Goal: Find specific page/section: Find specific page/section

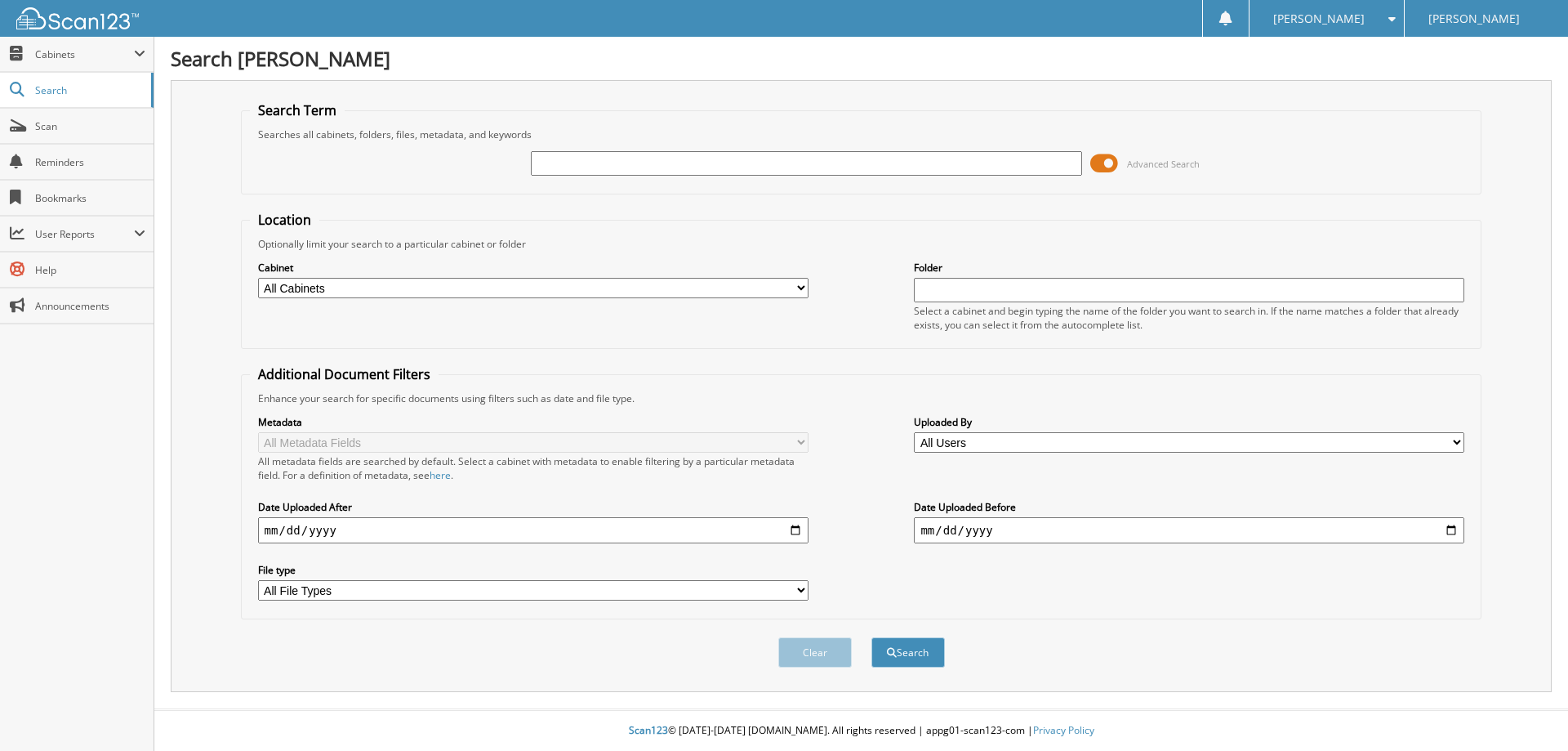
paste input "2FMPK4J9XNBA4825001"
type input "[US_VEHICLE_IDENTIFICATION_NUMBER]"
click at [872, 637] on button "Search" at bounding box center [908, 652] width 73 height 30
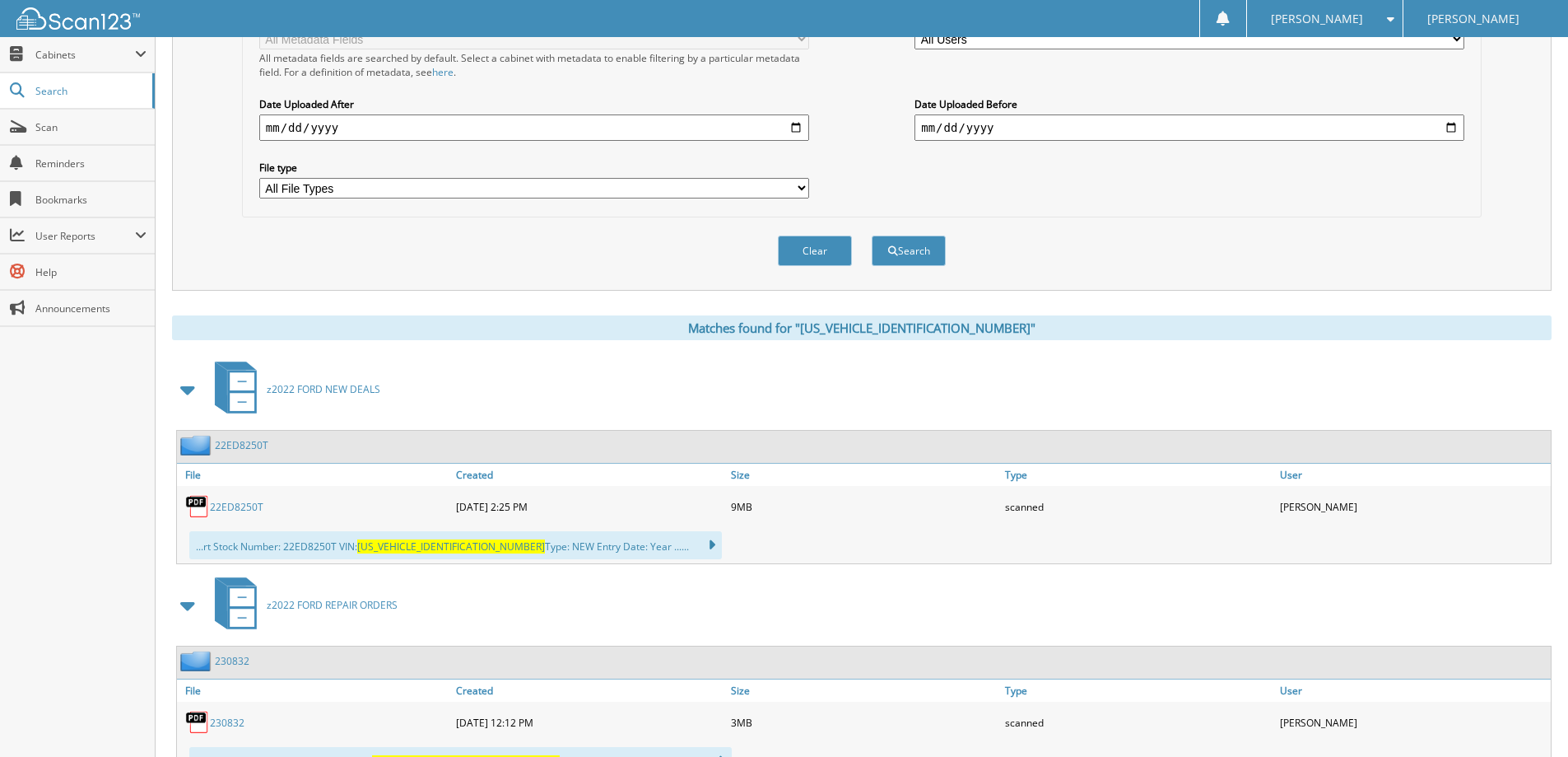
scroll to position [577, 0]
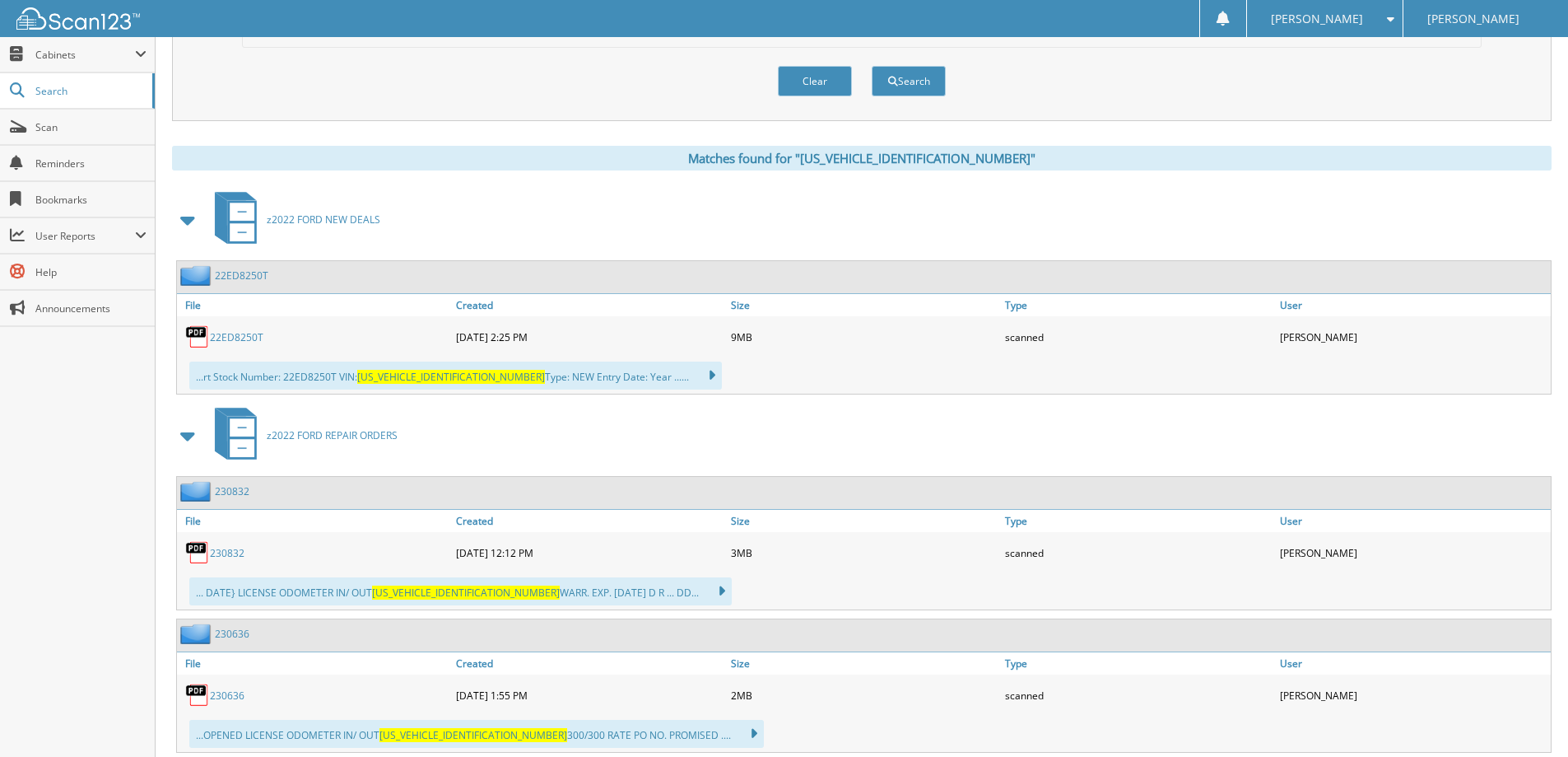
click at [255, 338] on link "22ED8250T" at bounding box center [236, 338] width 53 height 14
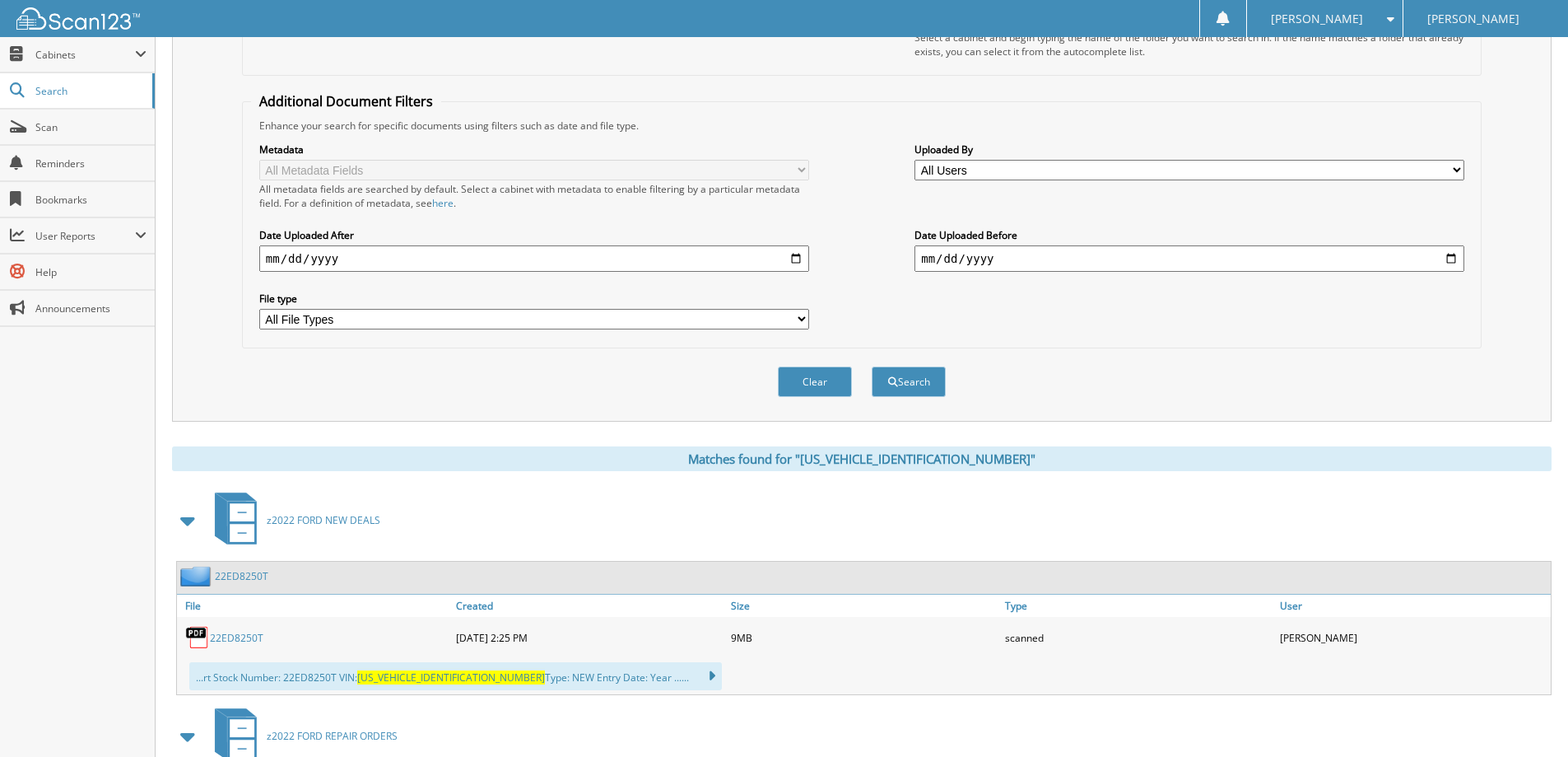
scroll to position [83, 0]
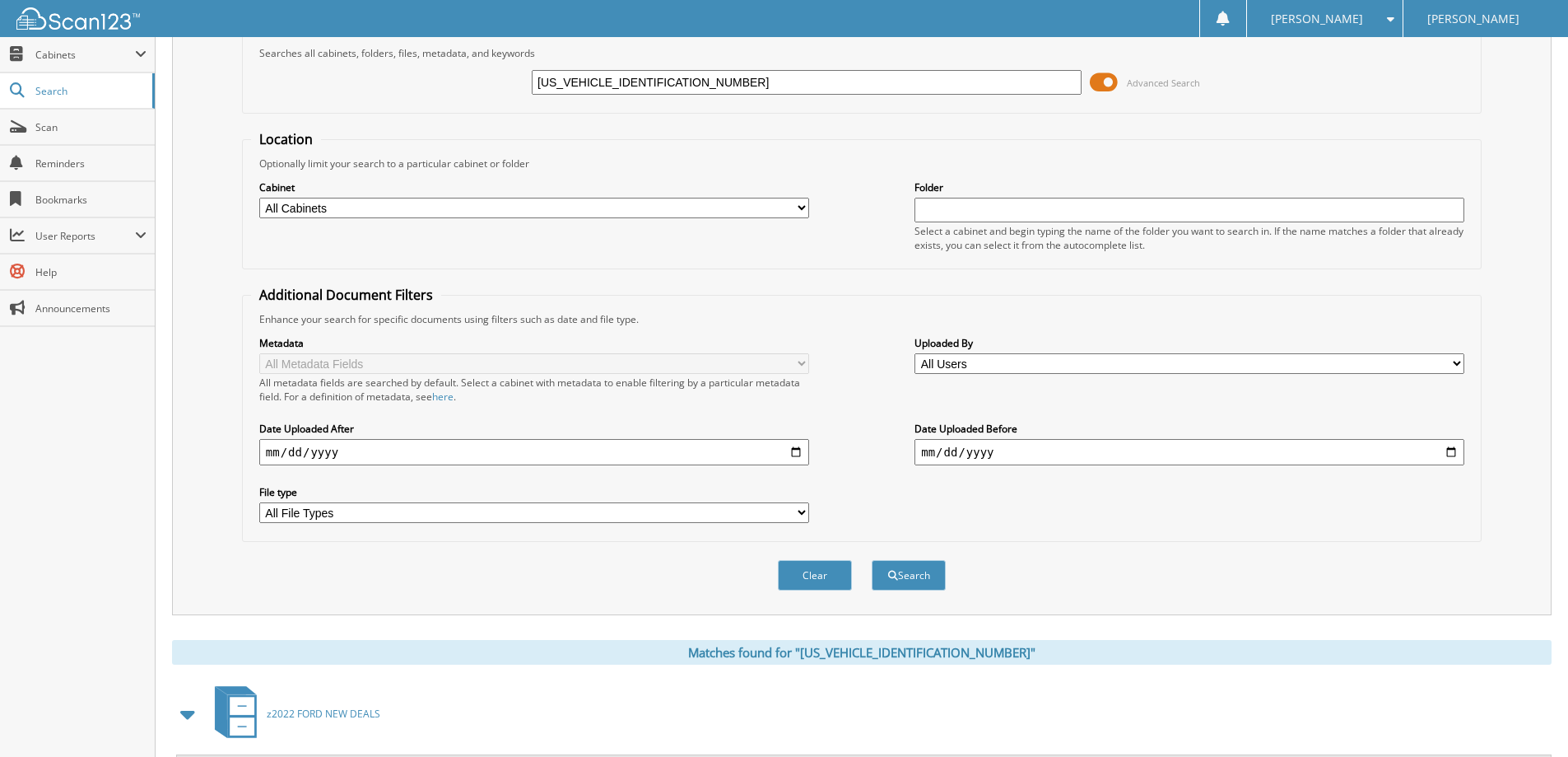
click at [646, 86] on input "2FMPK4J9XNBA48250" at bounding box center [807, 83] width 550 height 25
drag, startPoint x: 644, startPoint y: 86, endPoint x: 594, endPoint y: 77, distance: 50.8
click at [594, 77] on input "2FMPK4J9XNBA48250" at bounding box center [807, 83] width 550 height 25
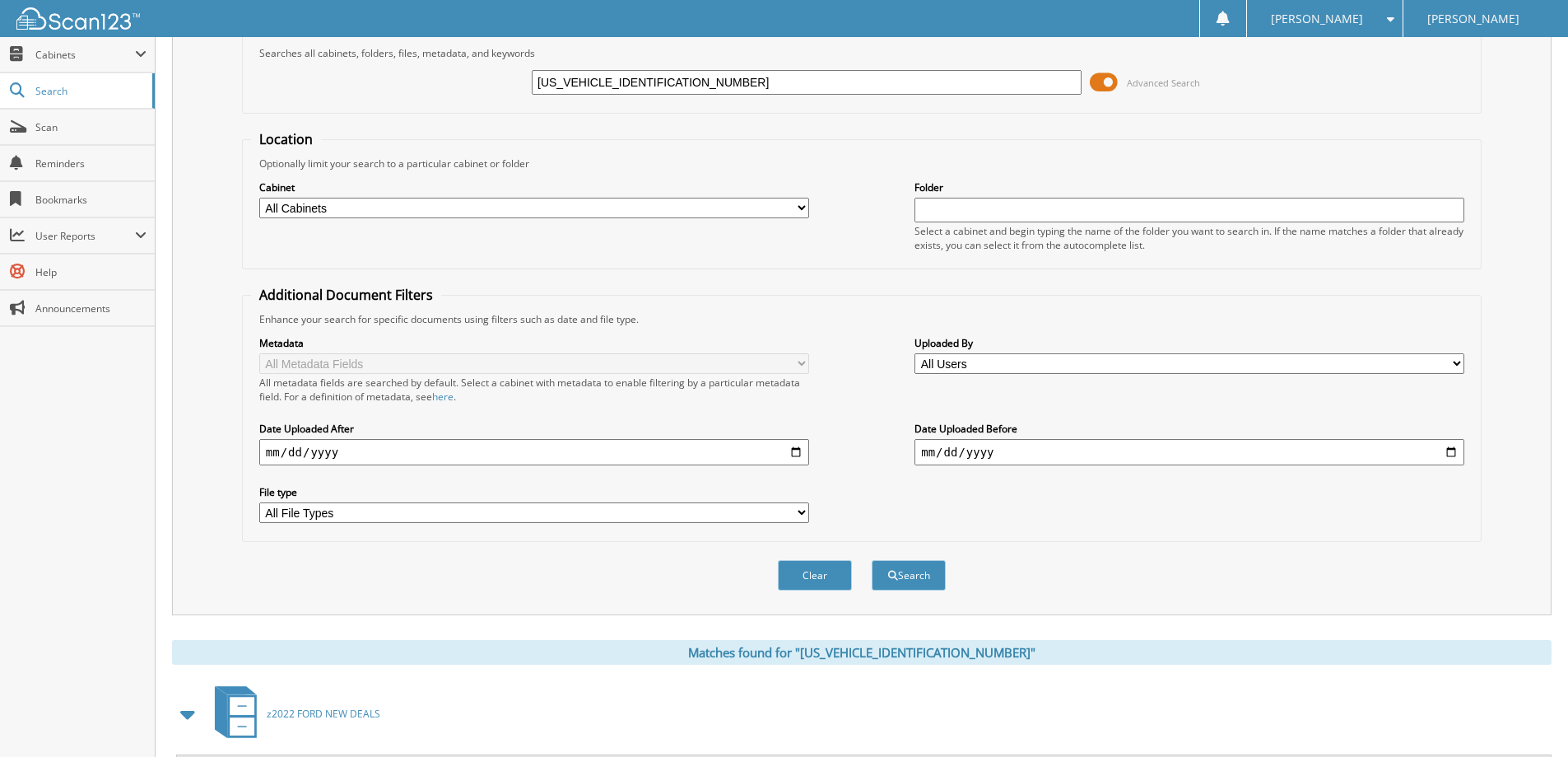
paste input "1FMEE5DH4PLA8834801"
type input "1FMEE5DH4PLA88348"
click at [872, 560] on button "Search" at bounding box center [908, 575] width 74 height 30
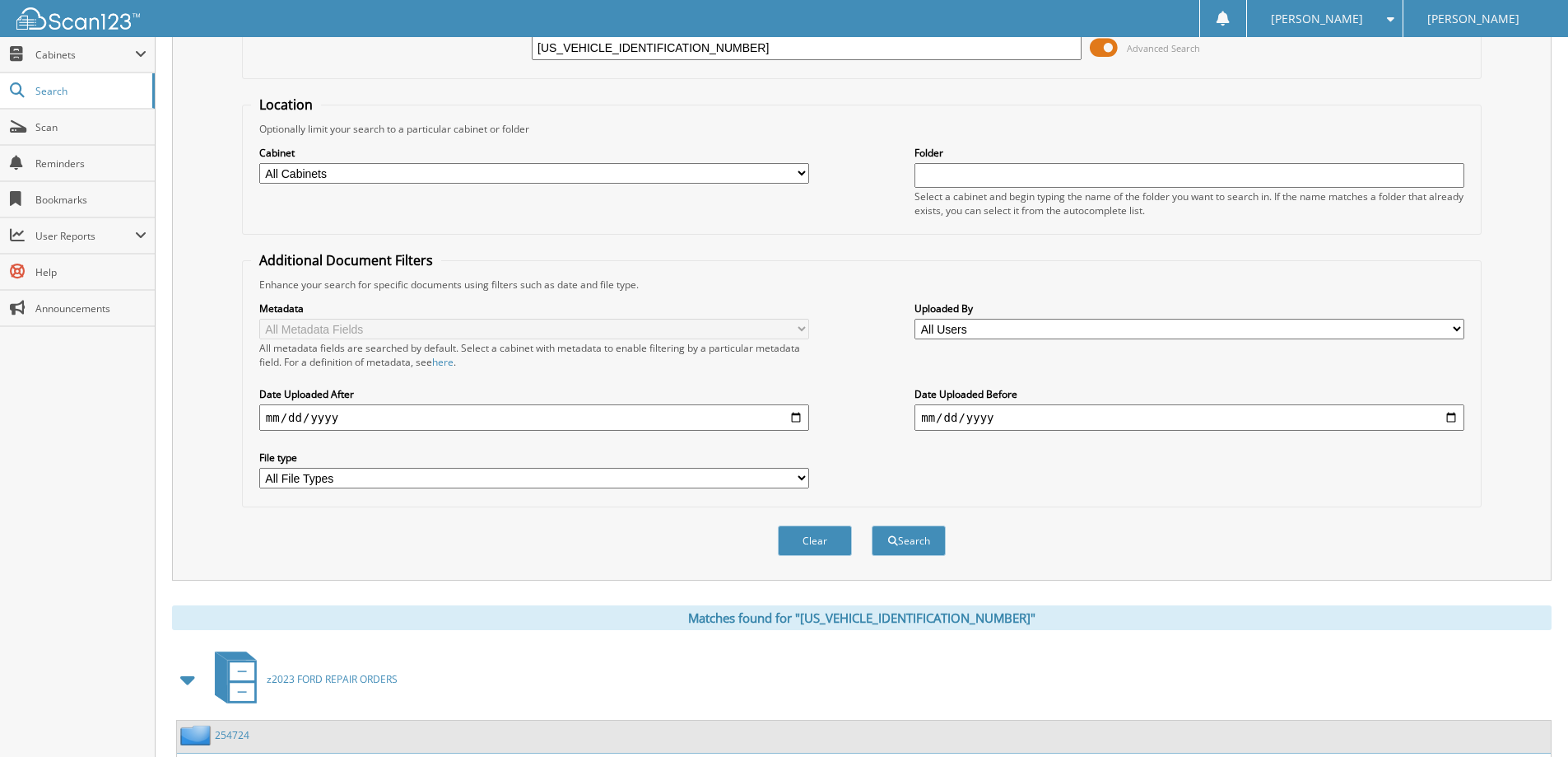
scroll to position [36, 0]
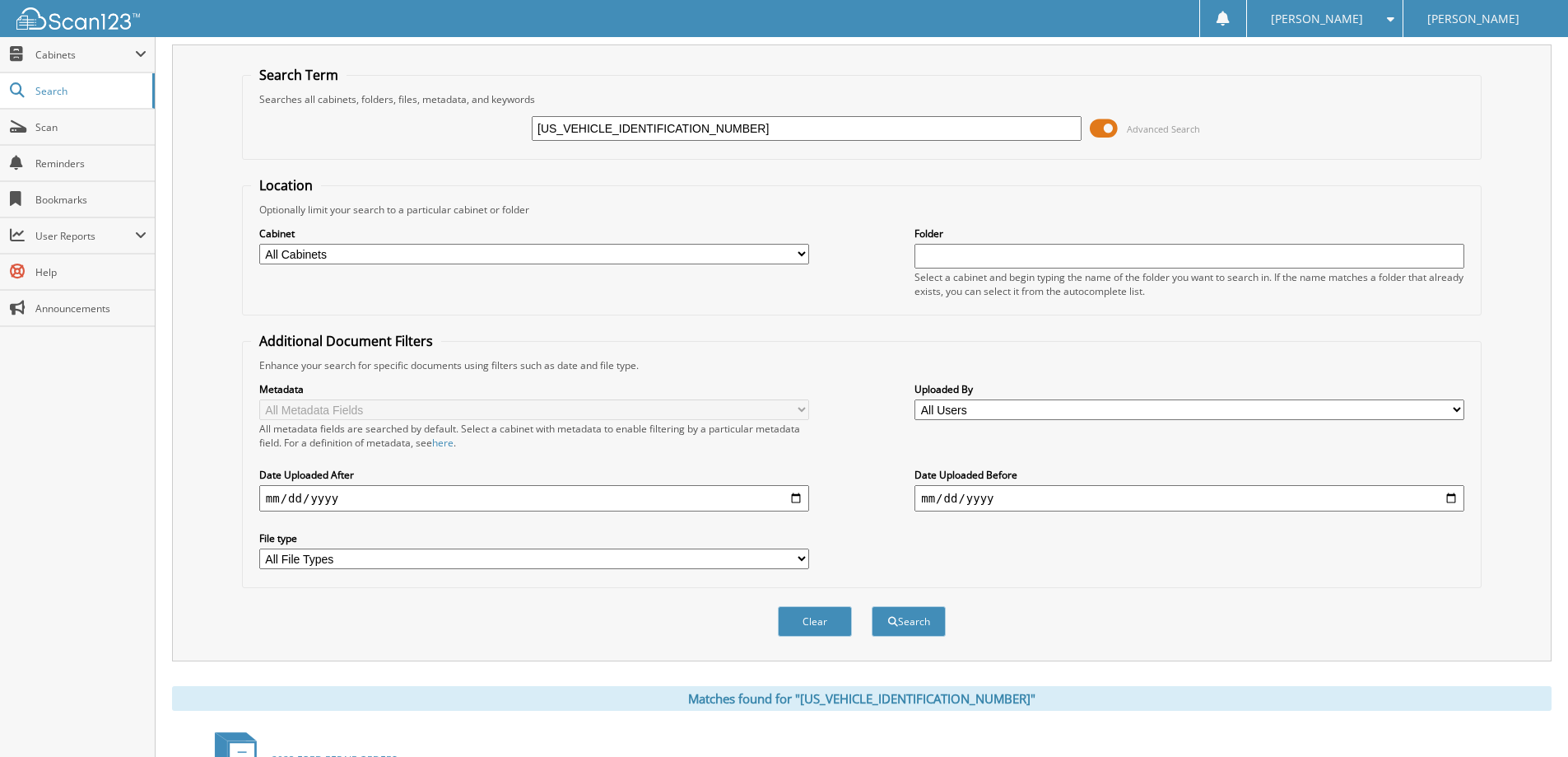
click at [660, 120] on input "1FMEE5DH4PLA88348" at bounding box center [807, 129] width 550 height 25
paste input "TEW1E50KKE4211901"
type input "1FTEW1E50KKE42119"
click at [872, 606] on button "Search" at bounding box center [908, 621] width 74 height 30
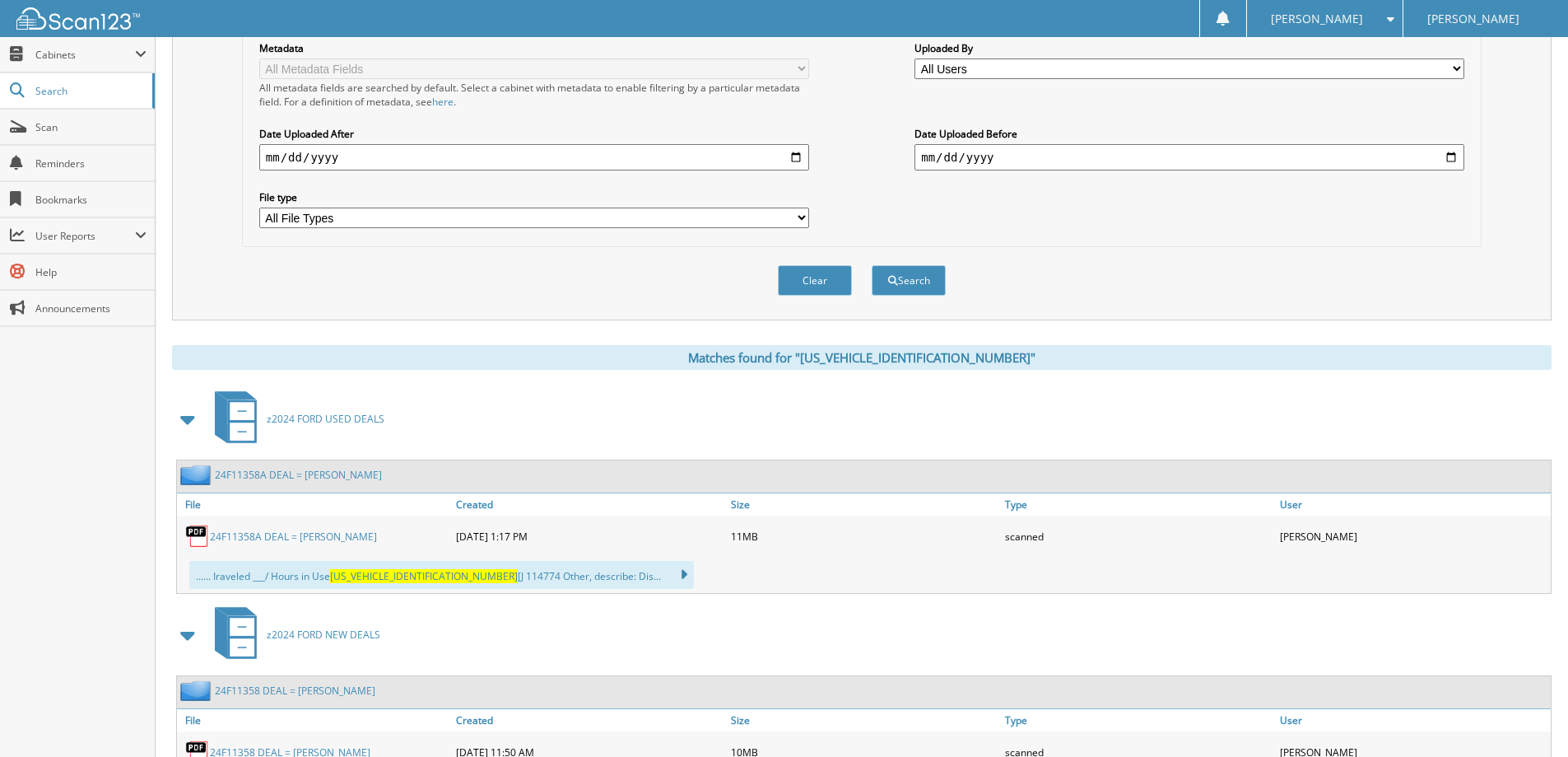
scroll to position [494, 0]
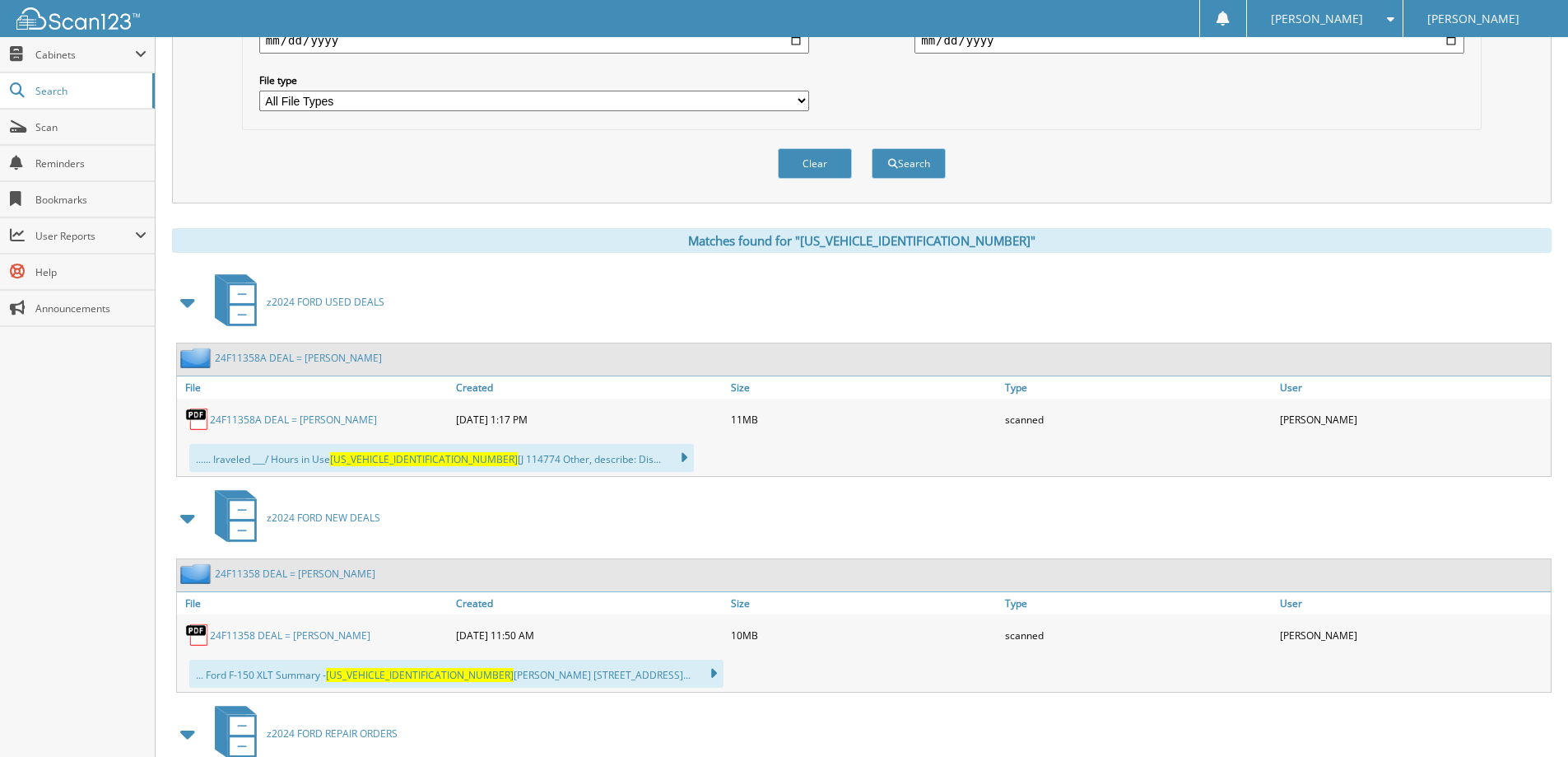
click at [330, 423] on link "24F11358A DEAL = MARLES, BEN" at bounding box center [293, 419] width 167 height 14
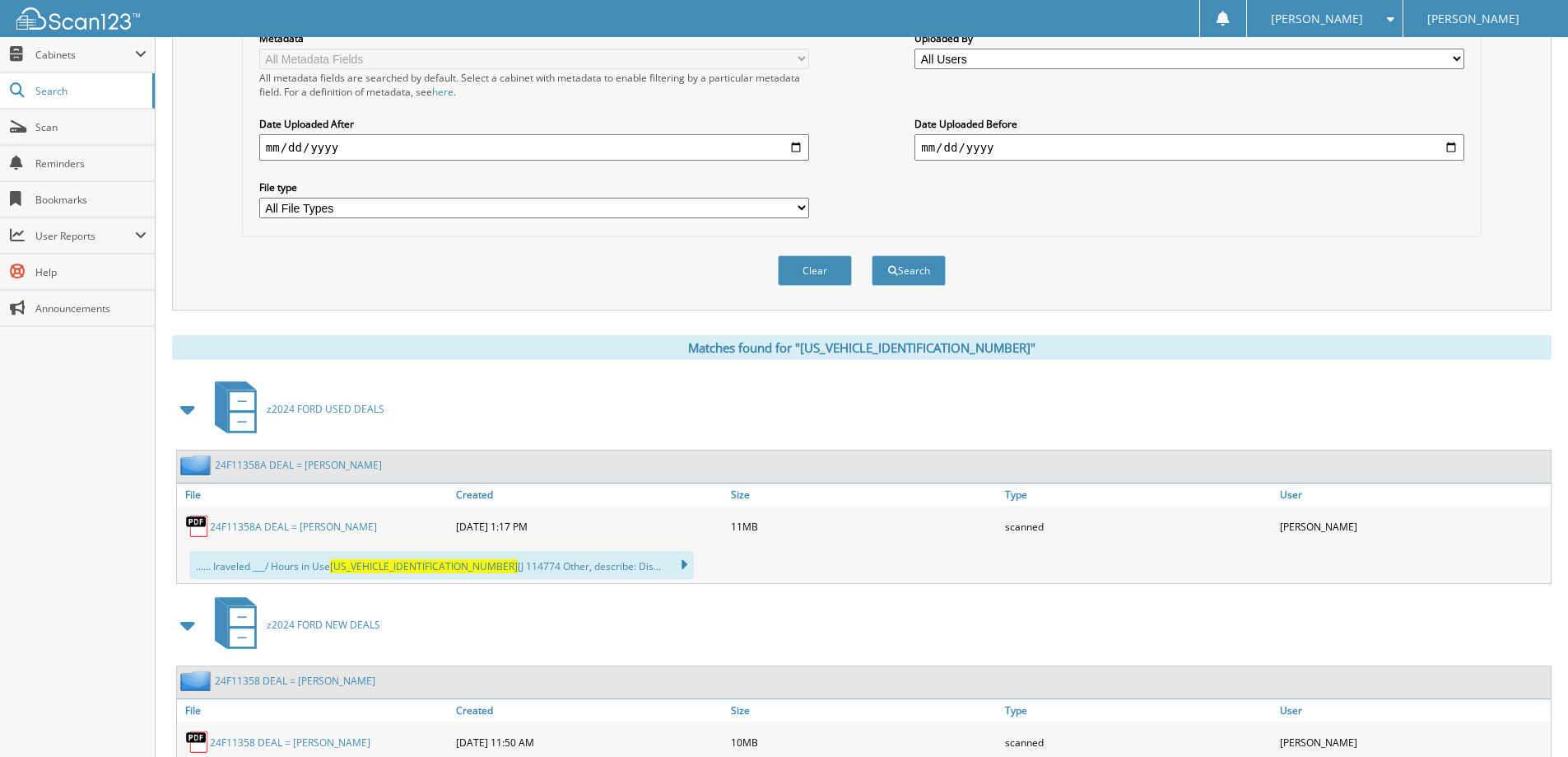
scroll to position [83, 0]
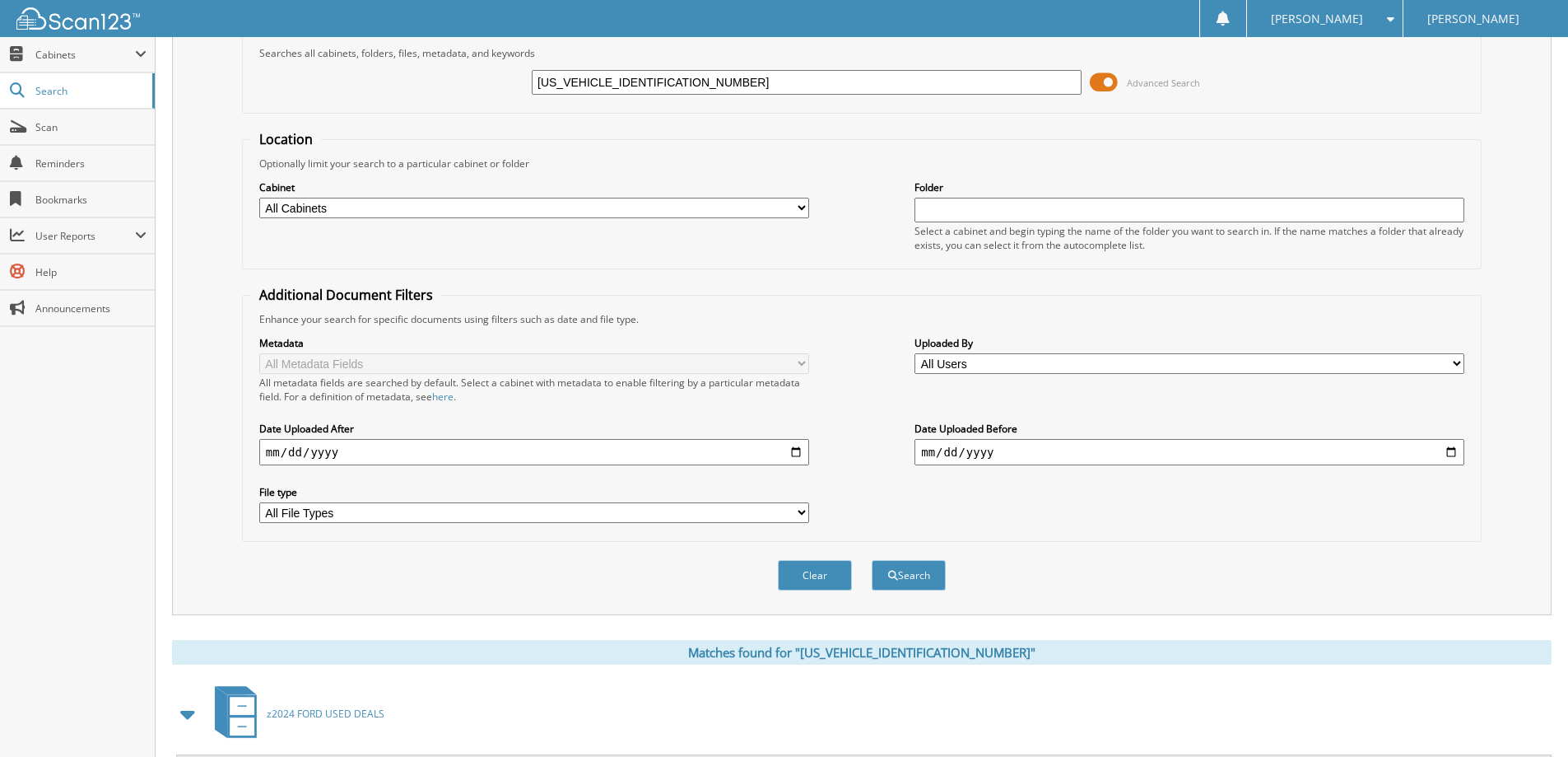
click at [726, 94] on input "1FTEW1E50KKE42119" at bounding box center [807, 83] width 550 height 25
click at [726, 94] on input "[US_VEHICLE_IDENTIFICATION_NUMBER]" at bounding box center [807, 83] width 550 height 25
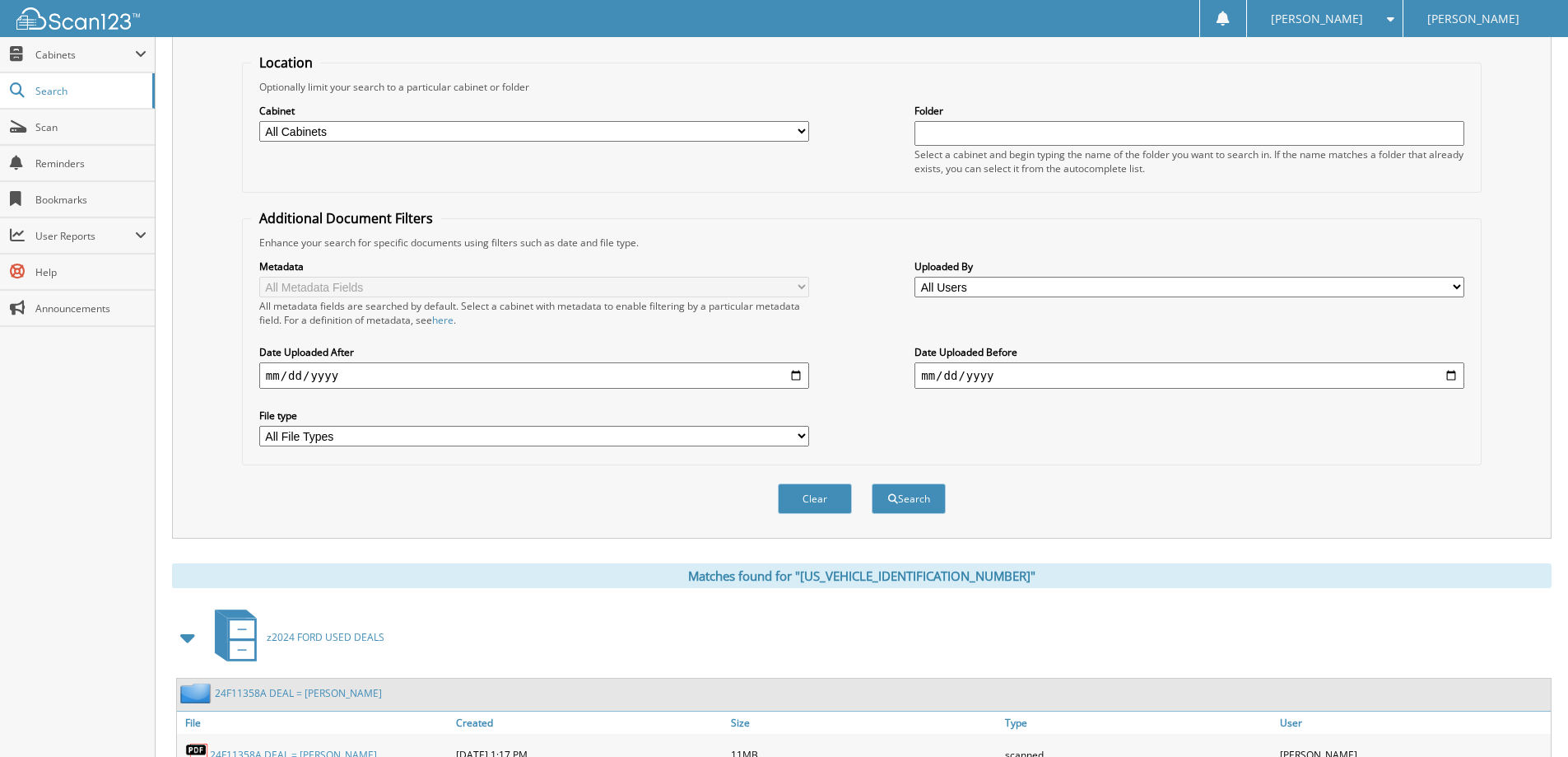
scroll to position [37, 0]
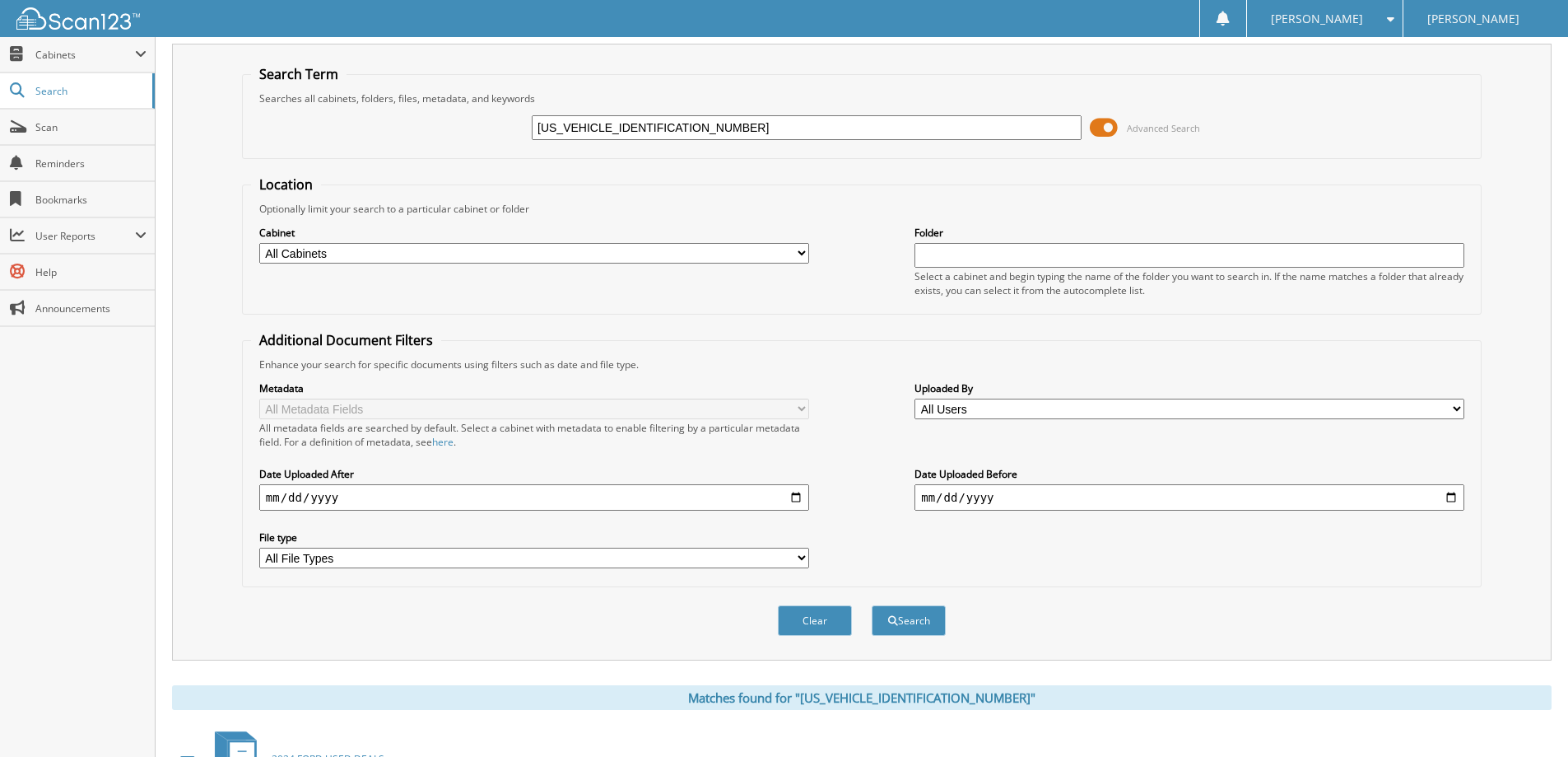
paste input "FW1RJ4RFB8322801"
type input "1FTFW1RJ4RFB83228"
click at [872, 605] on button "Search" at bounding box center [908, 620] width 74 height 30
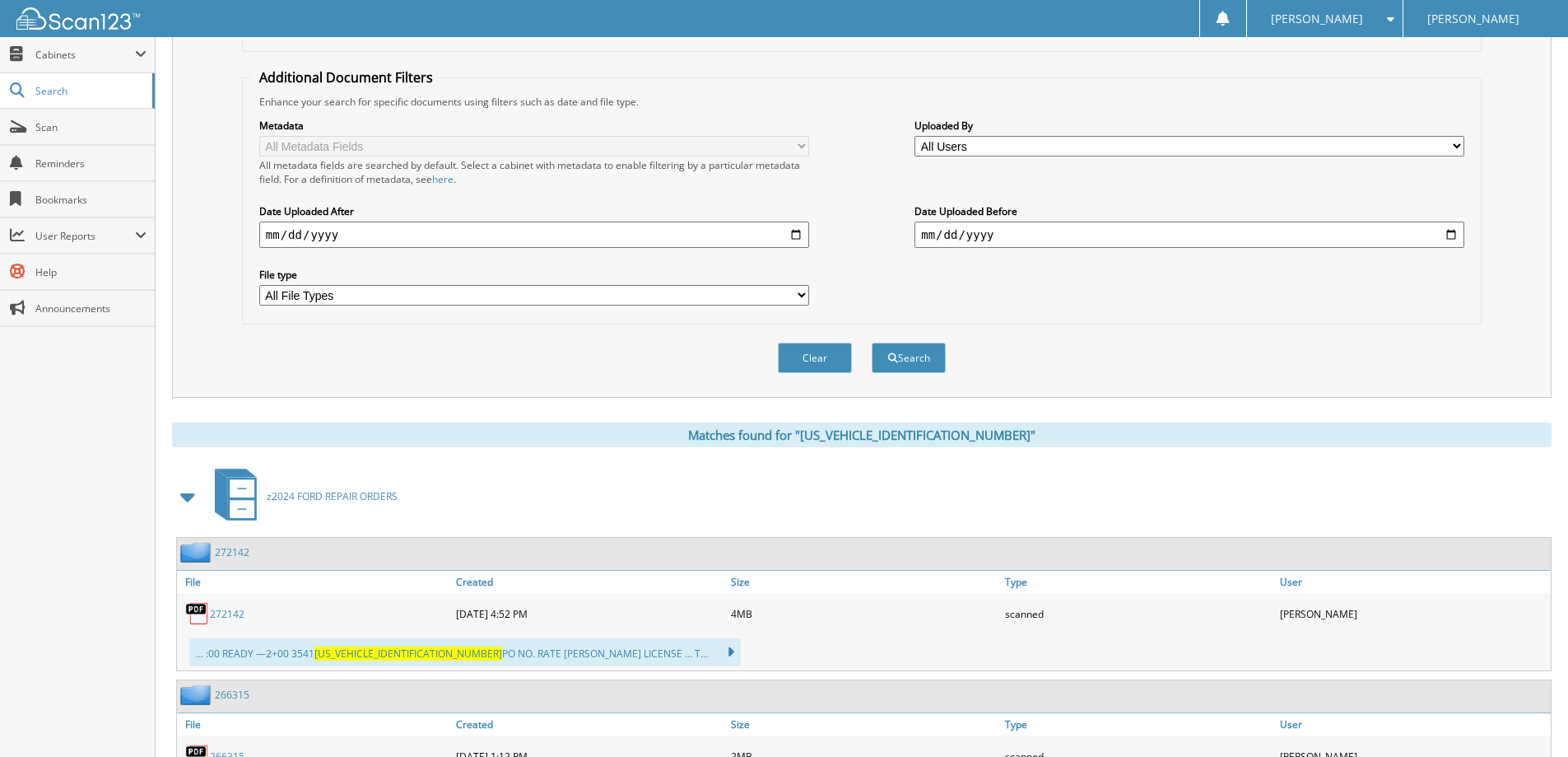
scroll to position [77, 0]
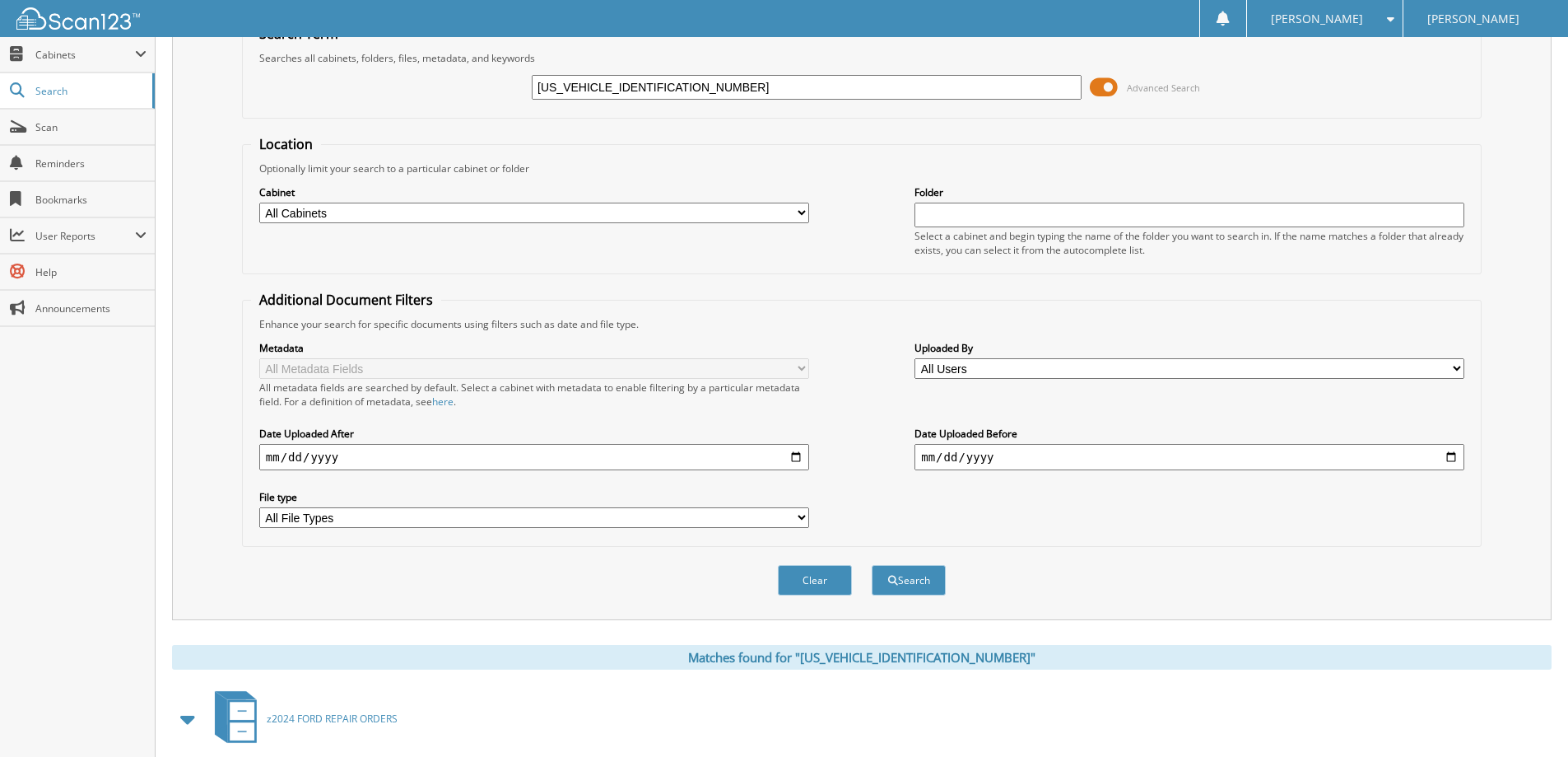
click at [736, 84] on input "1FTFW1RJ4RFB83228" at bounding box center [807, 87] width 550 height 25
paste input "E57NKE1444101"
type input "[US_VEHICLE_IDENTIFICATION_NUMBER]"
click at [872, 565] on button "Search" at bounding box center [908, 580] width 74 height 30
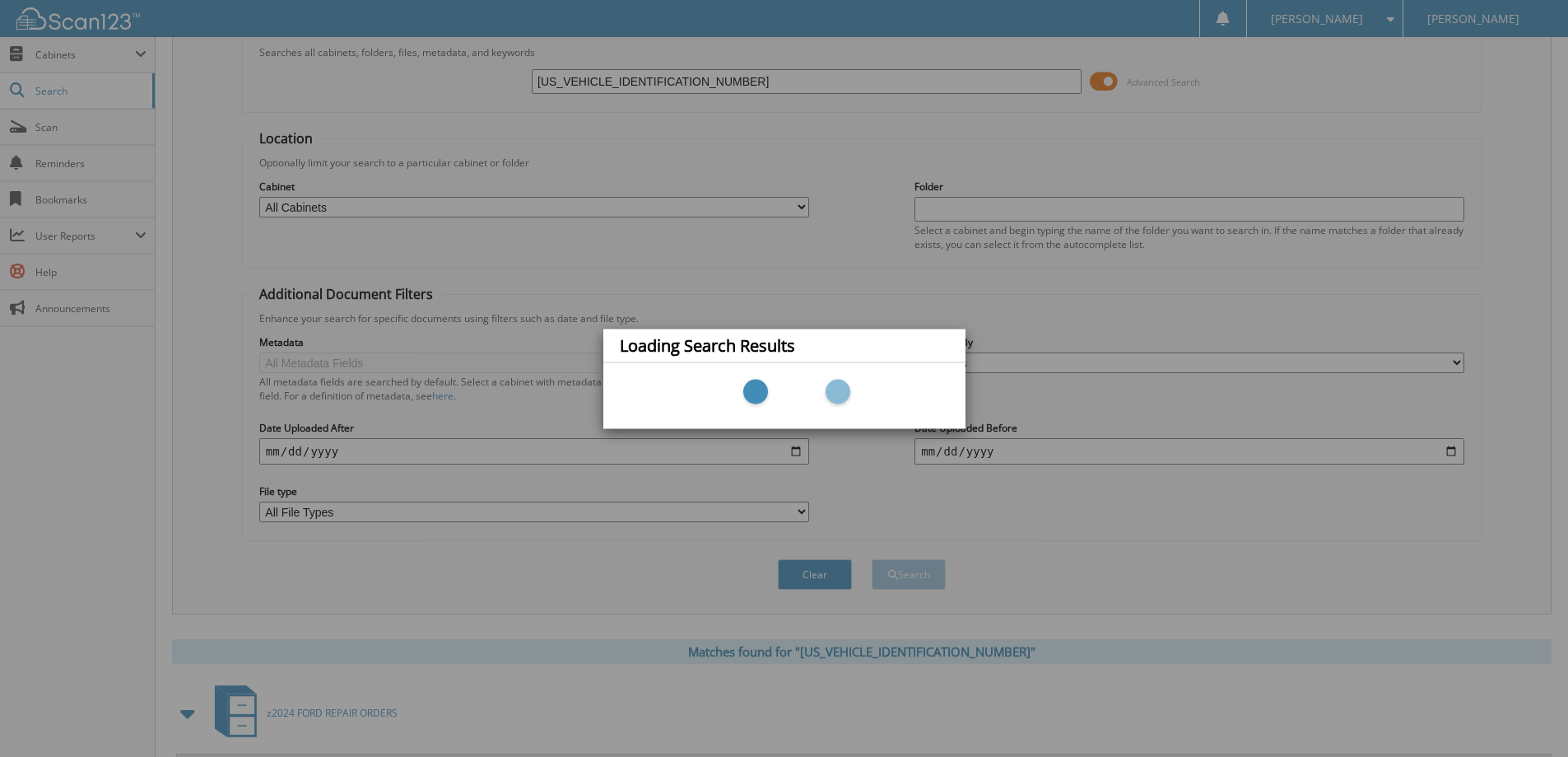
scroll to position [298, 0]
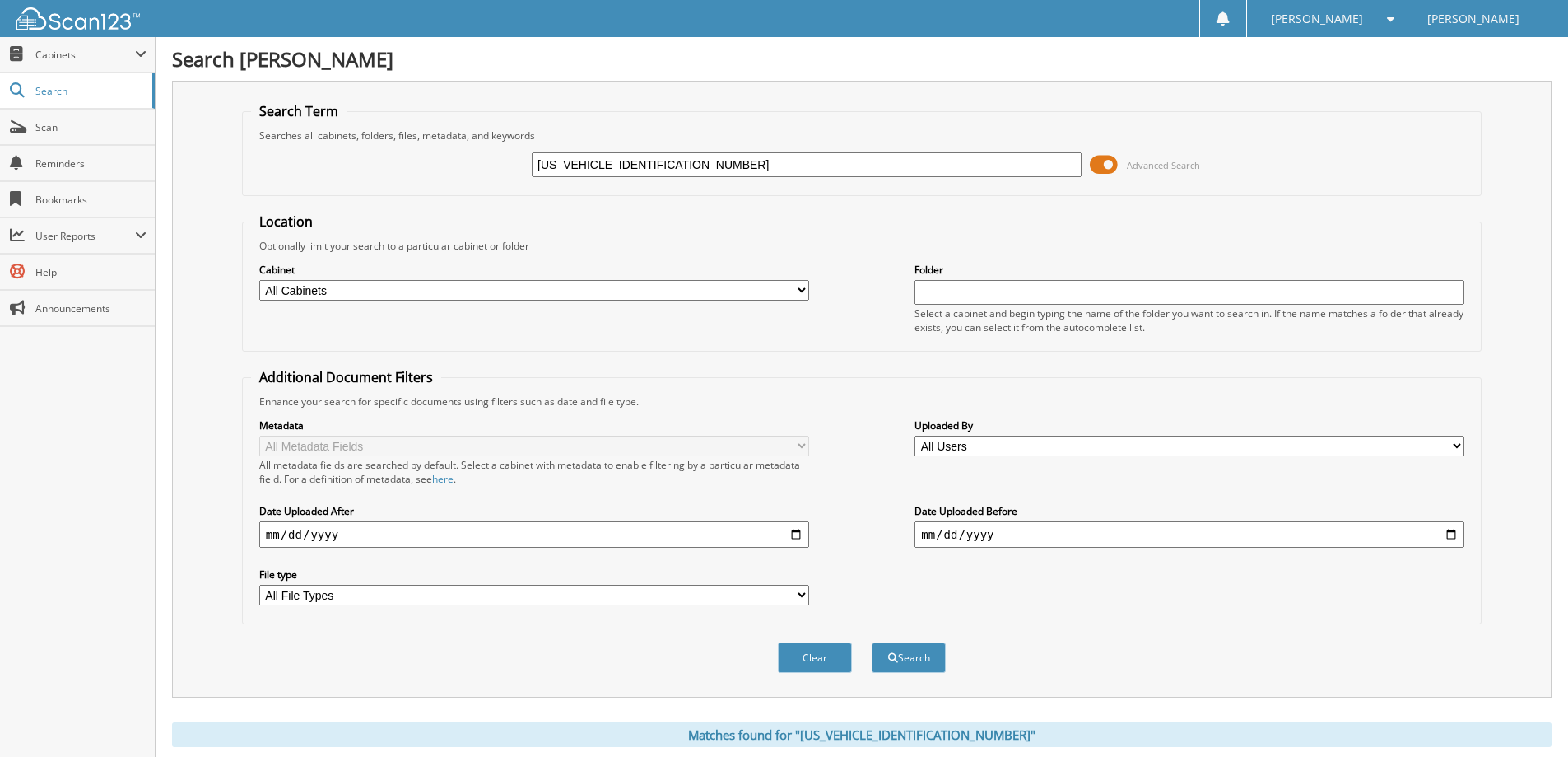
scroll to position [577, 0]
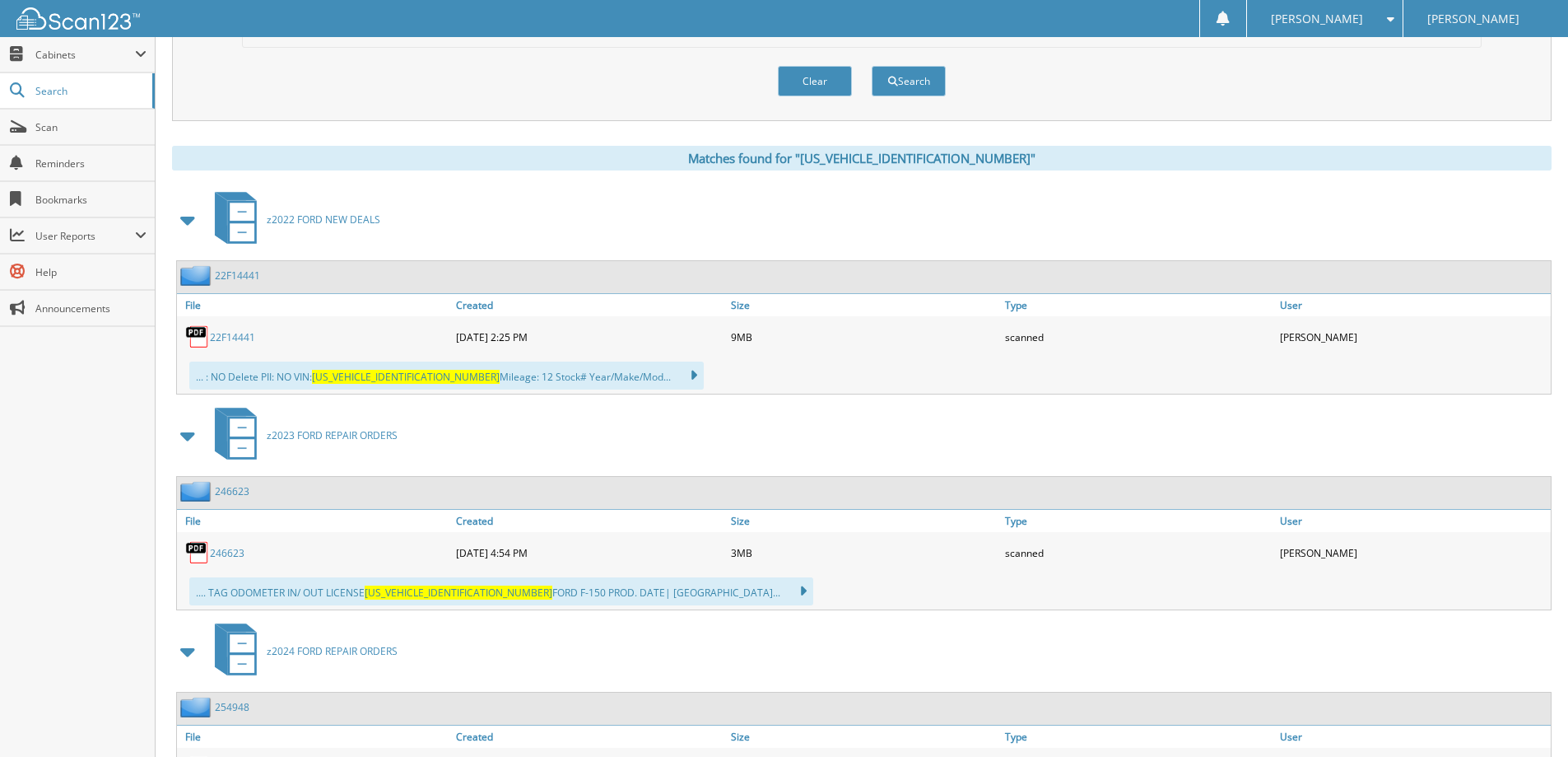
click at [234, 329] on div "22F14441" at bounding box center [314, 336] width 275 height 33
click at [225, 331] on link "22F14441" at bounding box center [232, 338] width 45 height 14
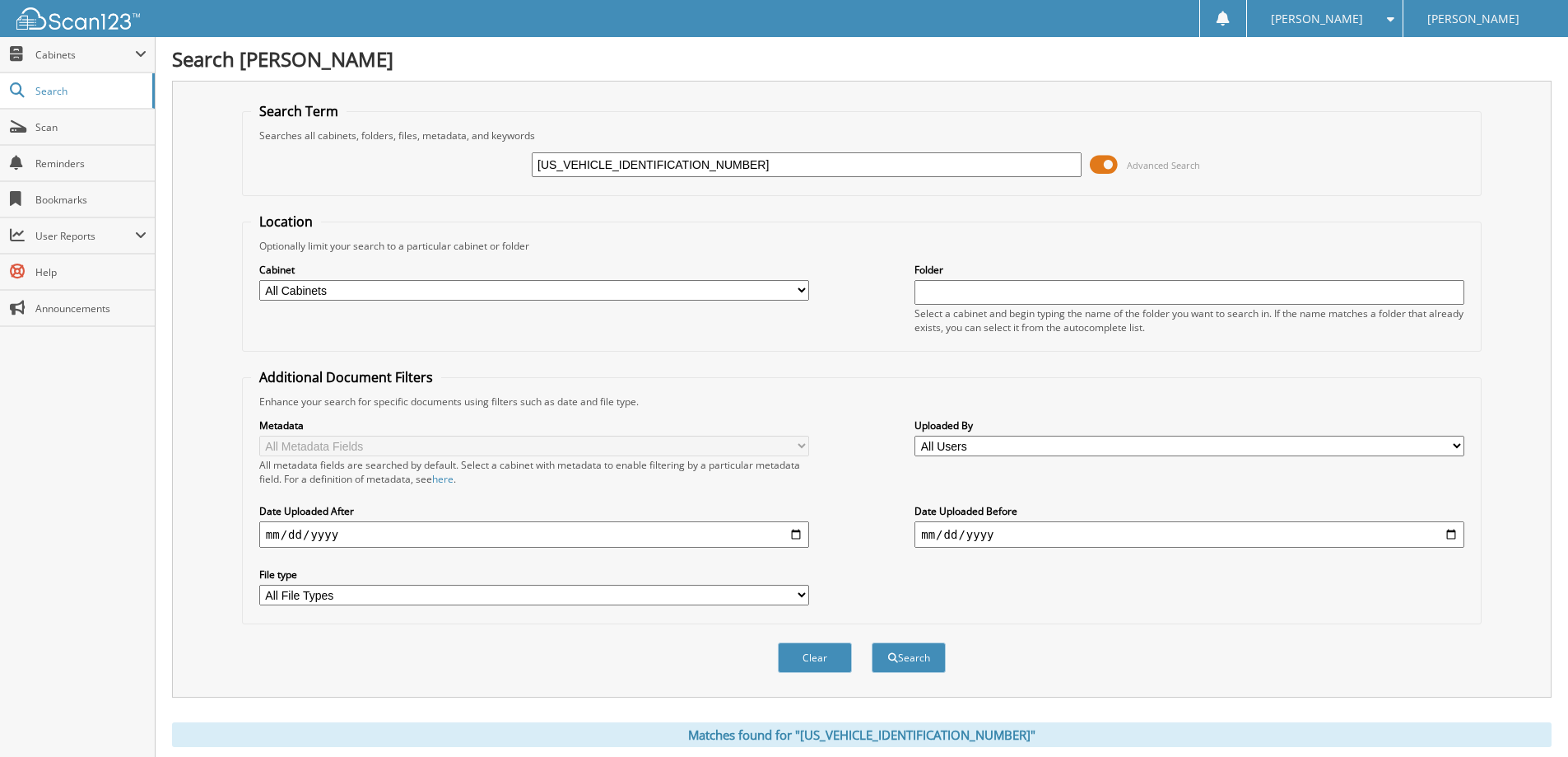
click at [752, 164] on input "1FTFW1E57NKE14441" at bounding box center [807, 164] width 550 height 25
paste input "M5K8HC0RGA006880"
type input "1FM5K8HC0RGA00688"
click at [872, 642] on button "Search" at bounding box center [908, 657] width 74 height 30
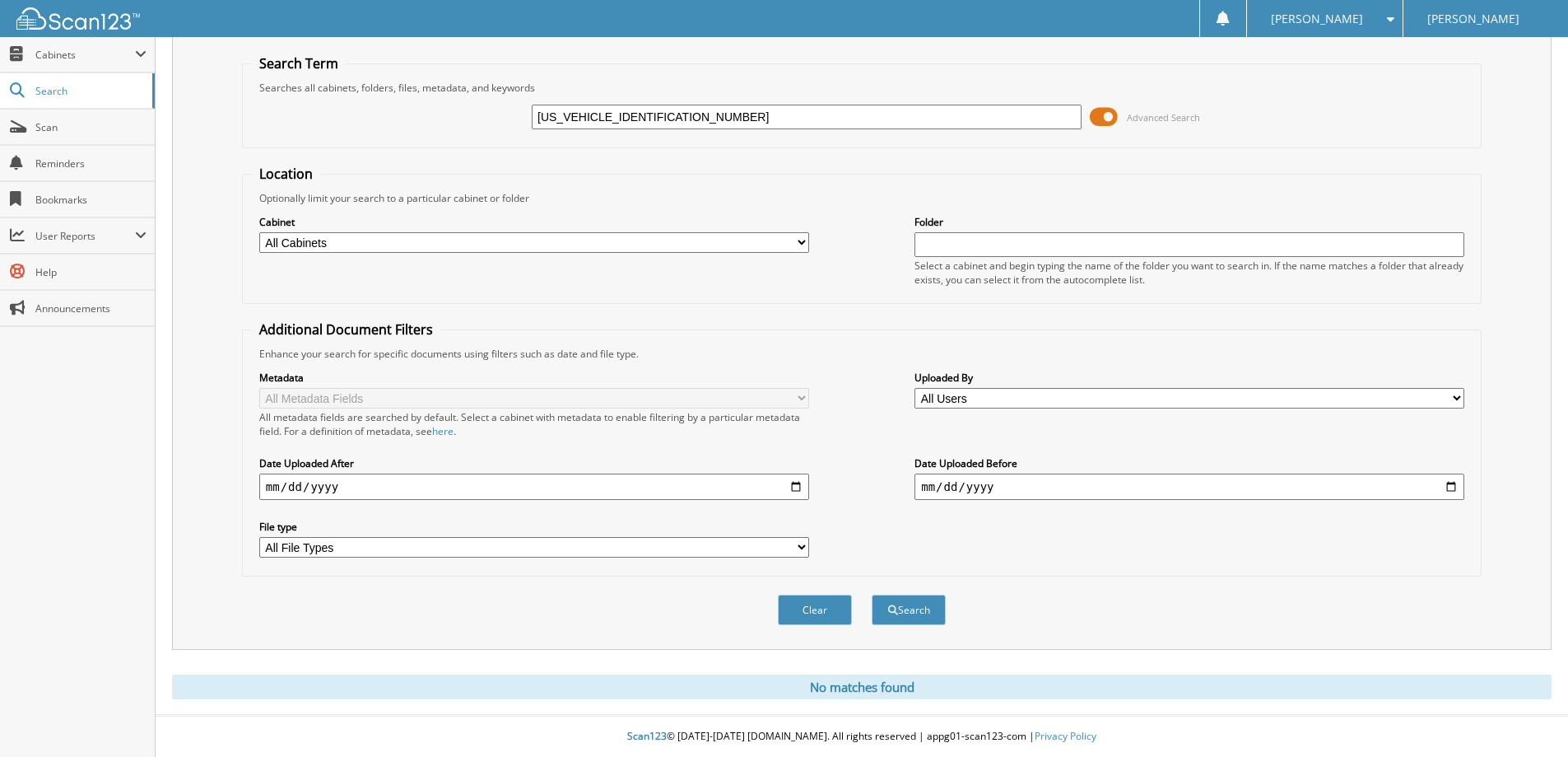
click at [657, 122] on input "1FM5K8HC0RGA00688" at bounding box center [807, 117] width 550 height 25
paste input "TER4FH0KLA4646201"
type input "[US_VEHICLE_IDENTIFICATION_NUMBER]"
click at [872, 594] on button "Search" at bounding box center [908, 610] width 74 height 30
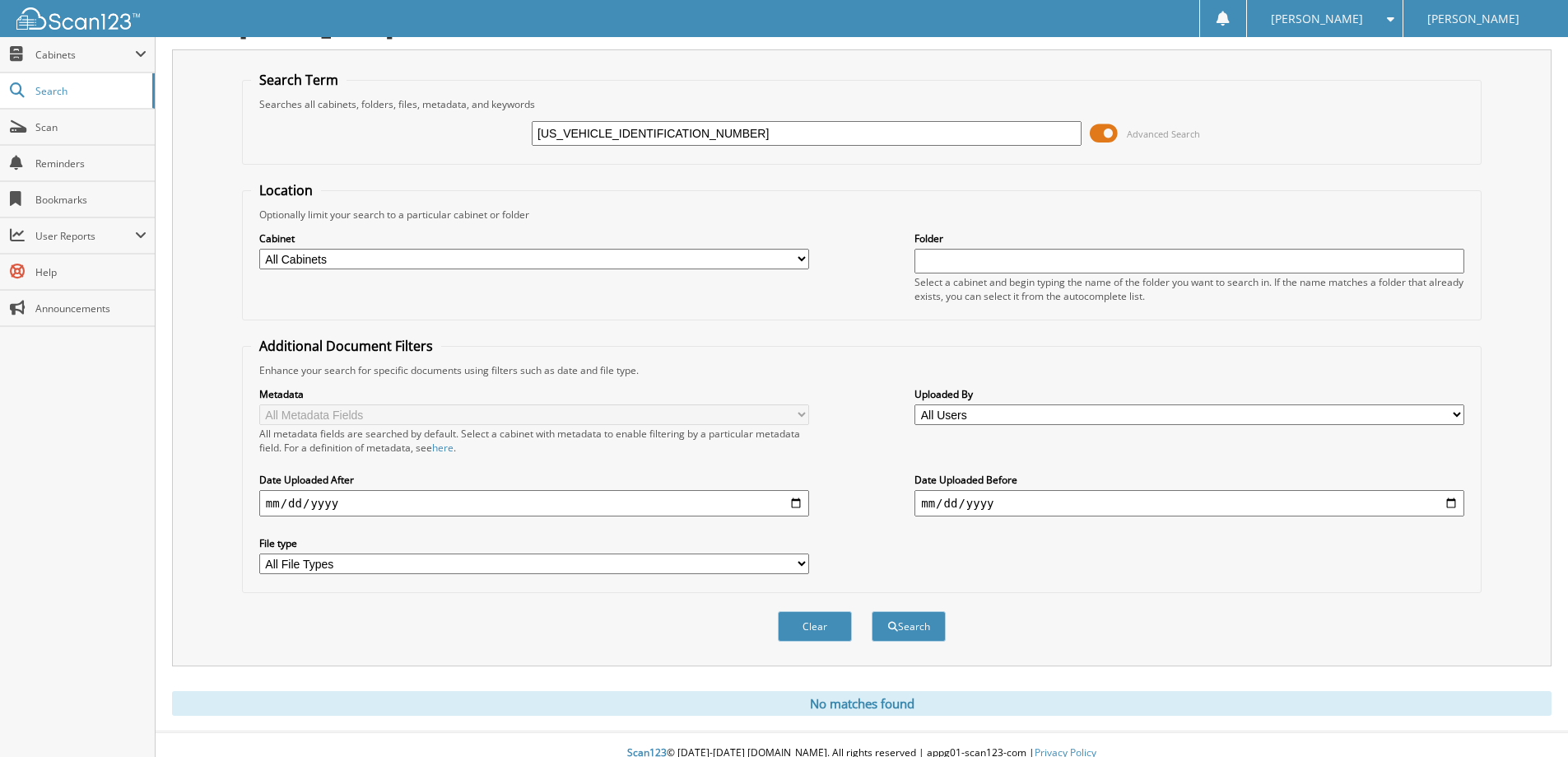
scroll to position [49, 0]
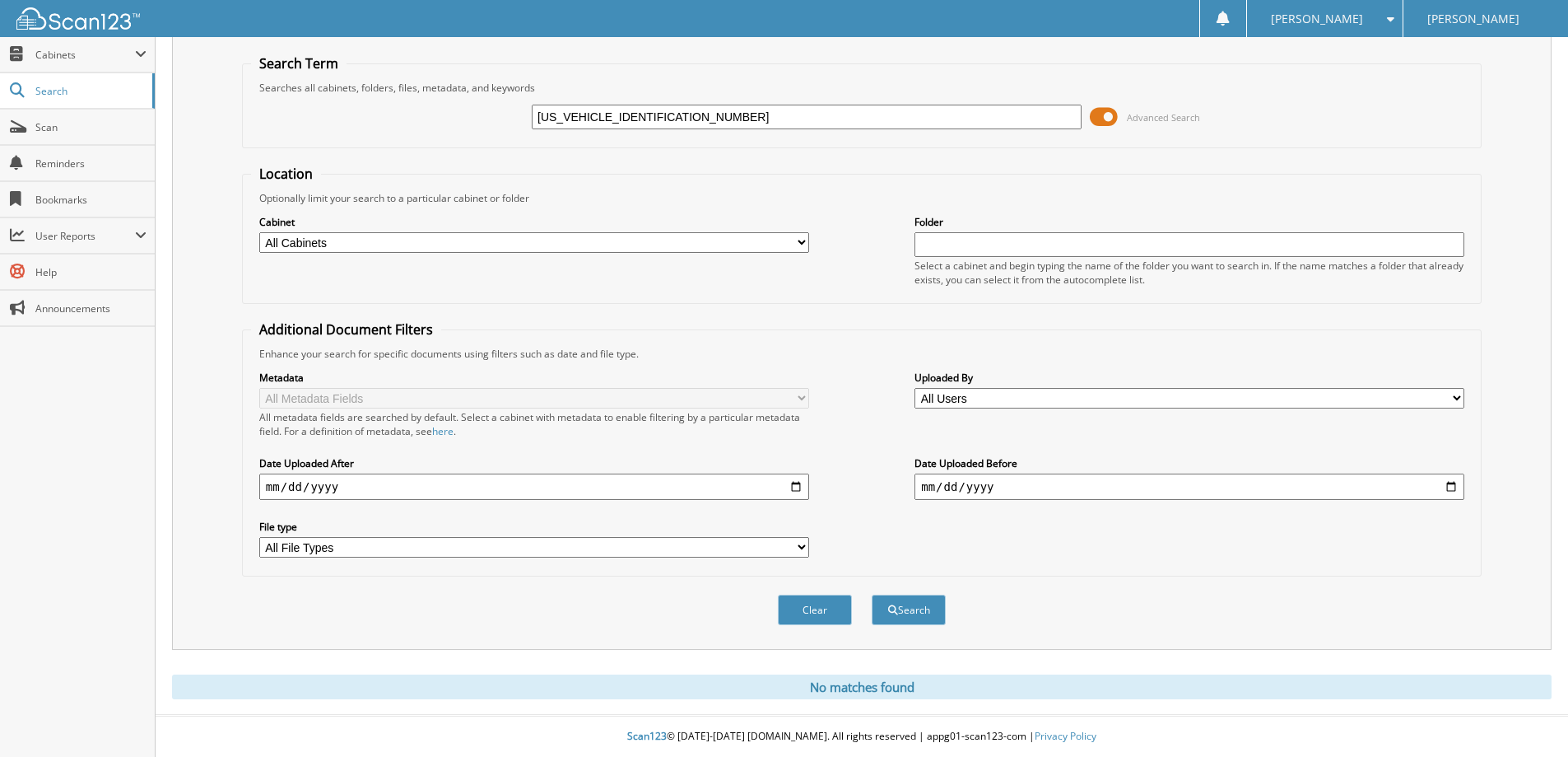
click at [682, 123] on input "[US_VEHICLE_IDENTIFICATION_NUMBER]" at bounding box center [807, 117] width 550 height 25
click at [682, 123] on input "1FTER4FH0KLA46462" at bounding box center [807, 117] width 550 height 25
paste input "FW1ED1PFD1558401"
type input "[US_VEHICLE_IDENTIFICATION_NUMBER]"
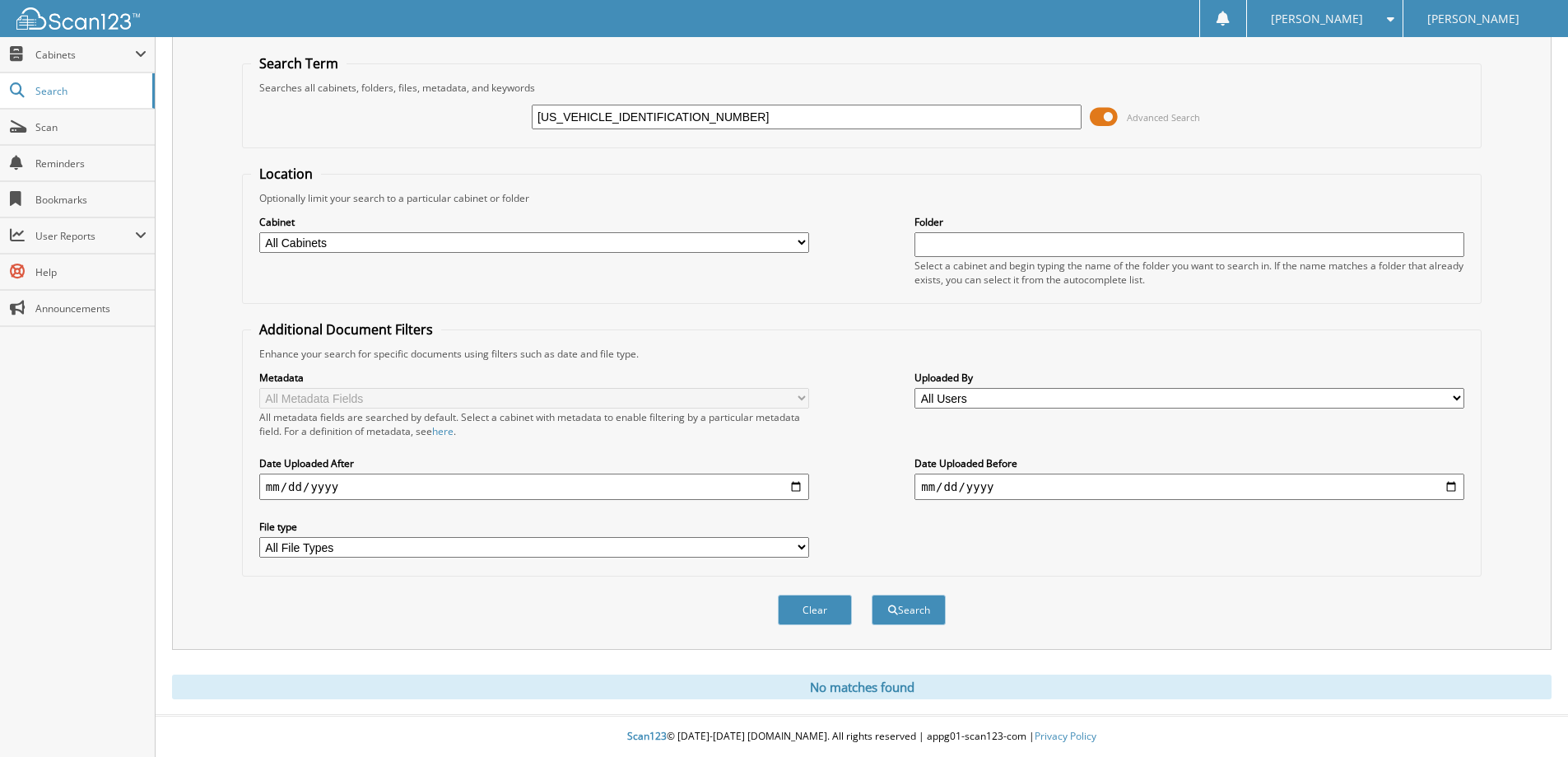
click at [872, 594] on button "Search" at bounding box center [908, 610] width 74 height 30
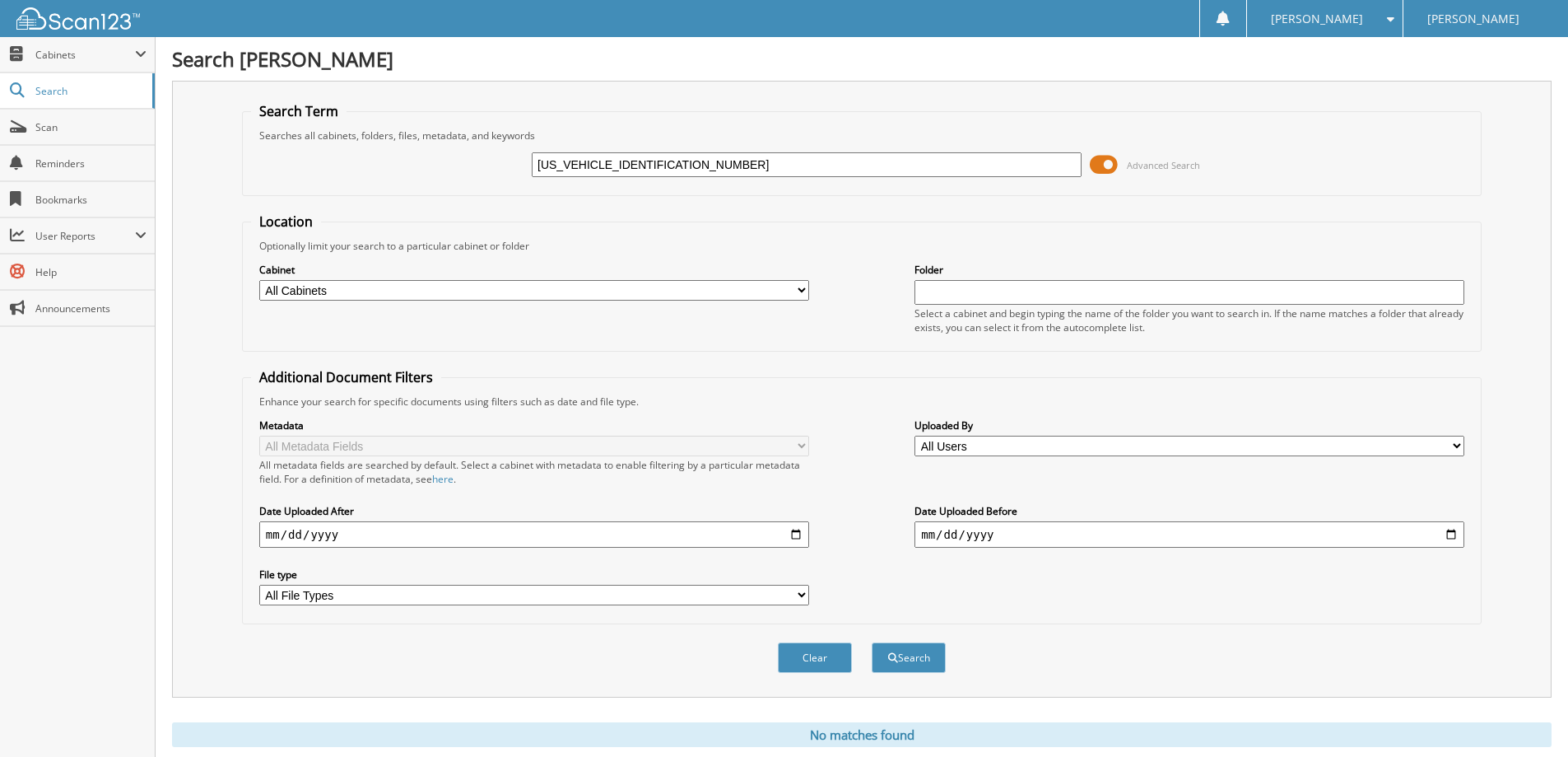
click at [1122, 167] on span "Advanced Search" at bounding box center [1145, 164] width 110 height 25
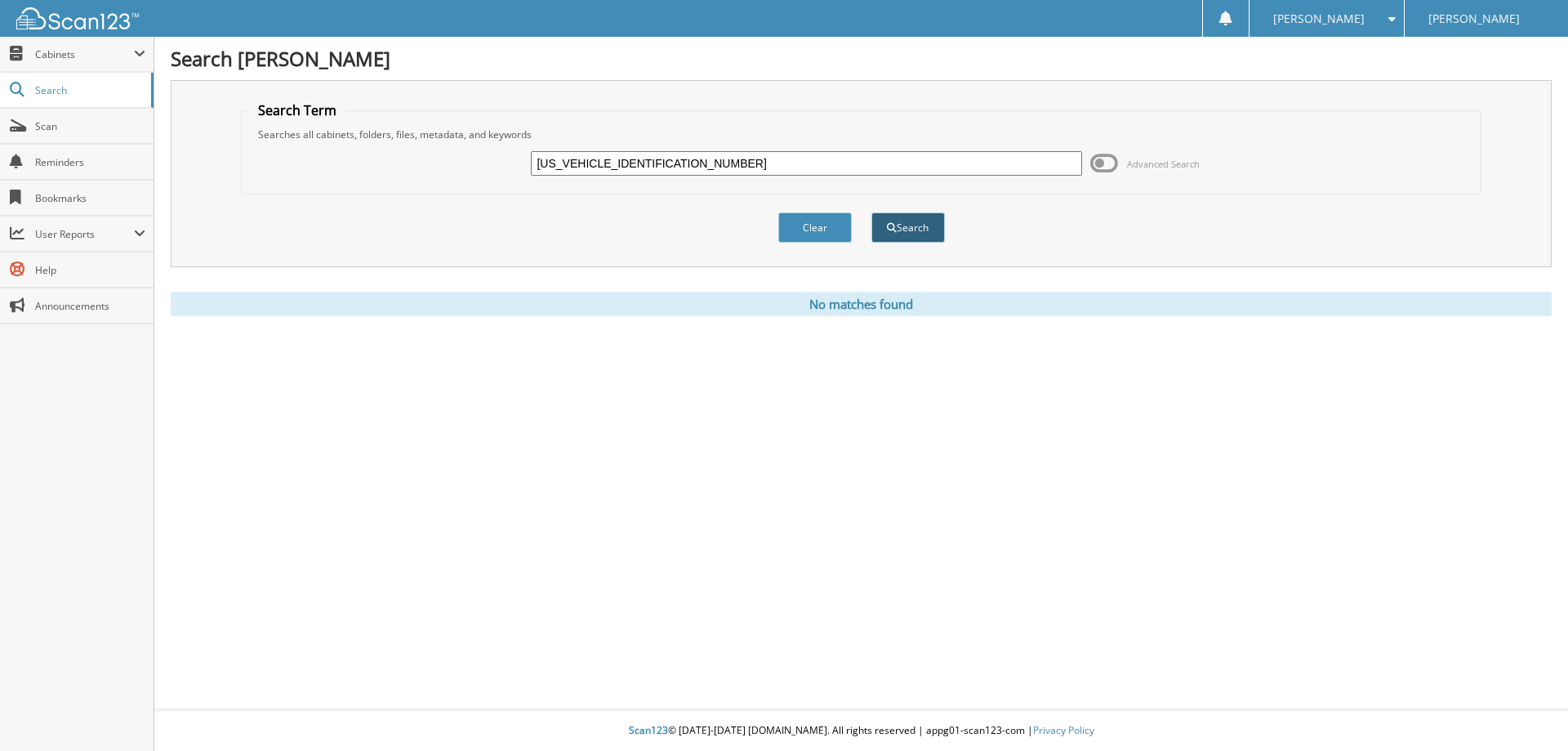
click at [880, 232] on button "Search" at bounding box center [908, 227] width 73 height 30
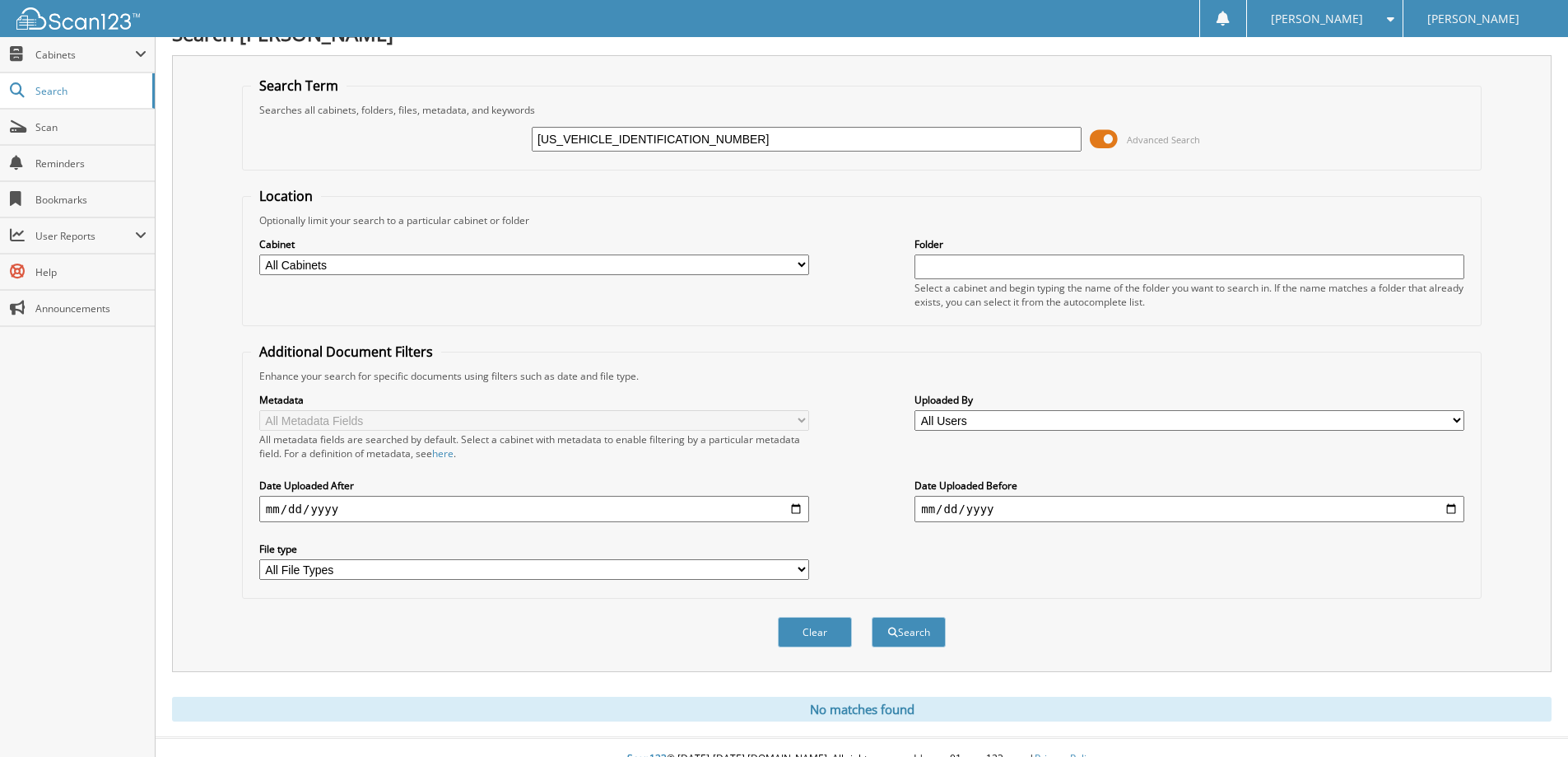
scroll to position [49, 0]
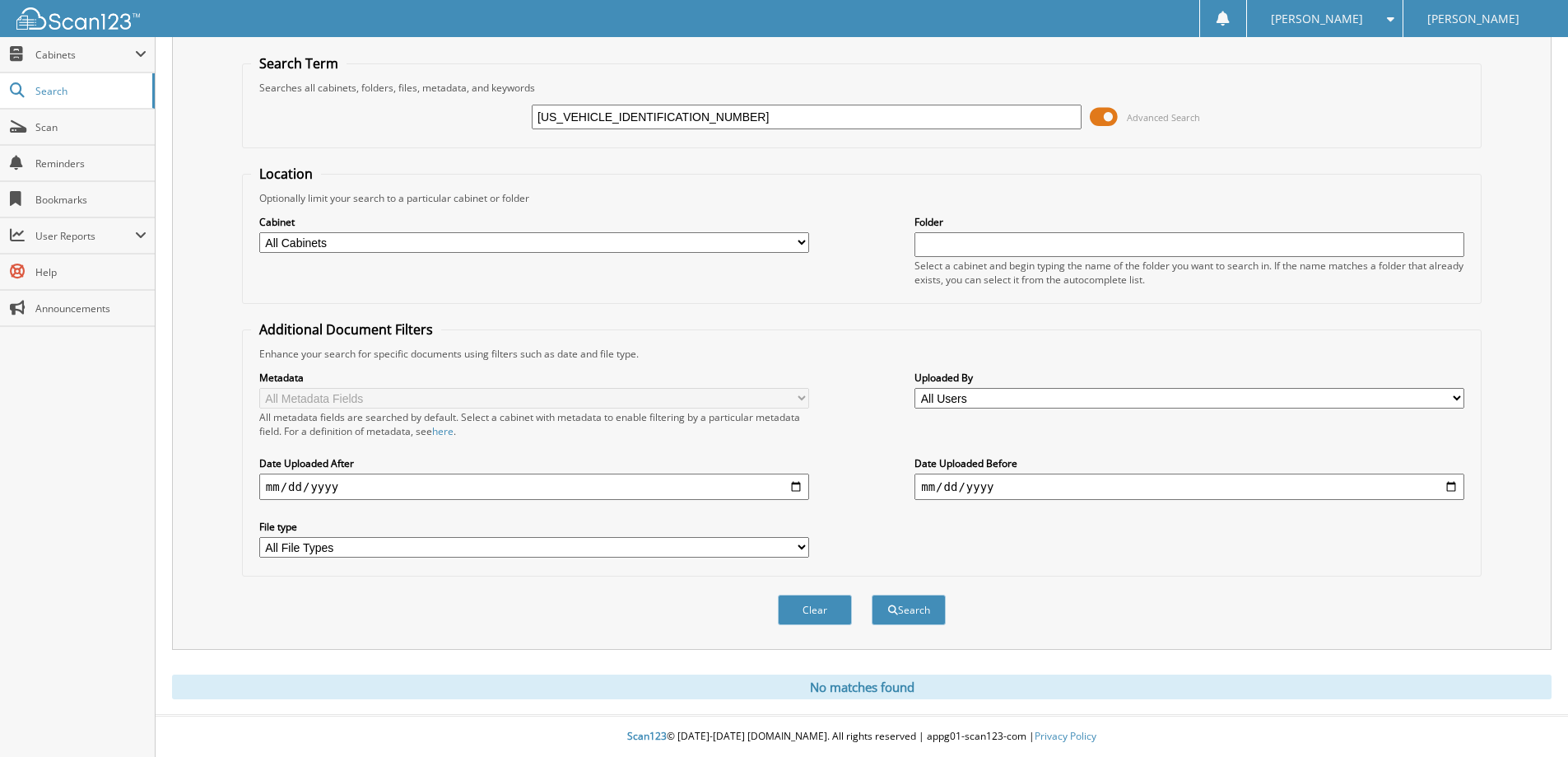
click at [742, 109] on input "[US_VEHICLE_IDENTIFICATION_NUMBER]" at bounding box center [807, 117] width 550 height 25
paste input "3FMCR9B61RRE5879301"
type input "3FMCR9B61RRE58793"
click at [872, 594] on button "Search" at bounding box center [908, 610] width 74 height 30
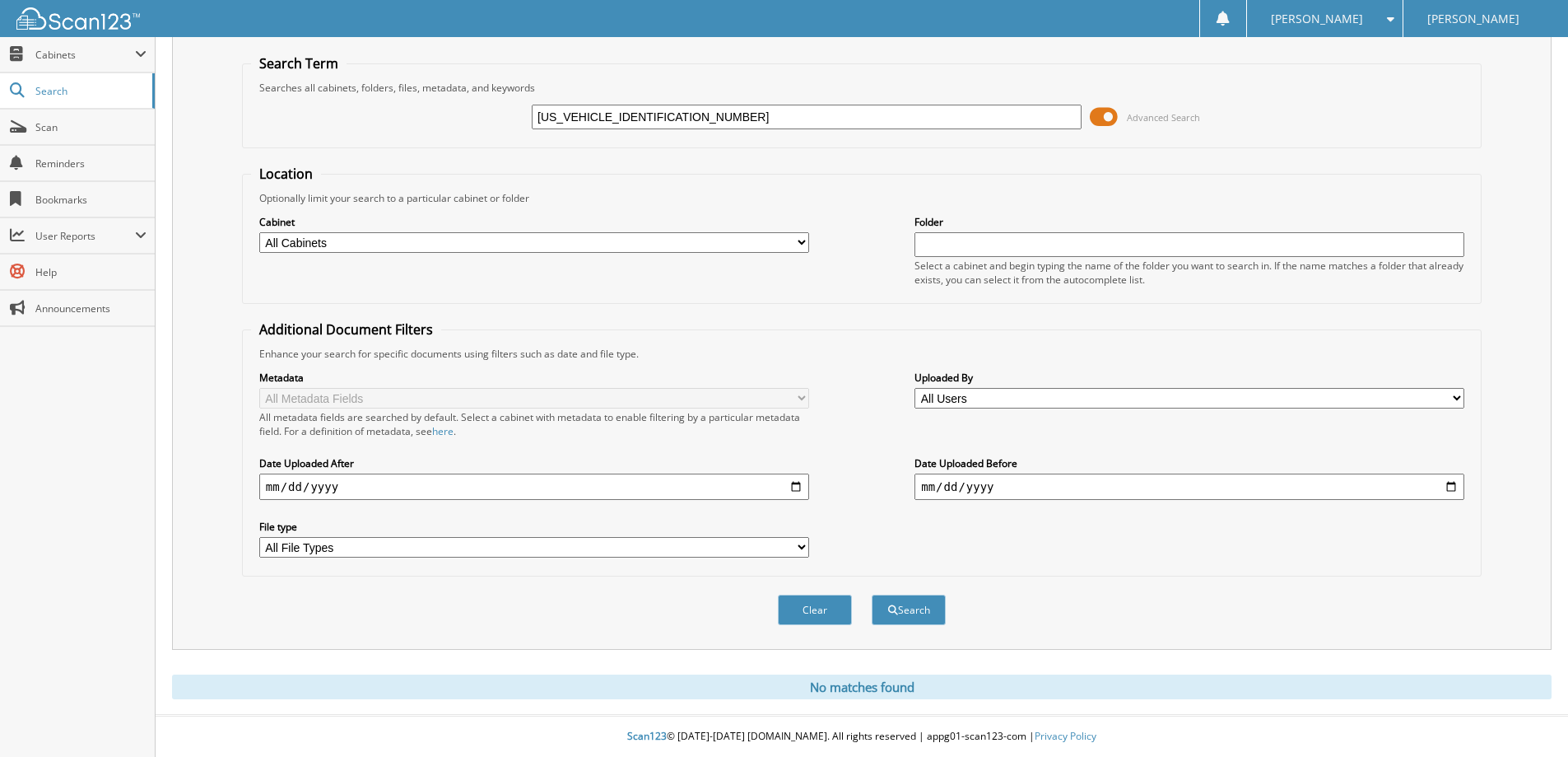
click at [626, 118] on input "3FMCR9B61RRE58793" at bounding box center [807, 117] width 550 height 25
paste input "2FMPK4AP5HBB3890901"
type input "2FMPK4AP5HBB38909"
click at [872, 594] on button "Search" at bounding box center [908, 610] width 74 height 30
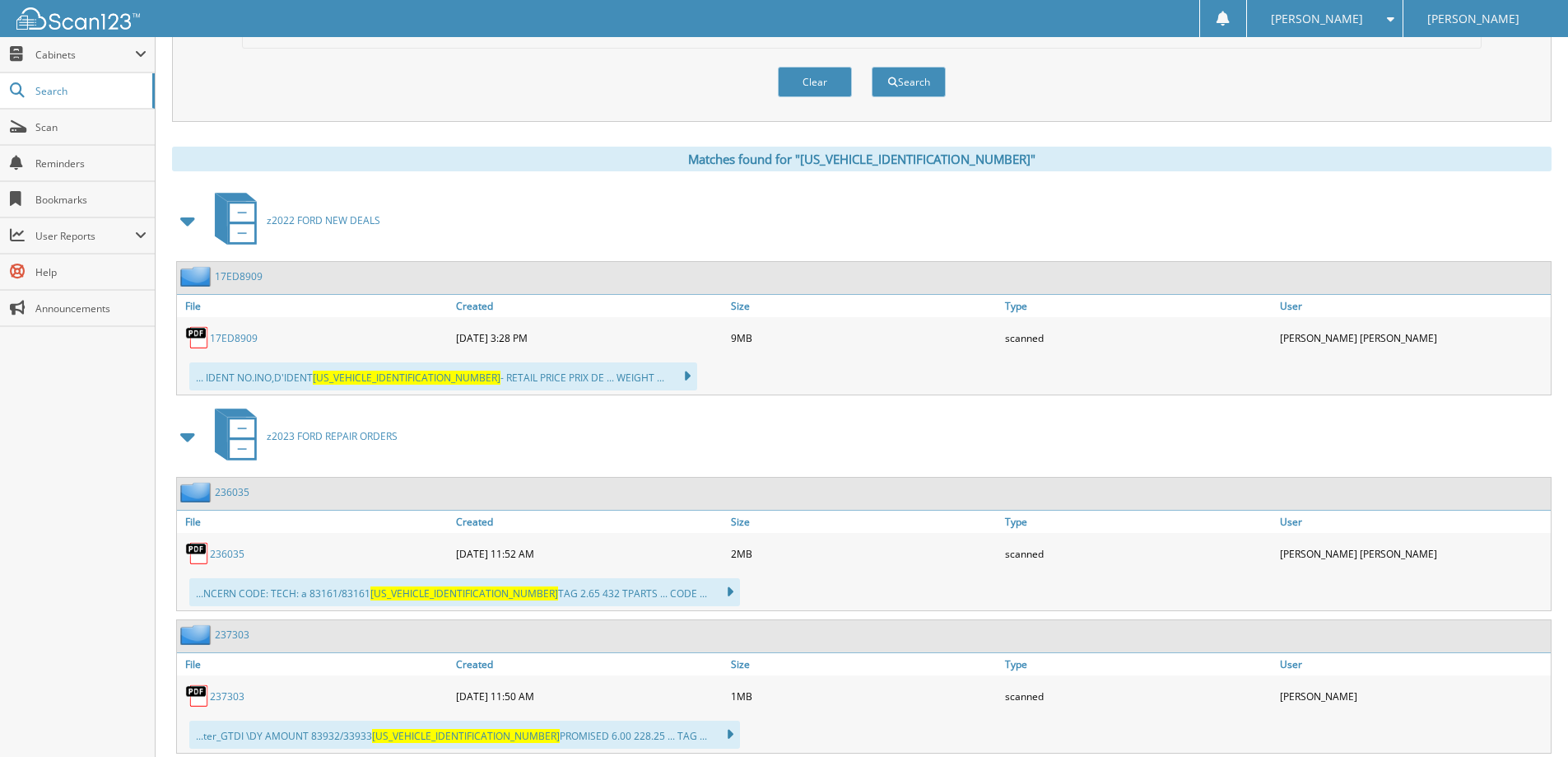
scroll to position [577, 0]
click at [225, 334] on link "17ED8909" at bounding box center [234, 338] width 48 height 14
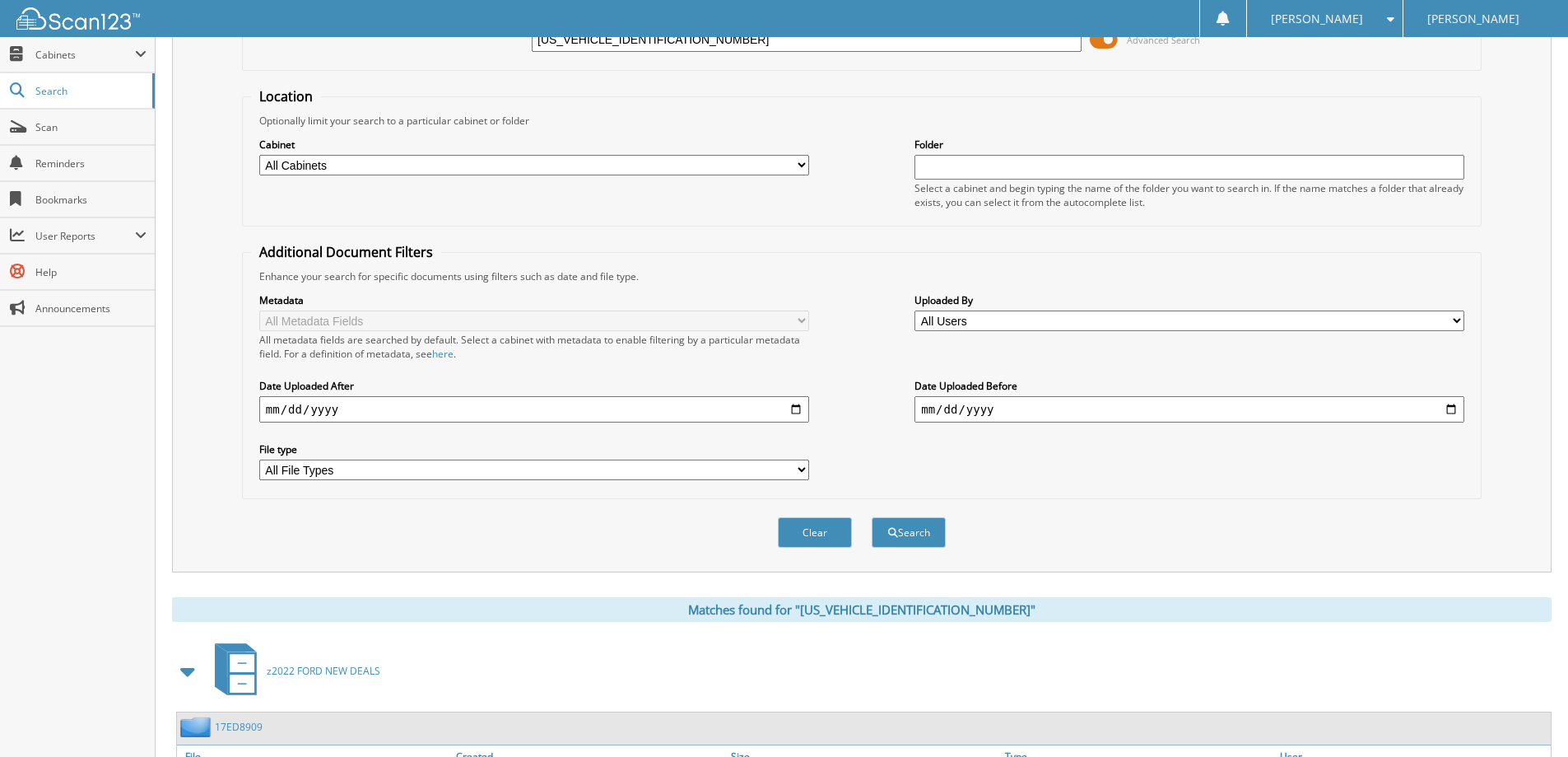
scroll to position [0, 0]
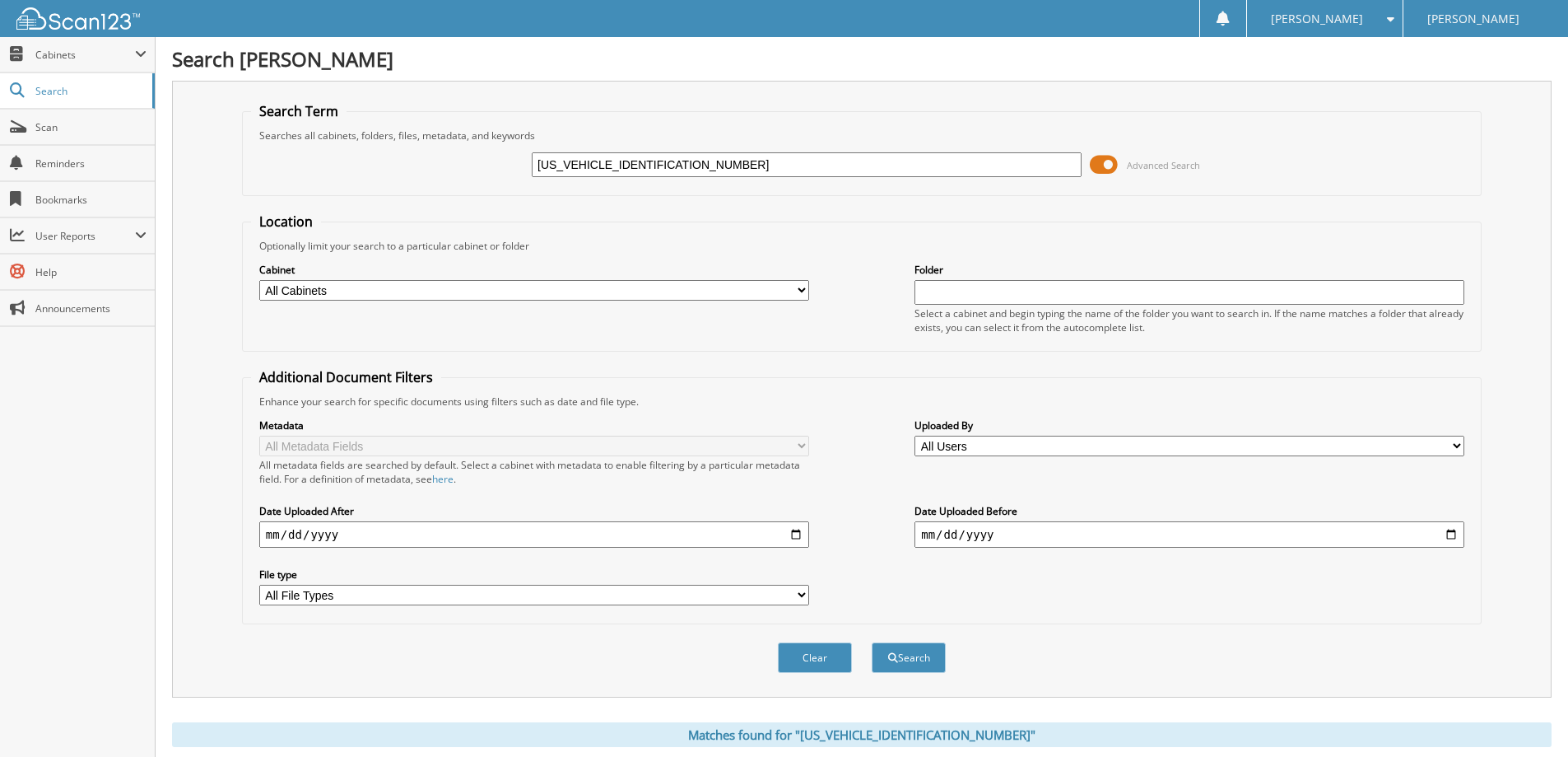
click at [676, 163] on input "[US_VEHICLE_IDENTIFICATION_NUMBER]" at bounding box center [807, 164] width 550 height 25
click at [675, 163] on input "2FMPK4AP5HBB38909" at bounding box center [807, 164] width 550 height 25
paste input "1FMCU9J92KUB3505401"
type input "[US_VEHICLE_IDENTIFICATION_NUMBER]"
click at [872, 642] on button "Search" at bounding box center [908, 657] width 74 height 30
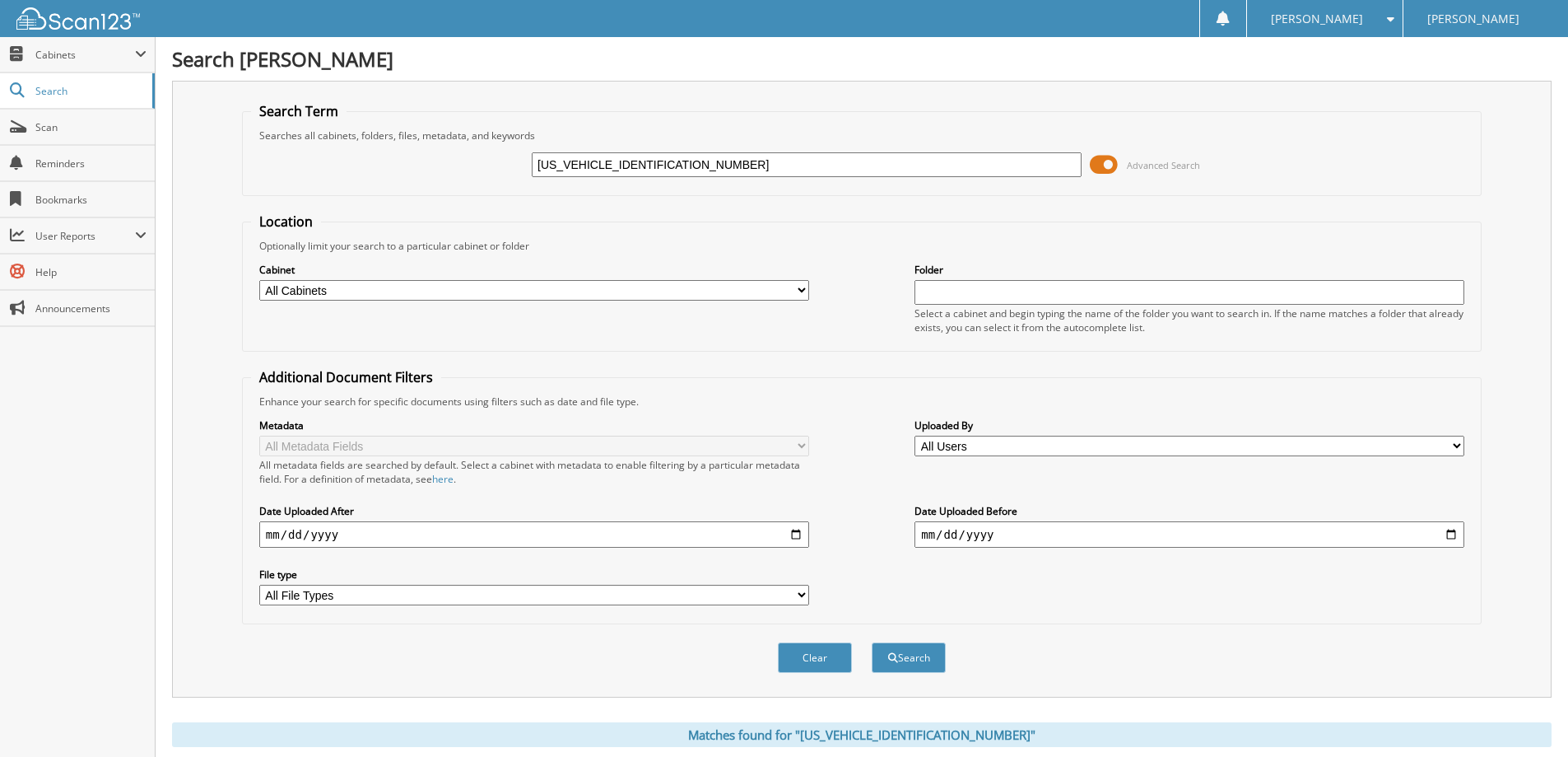
click at [739, 171] on input "[US_VEHICLE_IDENTIFICATION_NUMBER]" at bounding box center [807, 164] width 550 height 25
paste input "[VEHICLE_IDENTIFICATION_NUMBER]"
type input "[US_VEHICLE_IDENTIFICATION_NUMBER]"
click at [872, 642] on button "Search" at bounding box center [908, 657] width 74 height 30
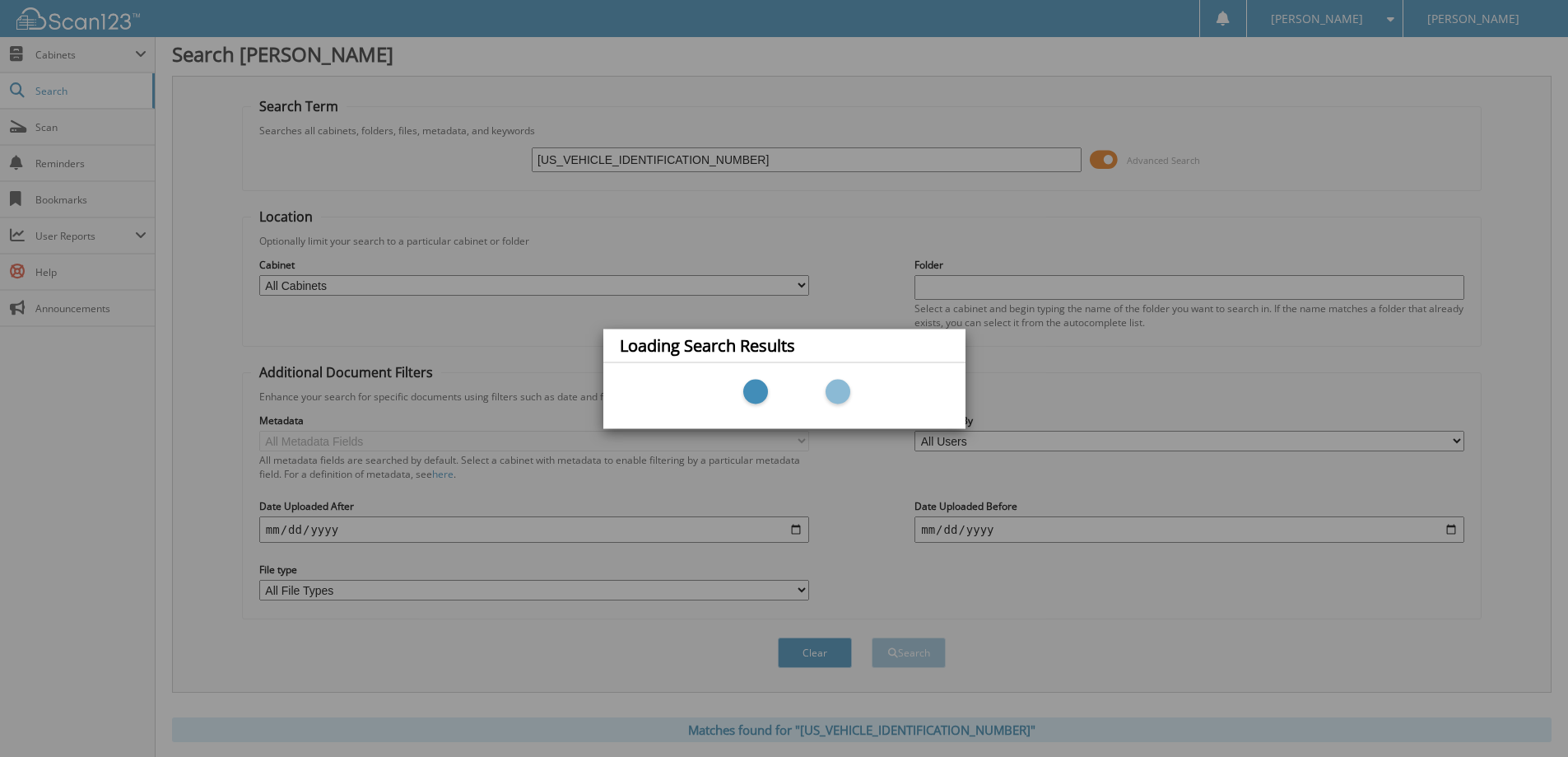
scroll to position [267, 0]
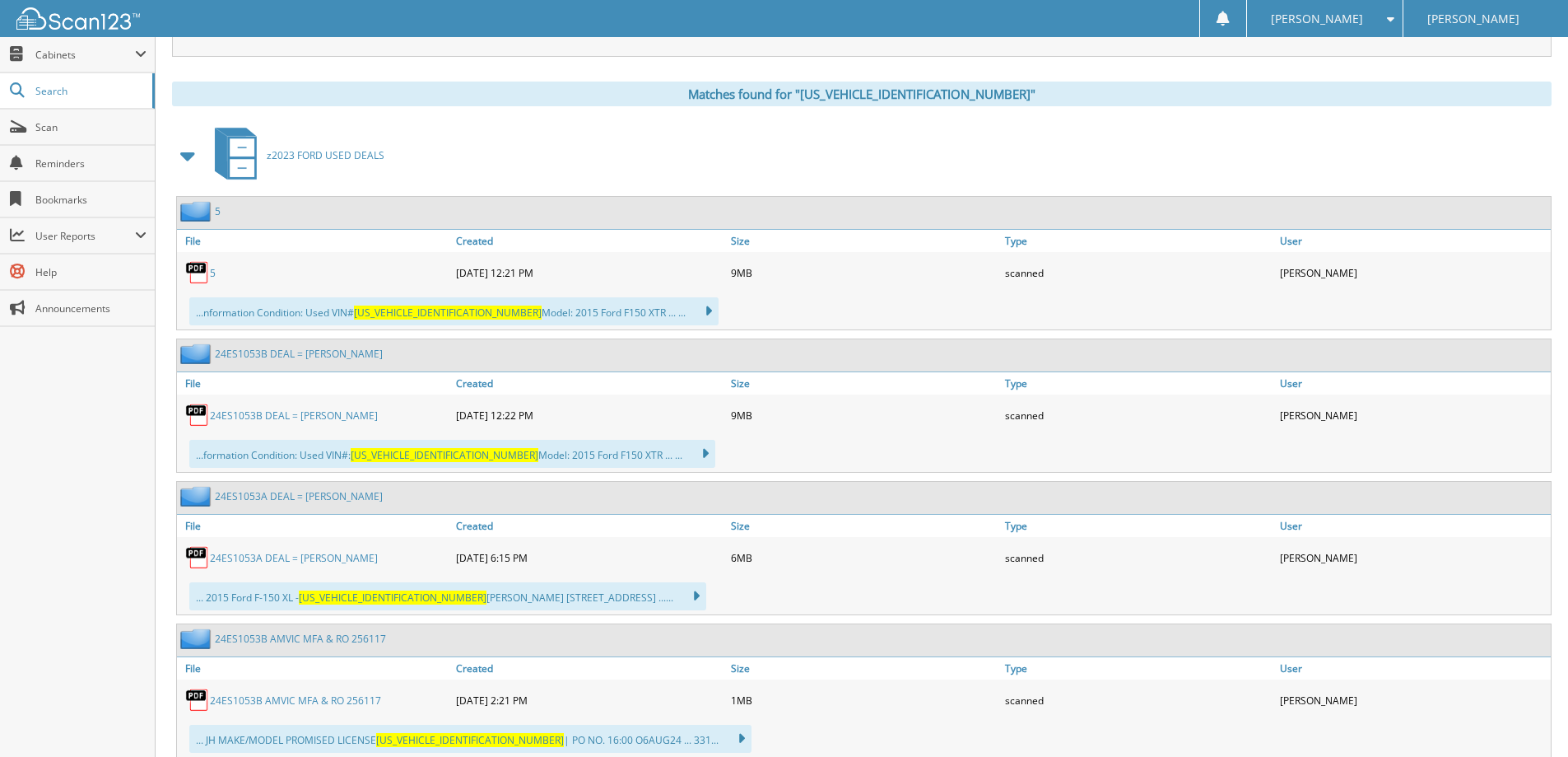
scroll to position [658, 0]
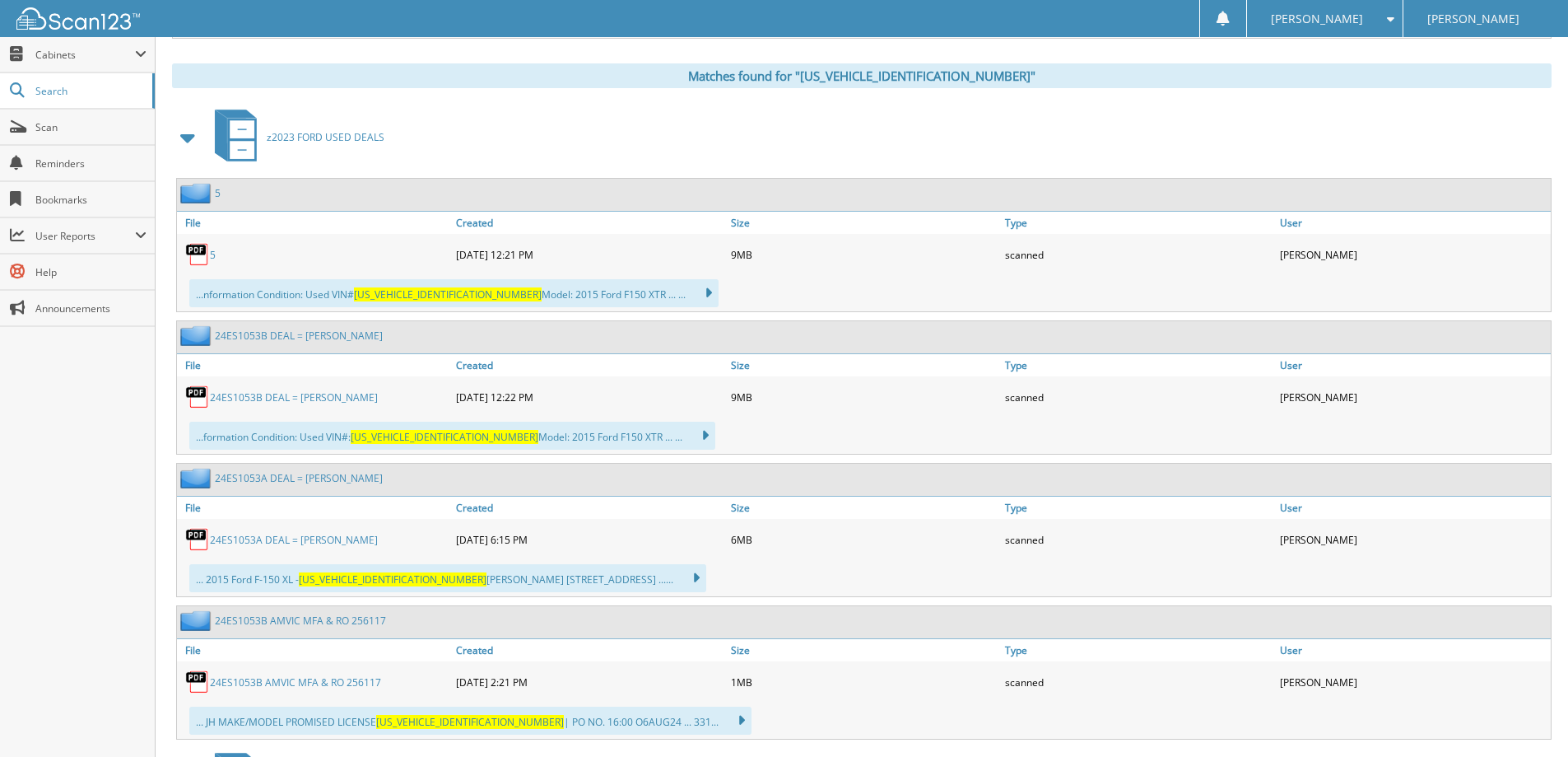
click at [282, 397] on link "24ES1053B DEAL = GALLO, LEVIE" at bounding box center [293, 397] width 168 height 14
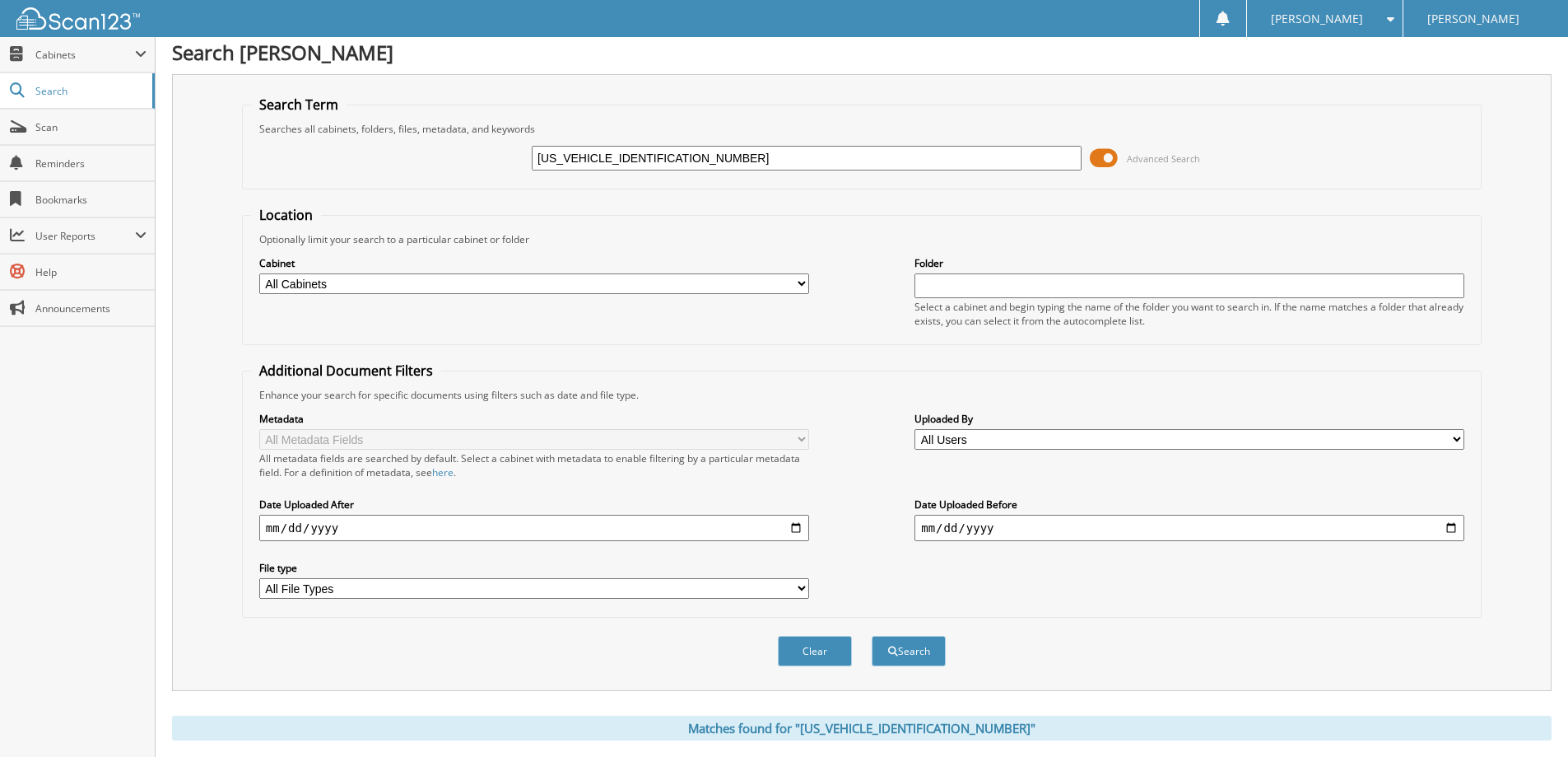
scroll to position [0, 0]
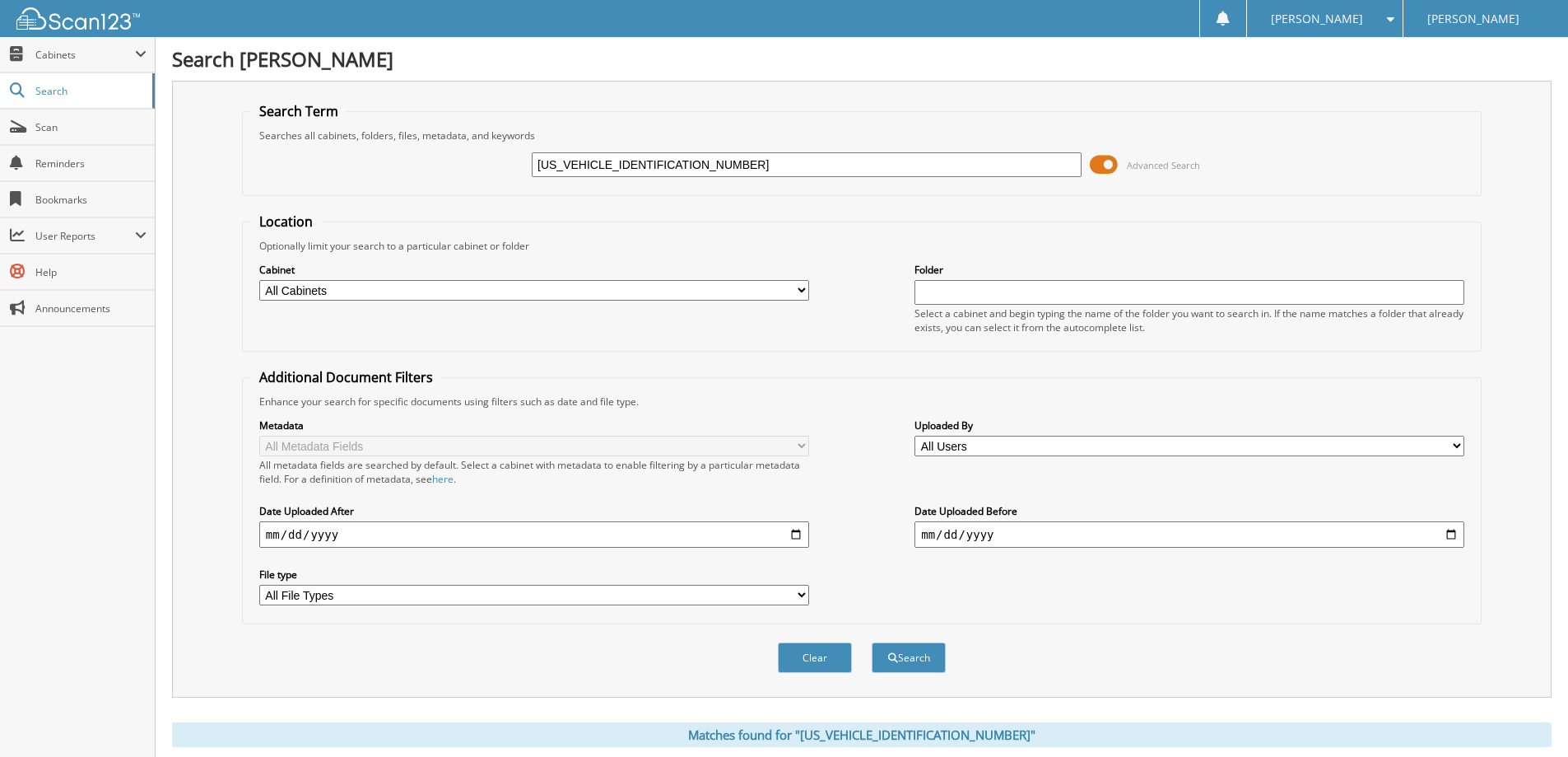
click at [756, 171] on input "1FTEX1E81FKD51616" at bounding box center [807, 164] width 550 height 25
click at [756, 170] on input "1FTEX1E81FKD51616" at bounding box center [807, 164] width 550 height 25
drag, startPoint x: 757, startPoint y: 170, endPoint x: 698, endPoint y: 152, distance: 61.7
click at [698, 152] on div "1FTEX1E81FKD51616" at bounding box center [807, 165] width 550 height 28
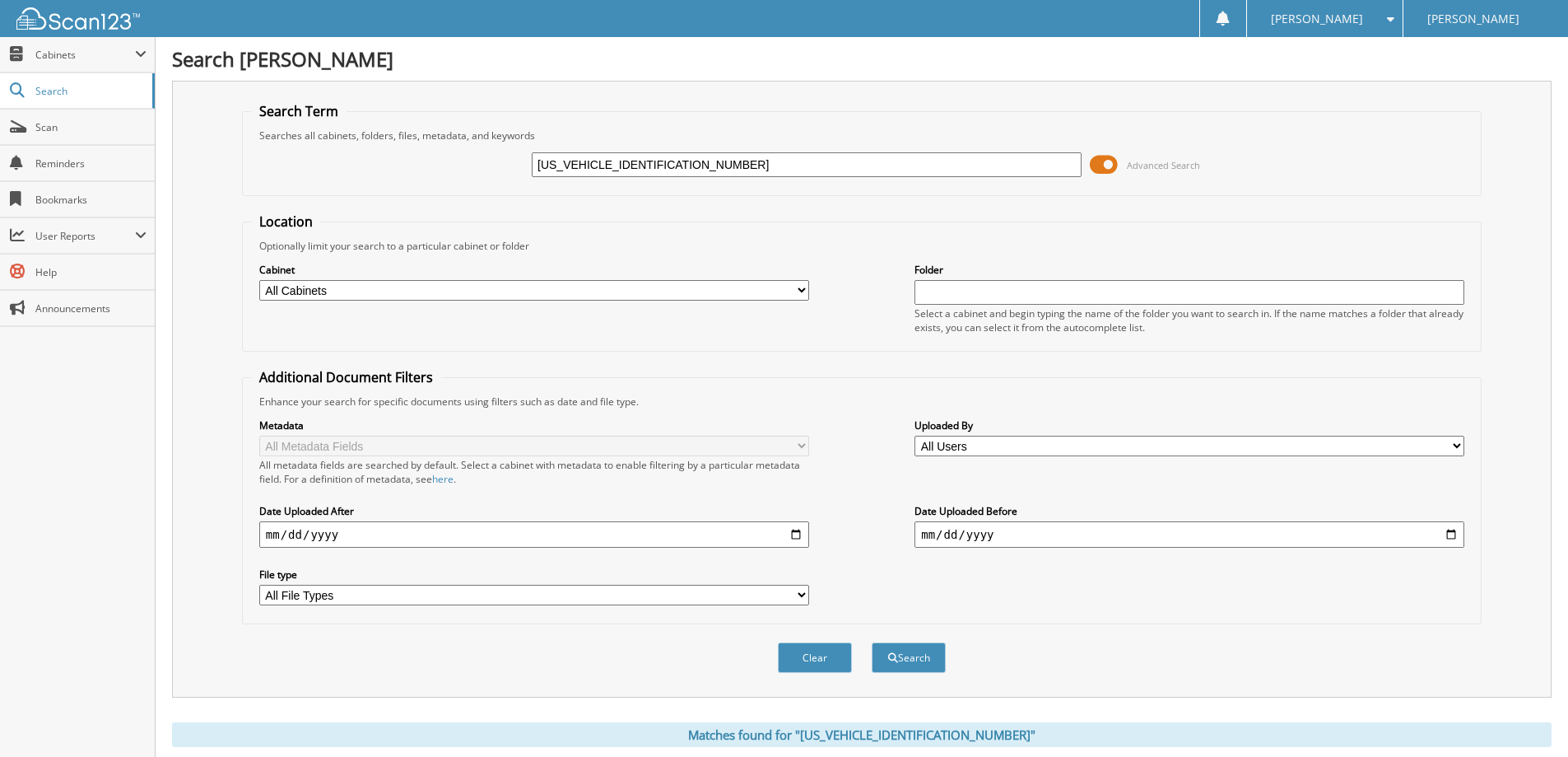
click at [691, 157] on input "1FTEX1E81FKD51616" at bounding box center [807, 164] width 550 height 25
paste input "8W3BT7MEE1501301"
type input "1FT8W3BT7MEE15013"
click at [872, 642] on button "Search" at bounding box center [908, 657] width 74 height 30
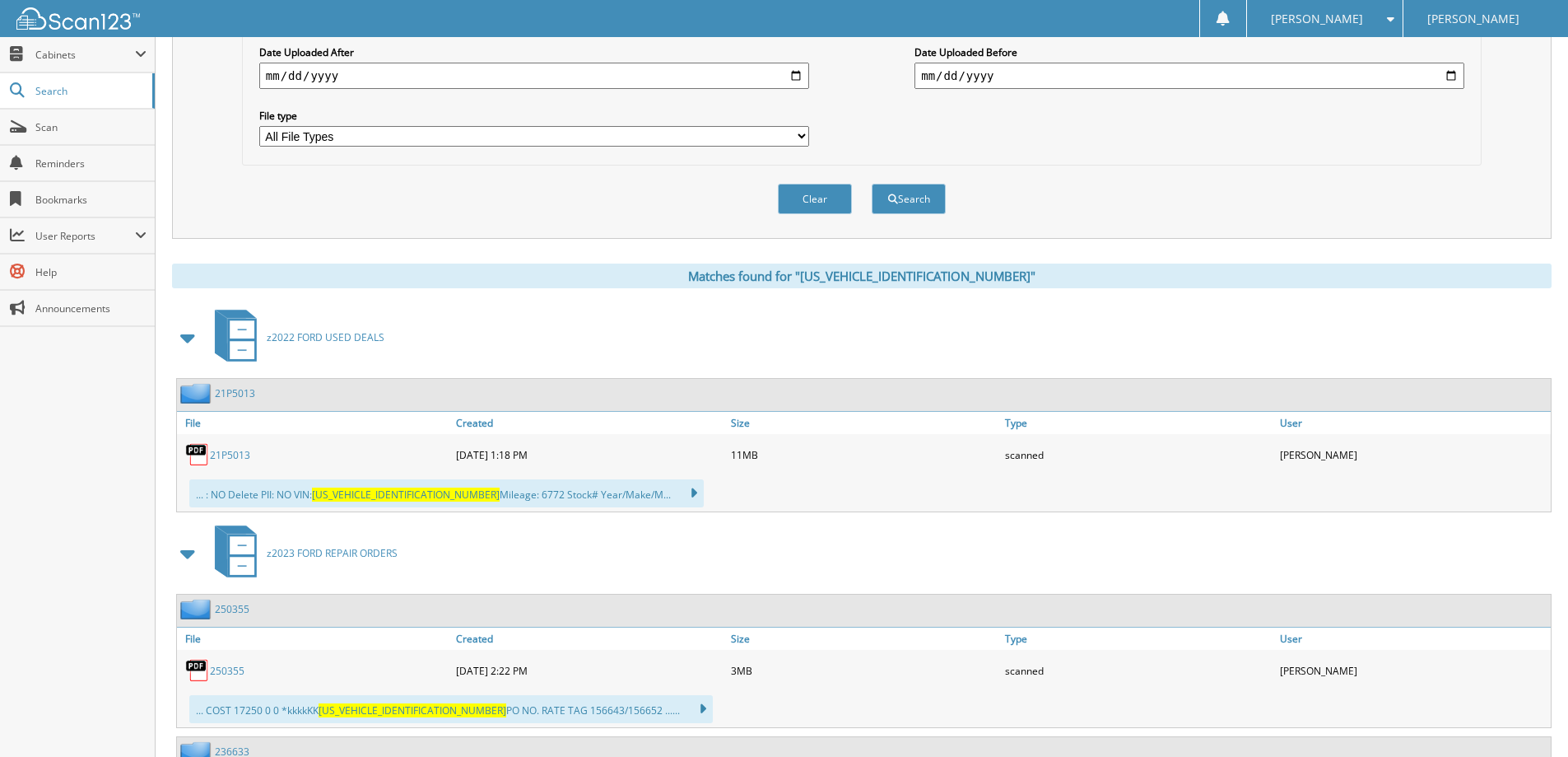
scroll to position [494, 0]
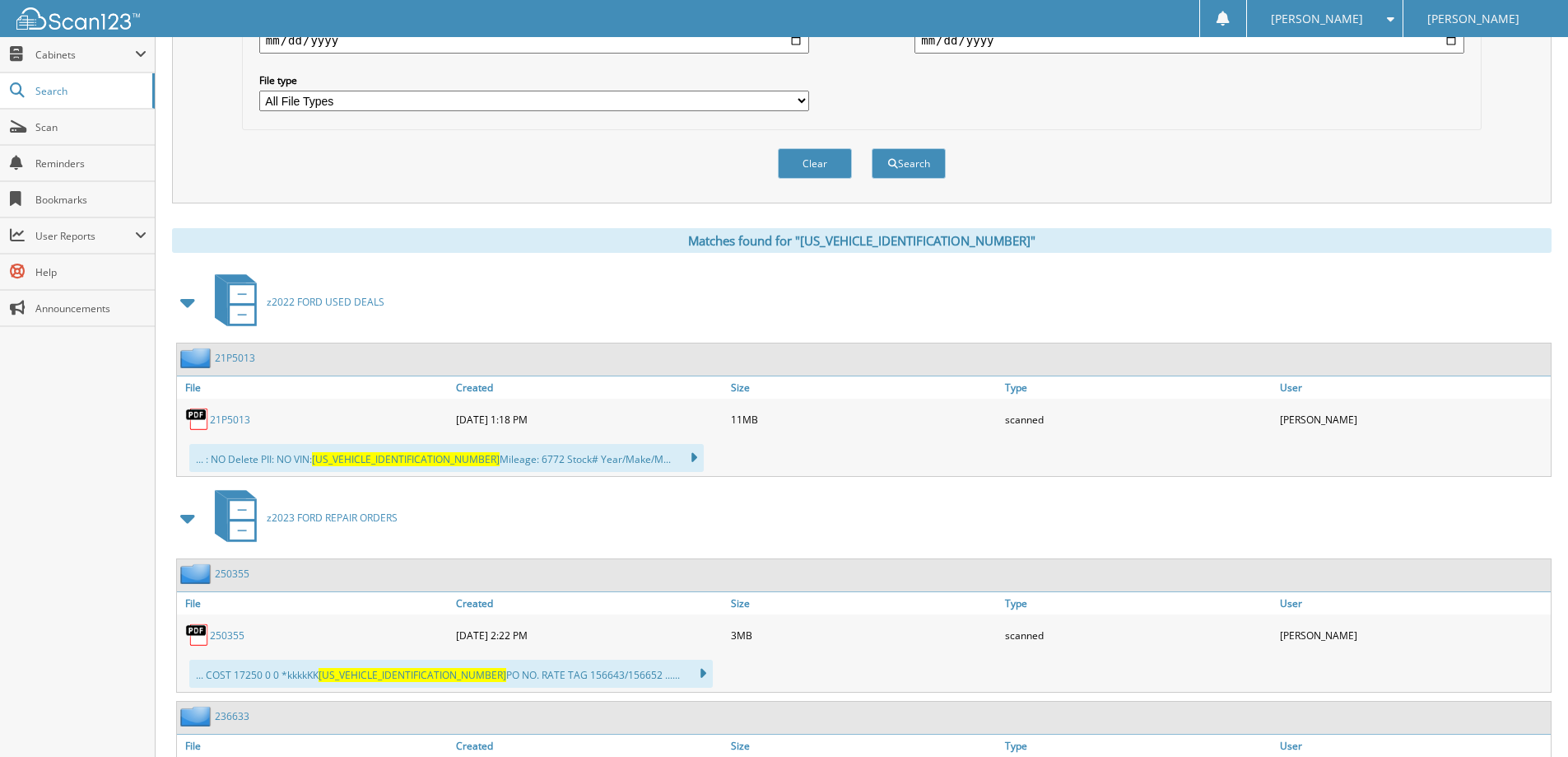
click at [230, 426] on link "21P5013" at bounding box center [229, 419] width 40 height 14
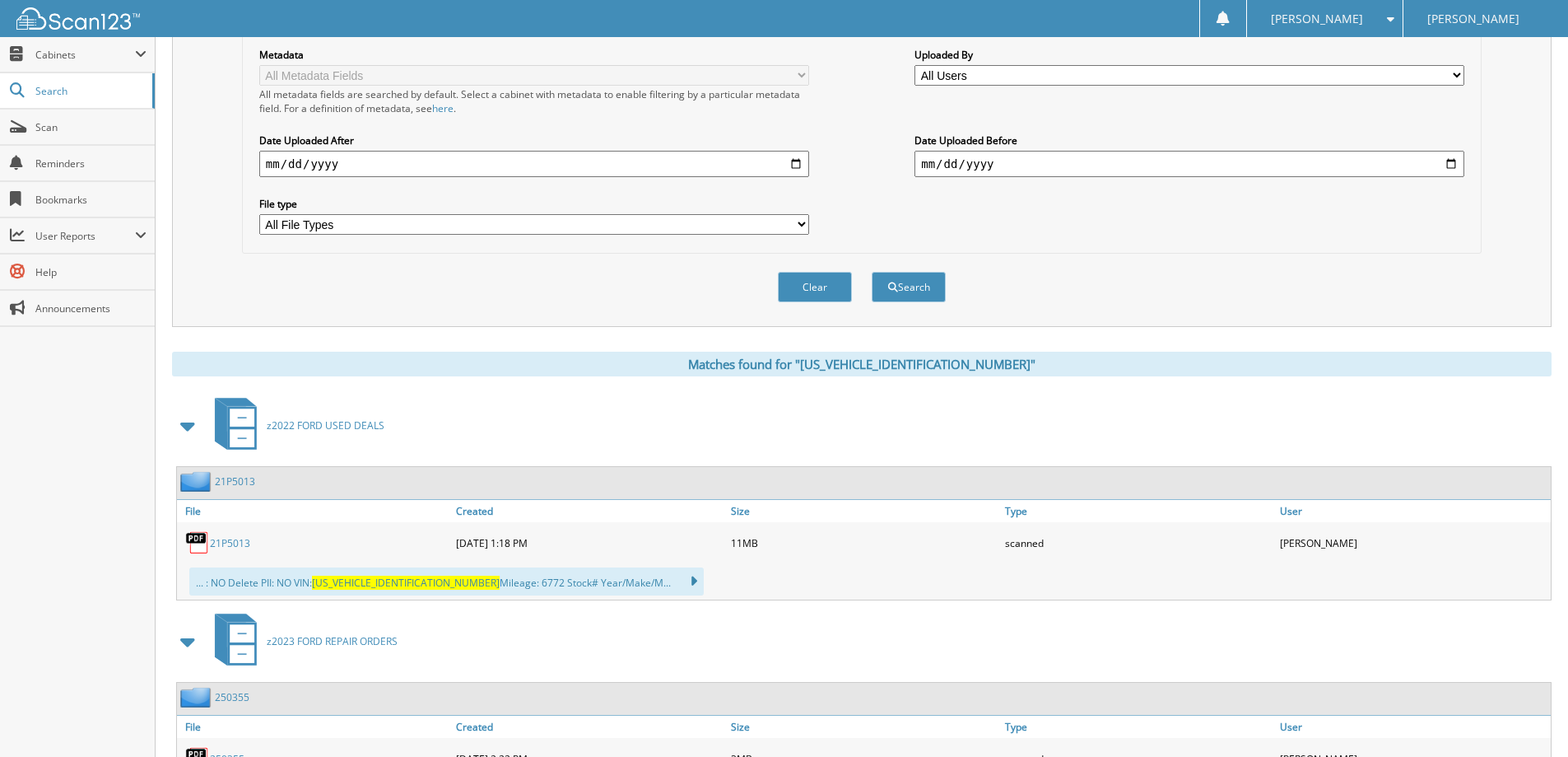
scroll to position [83, 0]
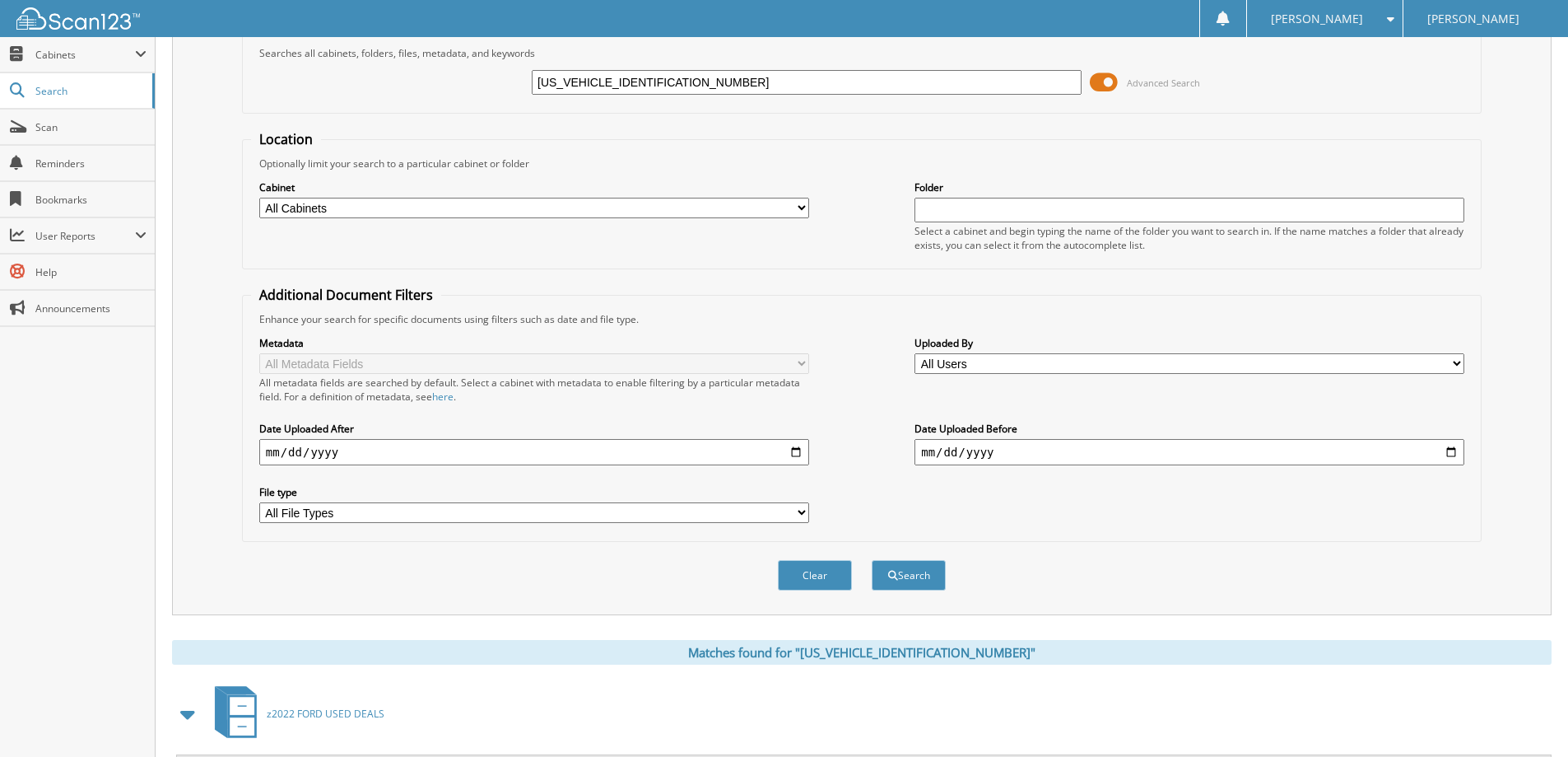
click at [753, 94] on input "[US_VEHICLE_IDENTIFICATION_NUMBER]" at bounding box center [807, 83] width 550 height 25
drag, startPoint x: 753, startPoint y: 93, endPoint x: 681, endPoint y: 79, distance: 73.3
click at [681, 79] on input "[US_VEHICLE_IDENTIFICATION_NUMBER]" at bounding box center [807, 83] width 550 height 25
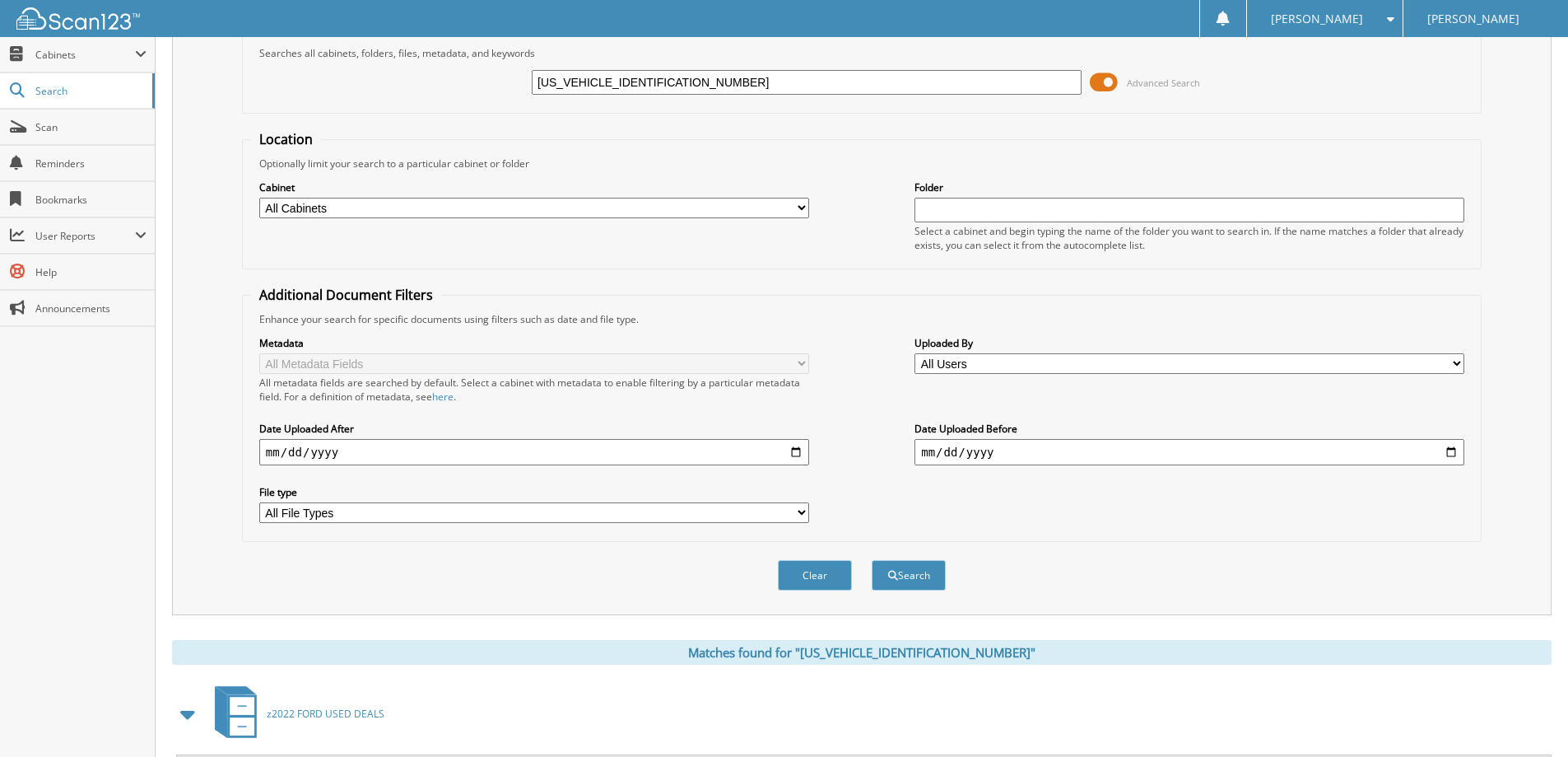
paste input "MCU9DZ0LUC4429901"
type input "[US_VEHICLE_IDENTIFICATION_NUMBER]"
click at [872, 560] on button "Search" at bounding box center [908, 575] width 74 height 30
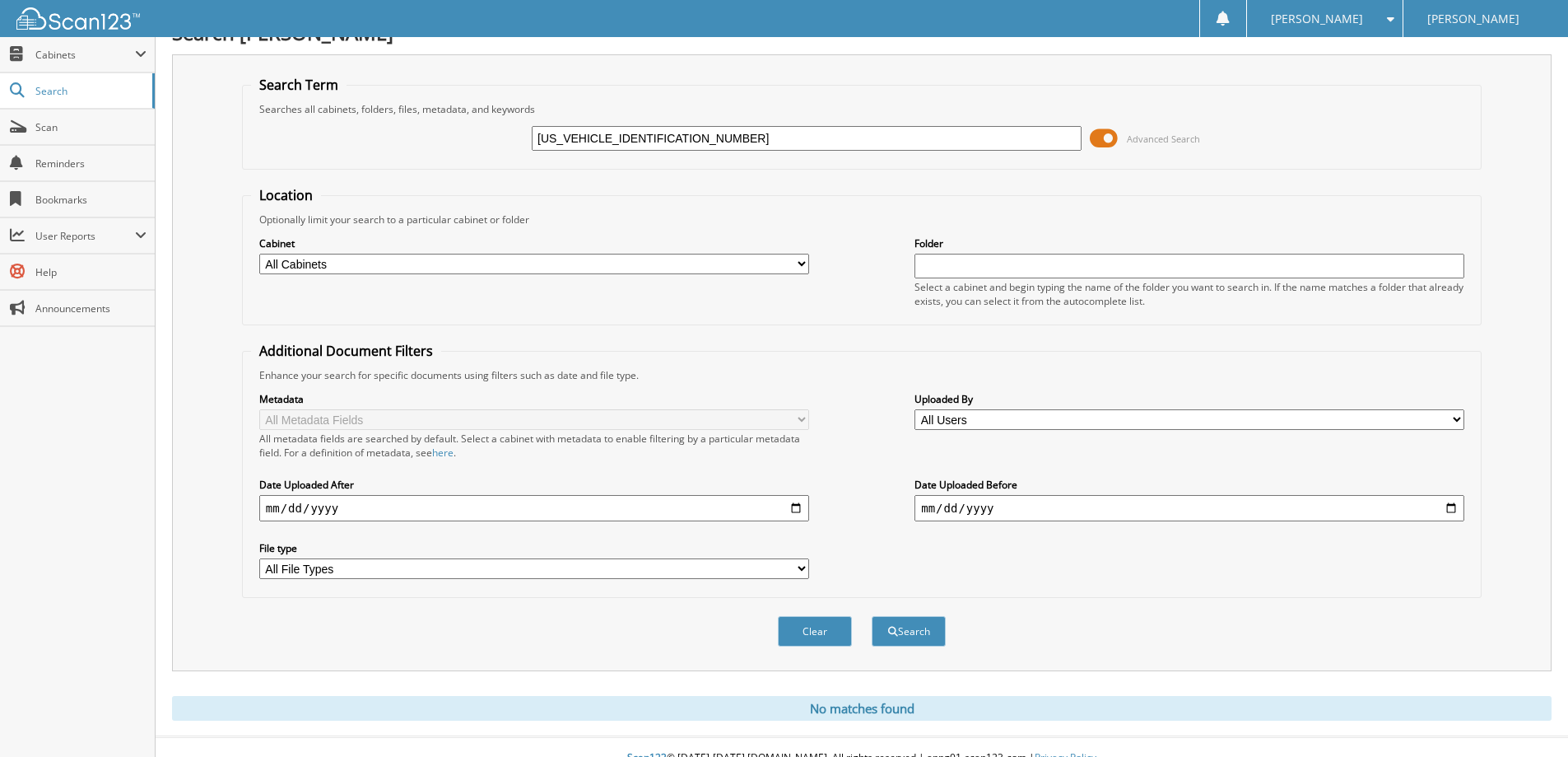
scroll to position [49, 0]
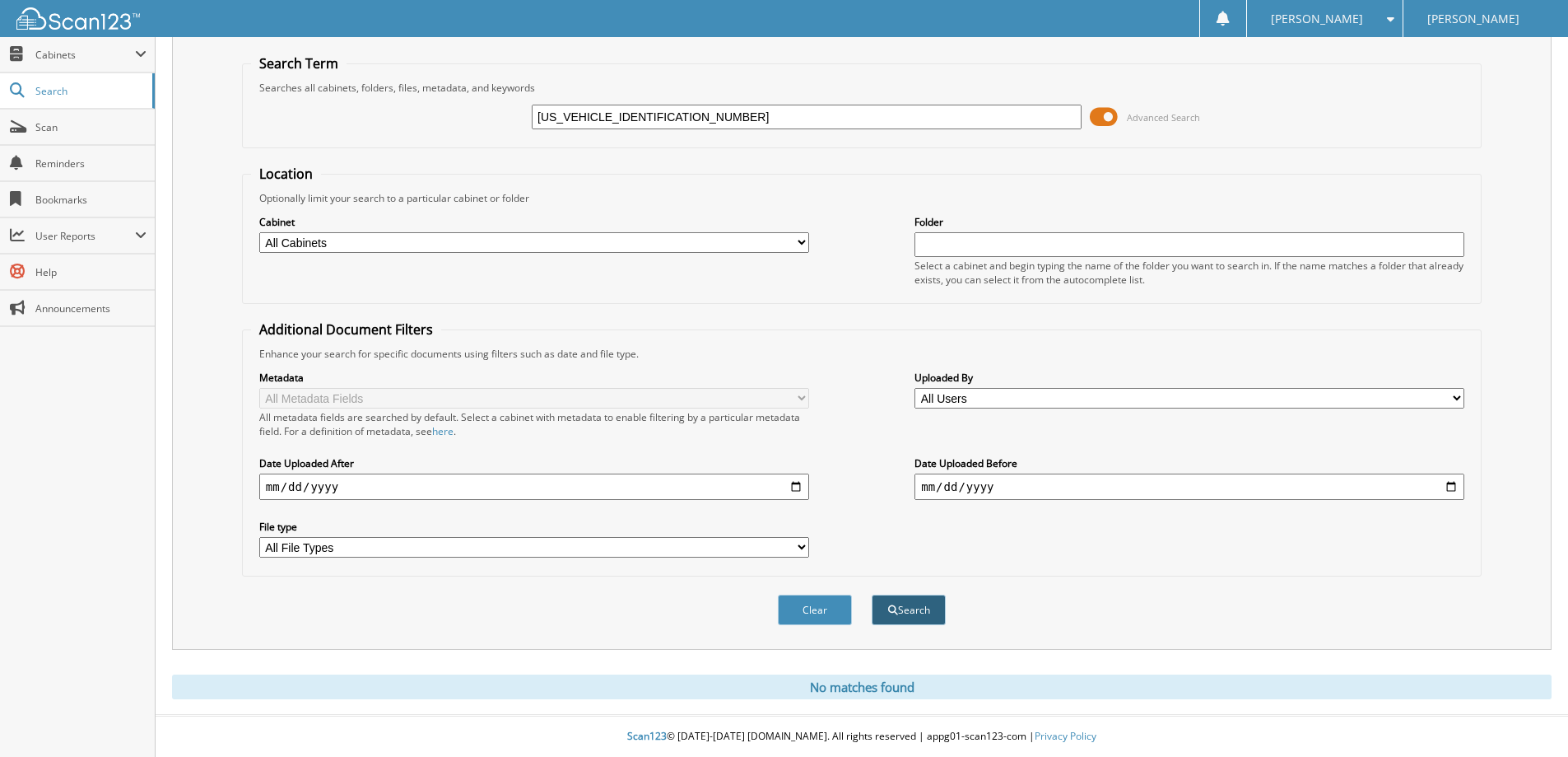
click at [936, 606] on button "Search" at bounding box center [908, 610] width 74 height 30
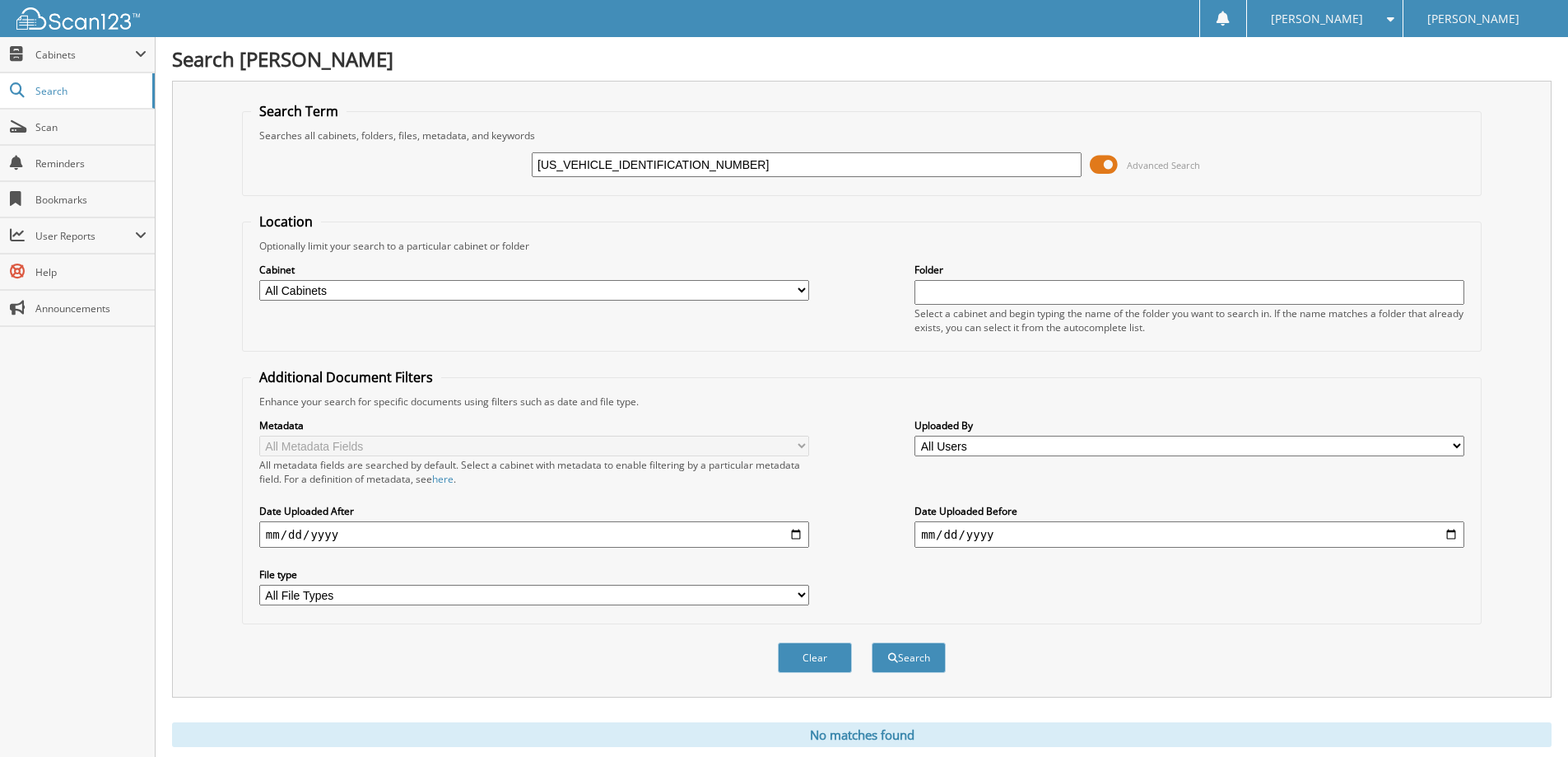
click at [728, 159] on input "[US_VEHICLE_IDENTIFICATION_NUMBER]" at bounding box center [807, 164] width 550 height 25
paste input "0E18RUB0127401"
type input "[US_VEHICLE_IDENTIFICATION_NUMBER]"
click at [872, 642] on button "Search" at bounding box center [908, 657] width 74 height 30
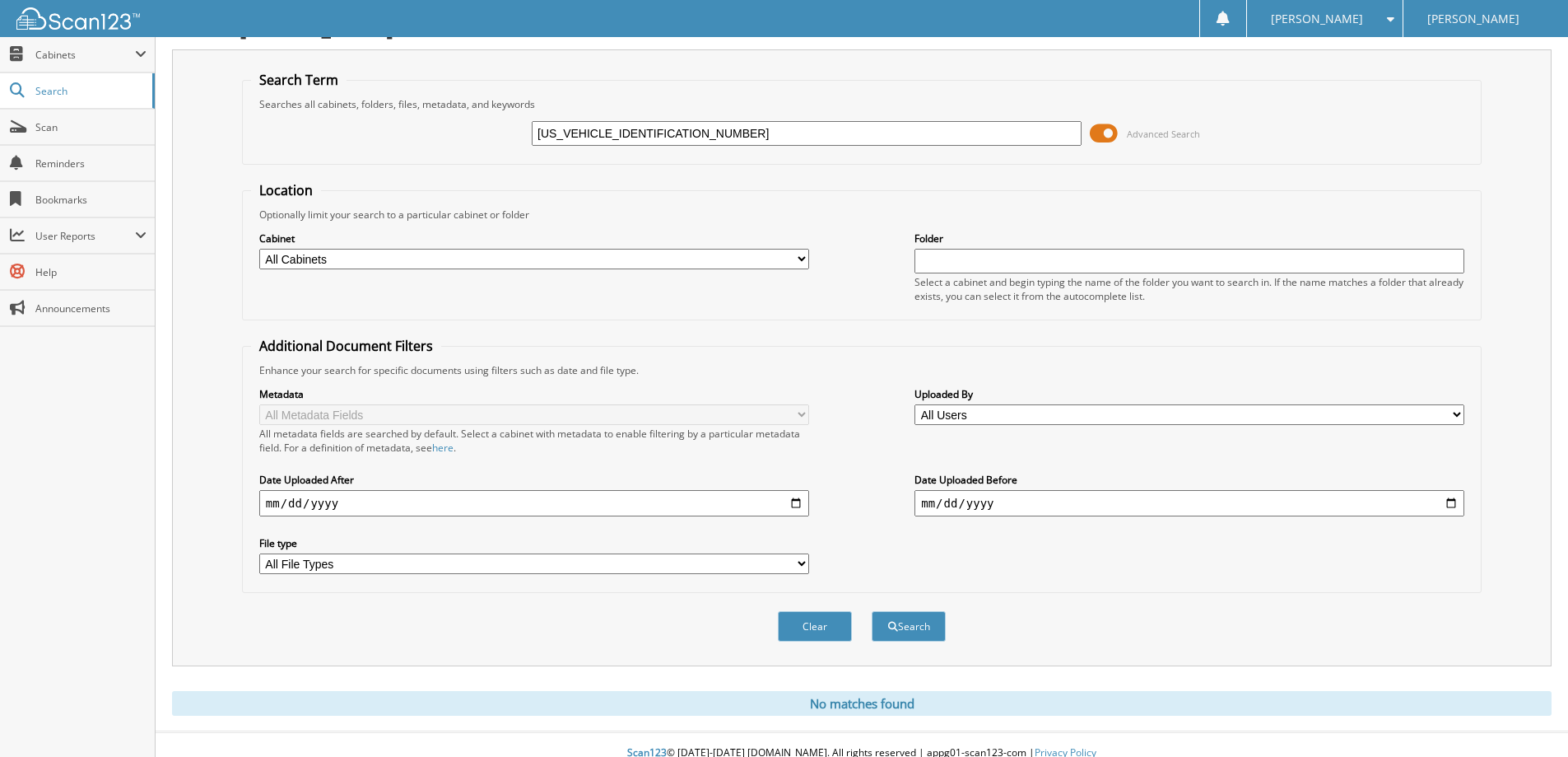
scroll to position [49, 0]
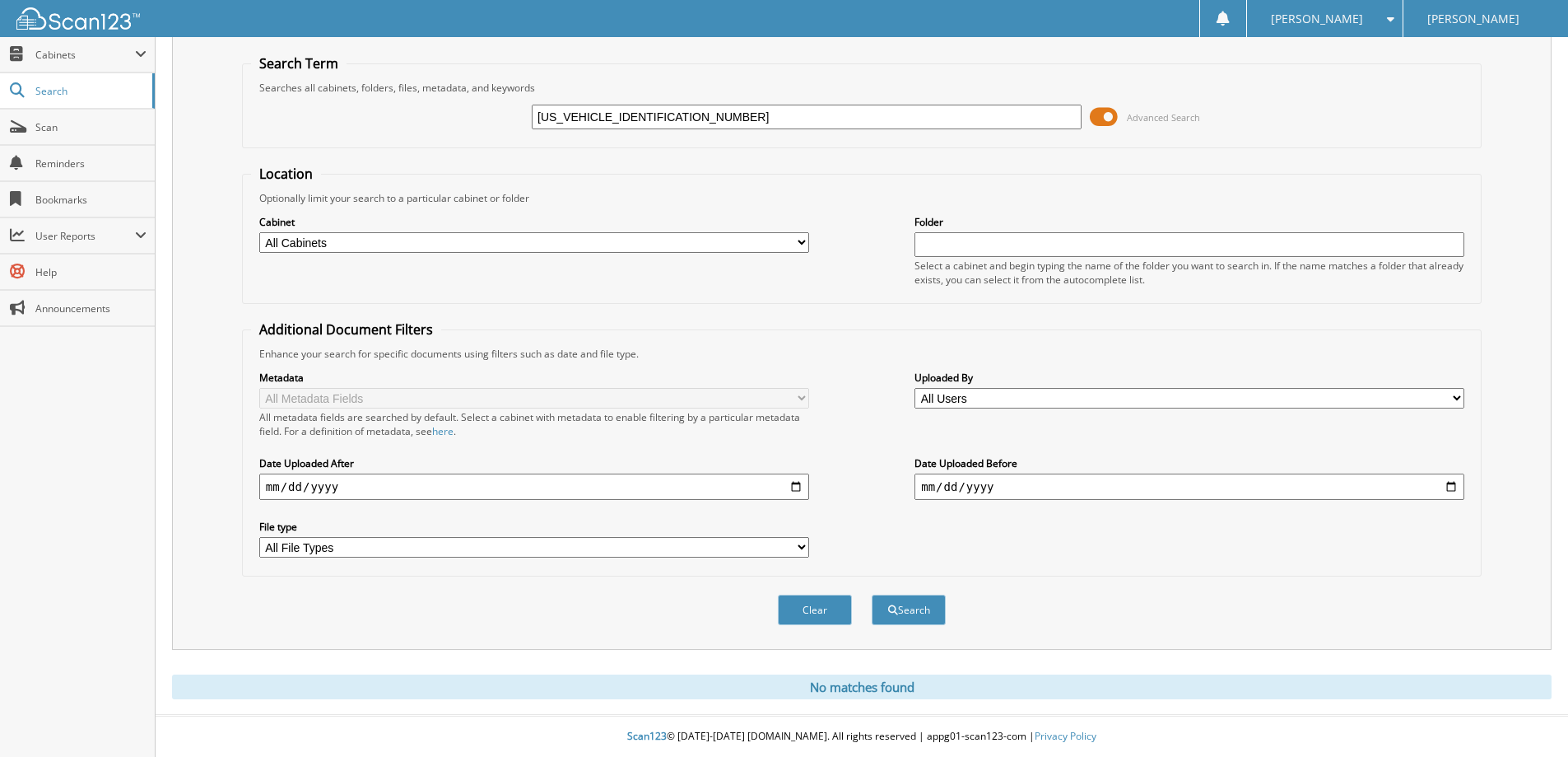
click at [741, 113] on input "1FMCU0E18RUB01274" at bounding box center [807, 117] width 550 height 25
paste input "TEW1EB1MKF0379301"
type input "1FTEW1EB1MKF03793"
click at [872, 594] on button "Search" at bounding box center [908, 610] width 74 height 30
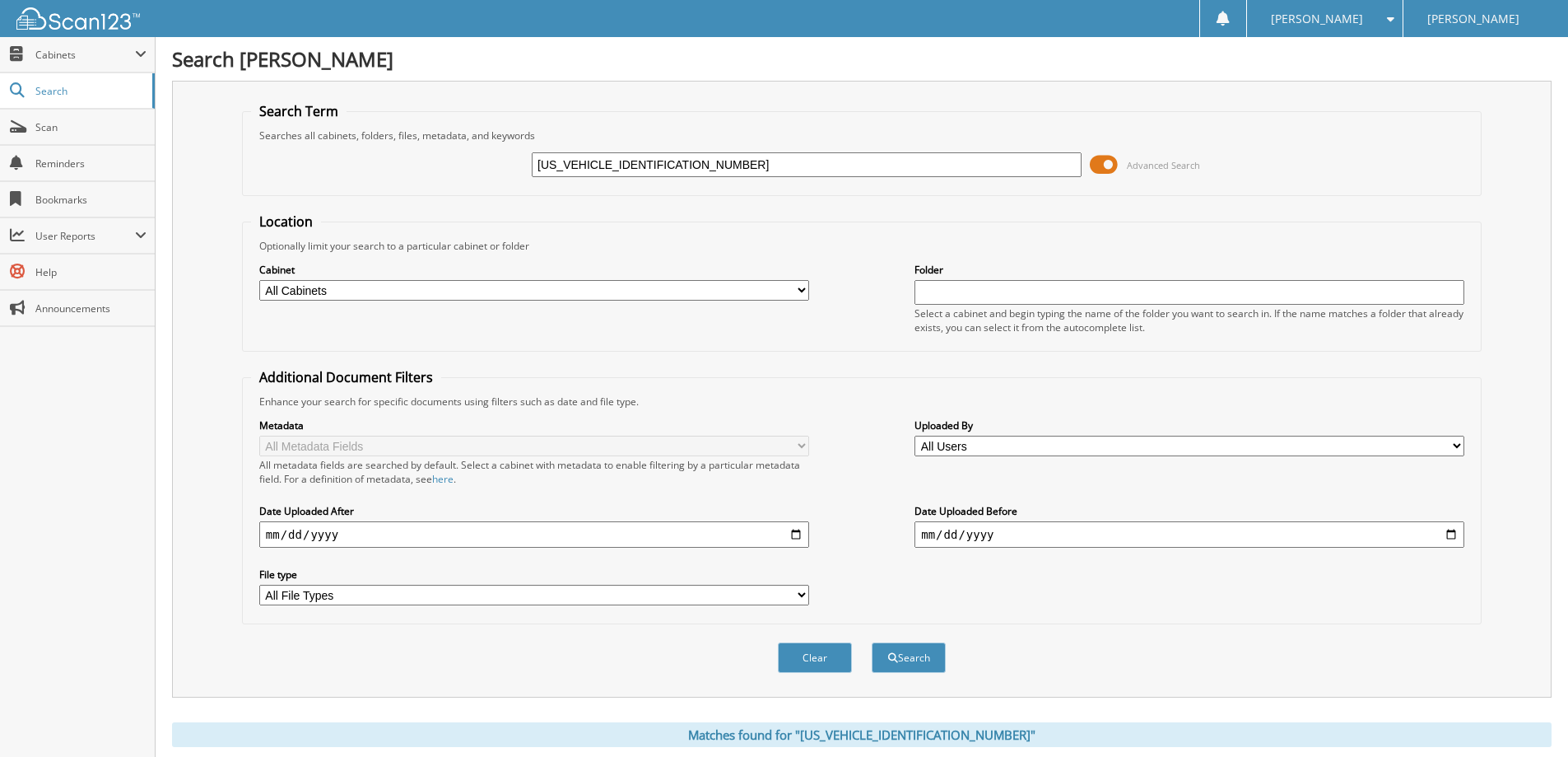
click at [719, 160] on input "1FTEW1EB1MKF03793" at bounding box center [807, 164] width 550 height 25
click at [718, 160] on input "1FTEW1EB1MKF03793" at bounding box center [807, 164] width 550 height 25
paste input "FW5L81RFB5733001"
type input "1FTFW5L81RFB57330"
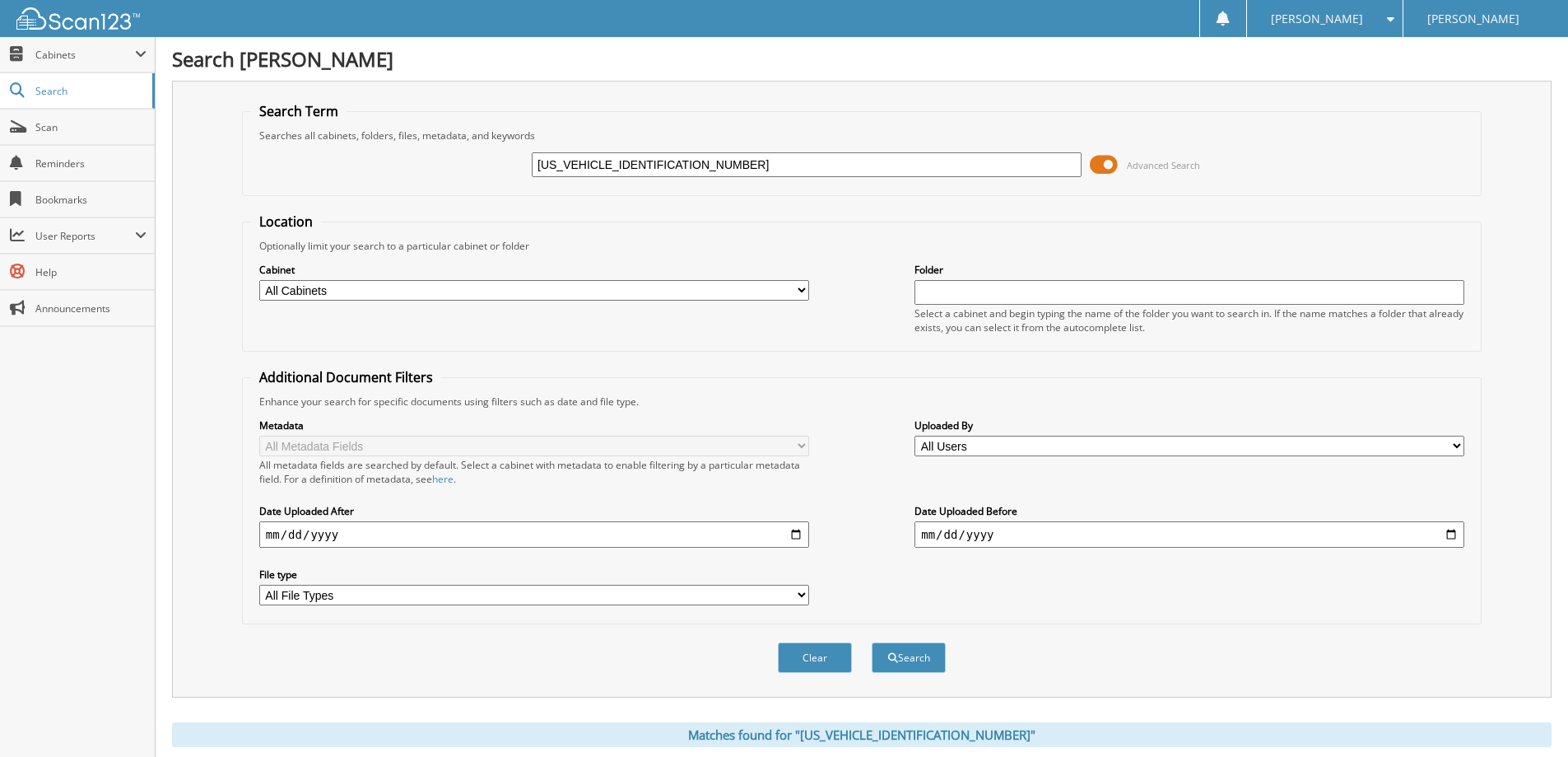
click at [872, 642] on button "Search" at bounding box center [908, 657] width 74 height 30
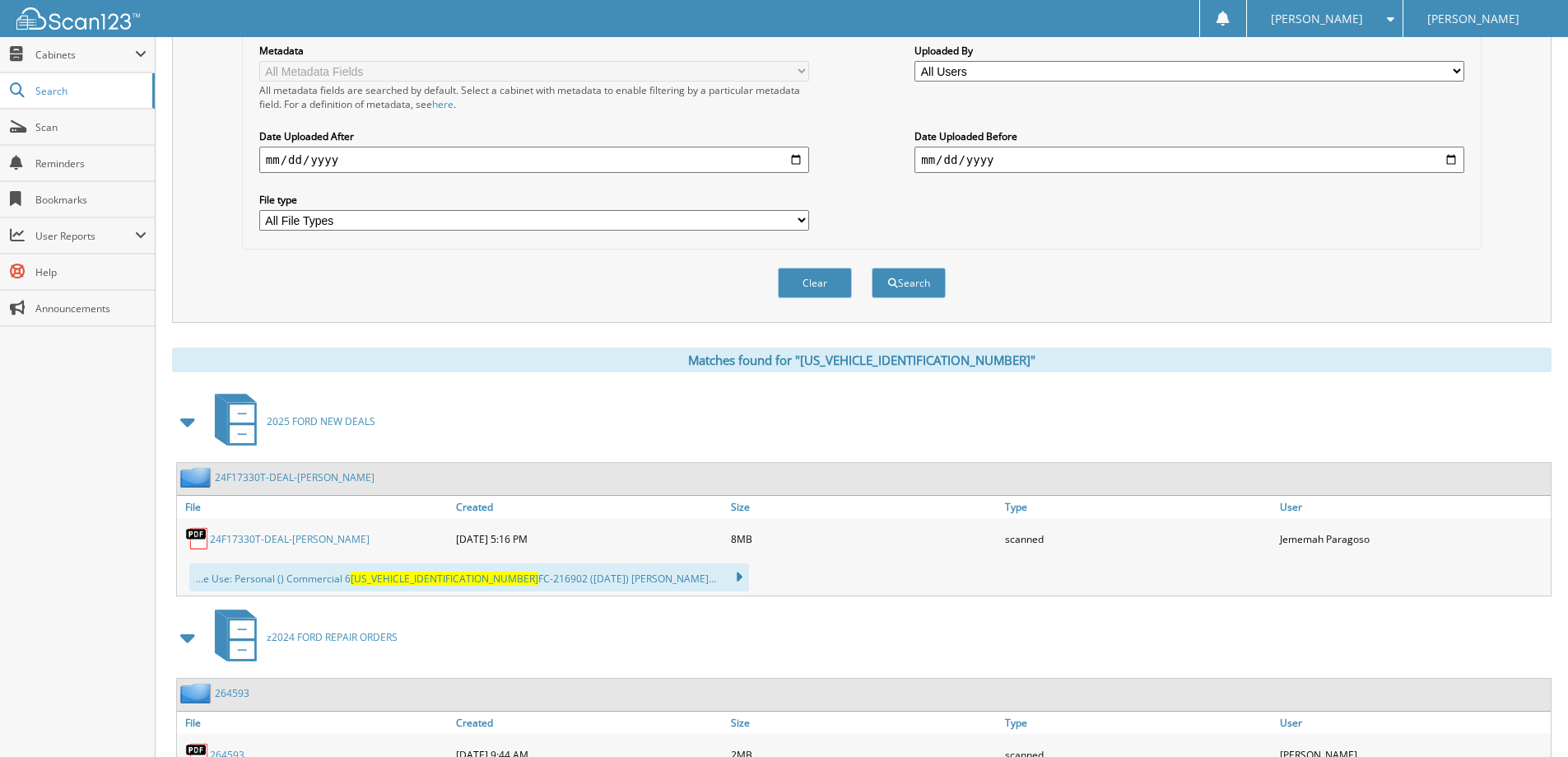
scroll to position [411, 0]
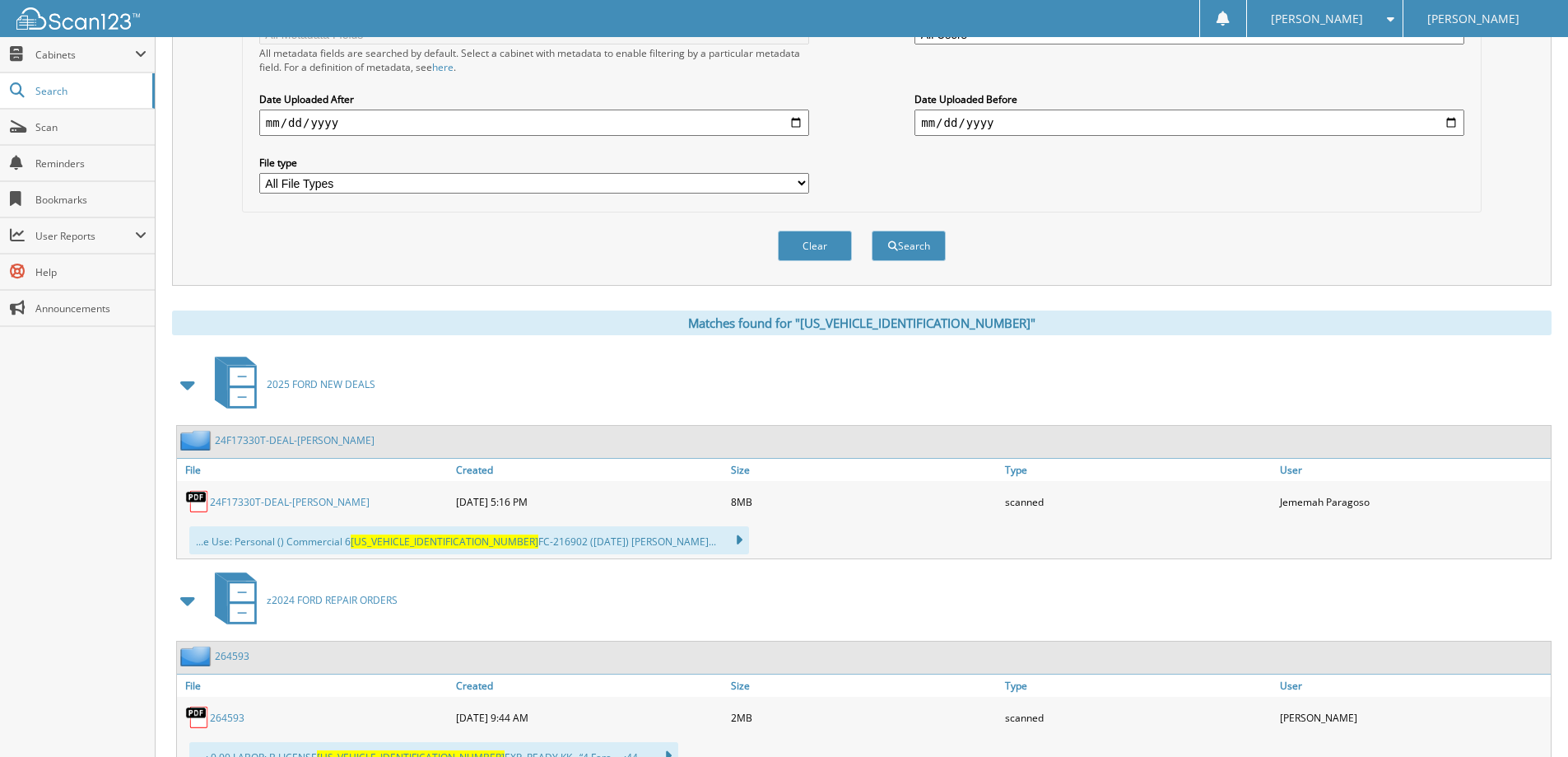
click at [270, 503] on link "24F17330T-DEAL-[PERSON_NAME]" at bounding box center [290, 502] width 160 height 14
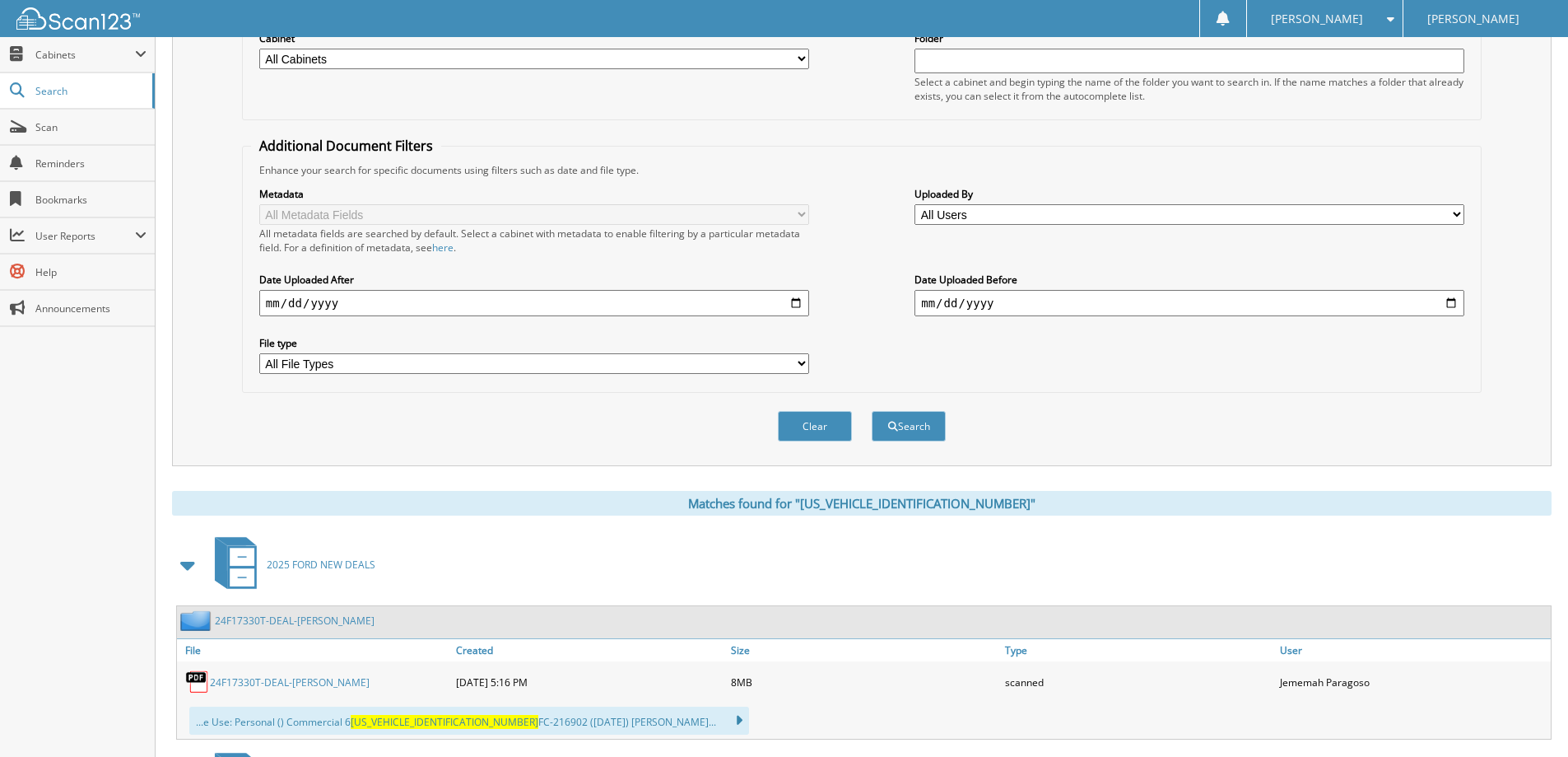
scroll to position [83, 0]
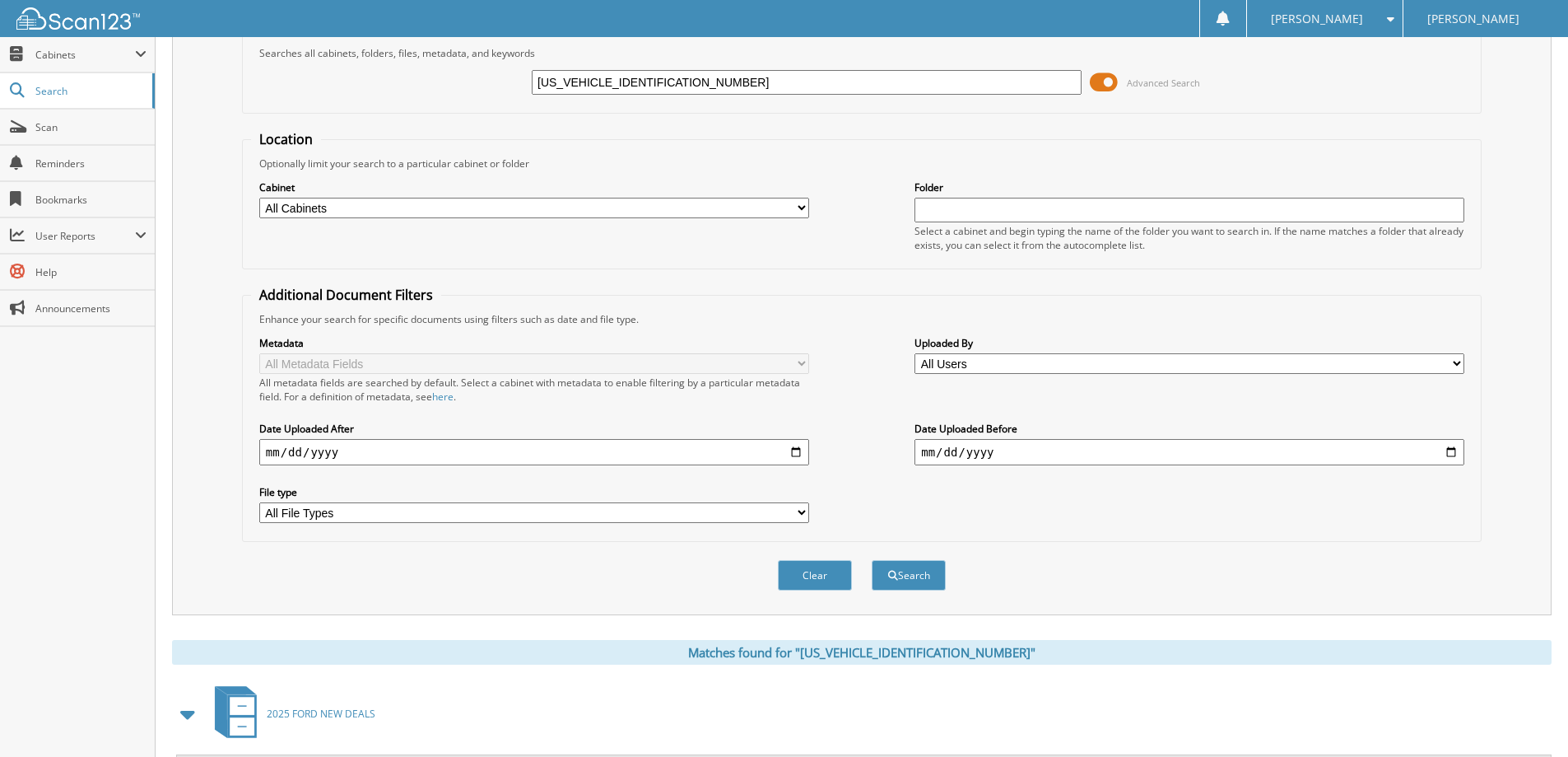
click at [693, 83] on input "[US_VEHICLE_IDENTIFICATION_NUMBER]" at bounding box center [807, 83] width 550 height 25
paste input "M5K8GC8MGB4752801"
type input "1FM5K8GC8MGB47528"
click at [872, 560] on button "Search" at bounding box center [908, 575] width 74 height 30
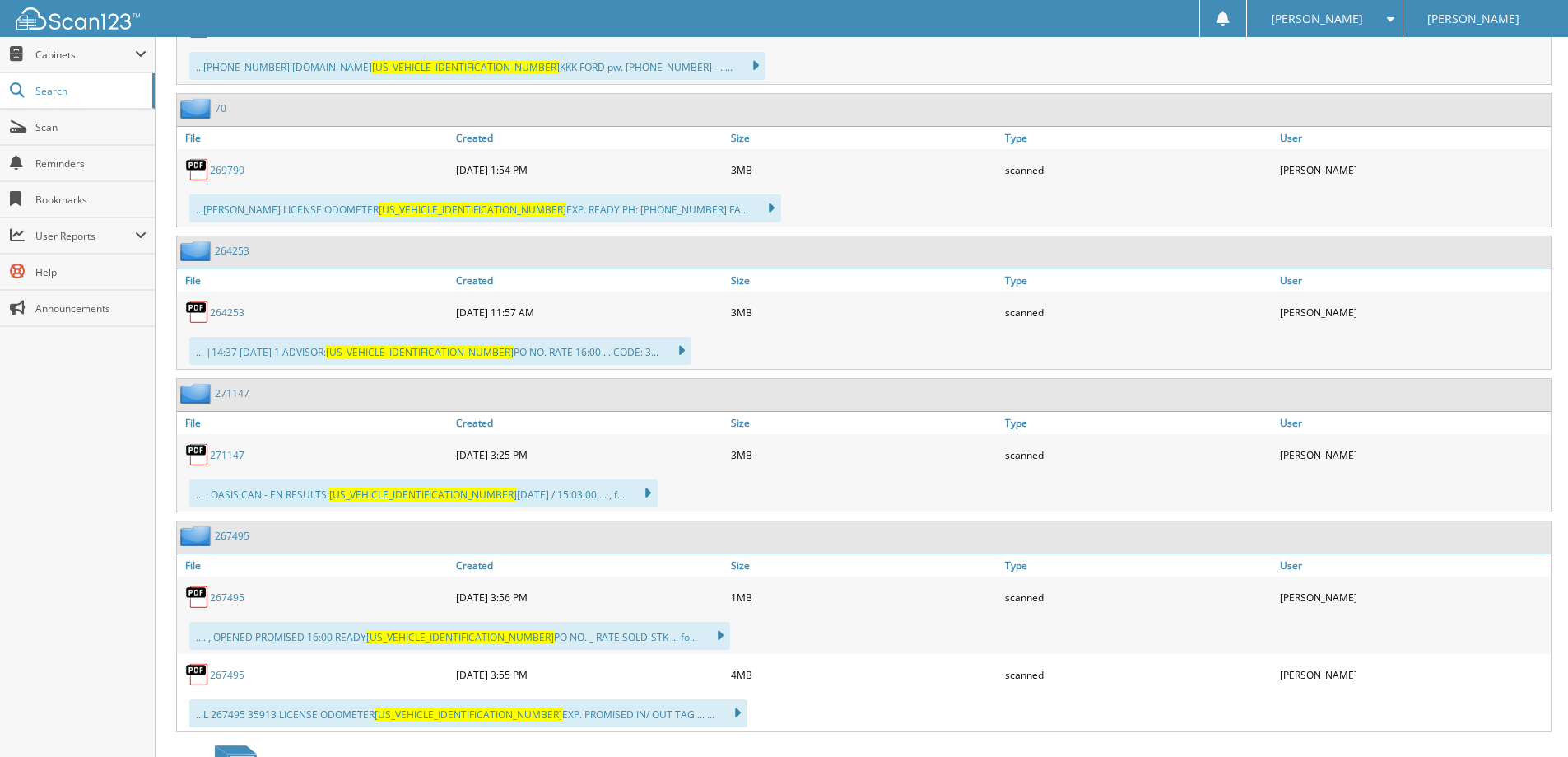
scroll to position [2546, 0]
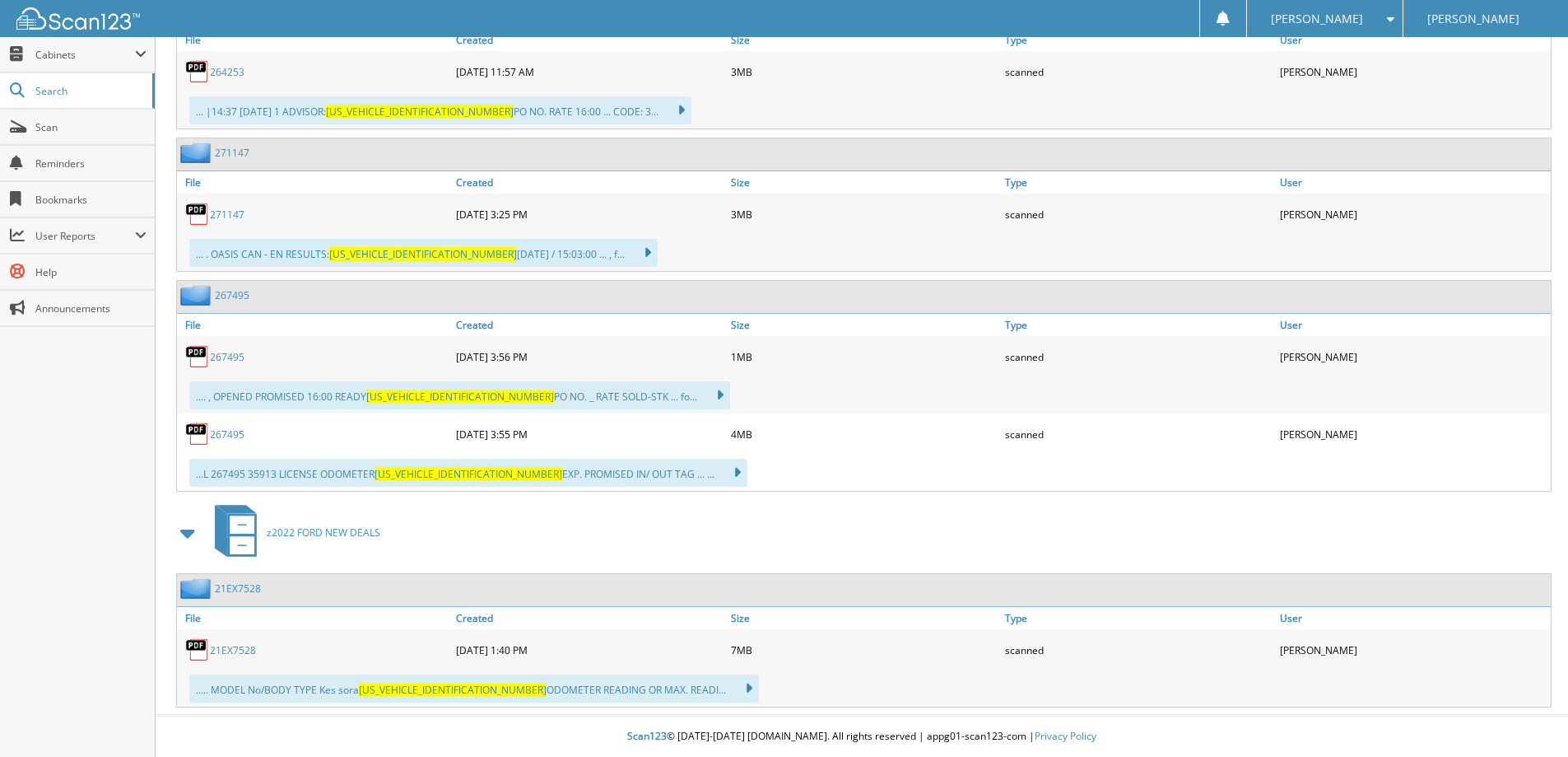
click at [237, 640] on div "21EX7528" at bounding box center [314, 649] width 275 height 33
click at [237, 643] on link "21EX7528" at bounding box center [233, 650] width 46 height 14
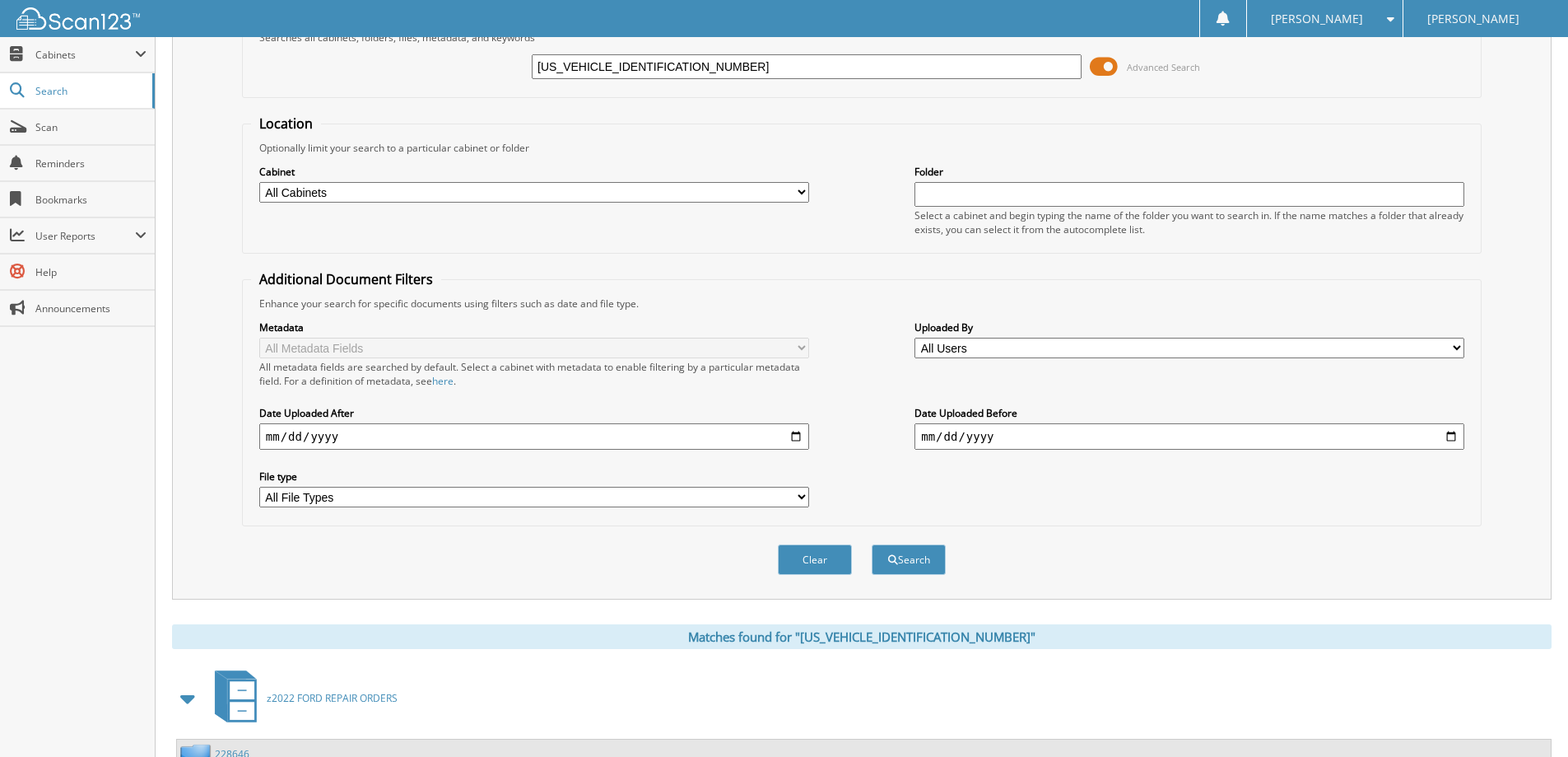
scroll to position [0, 0]
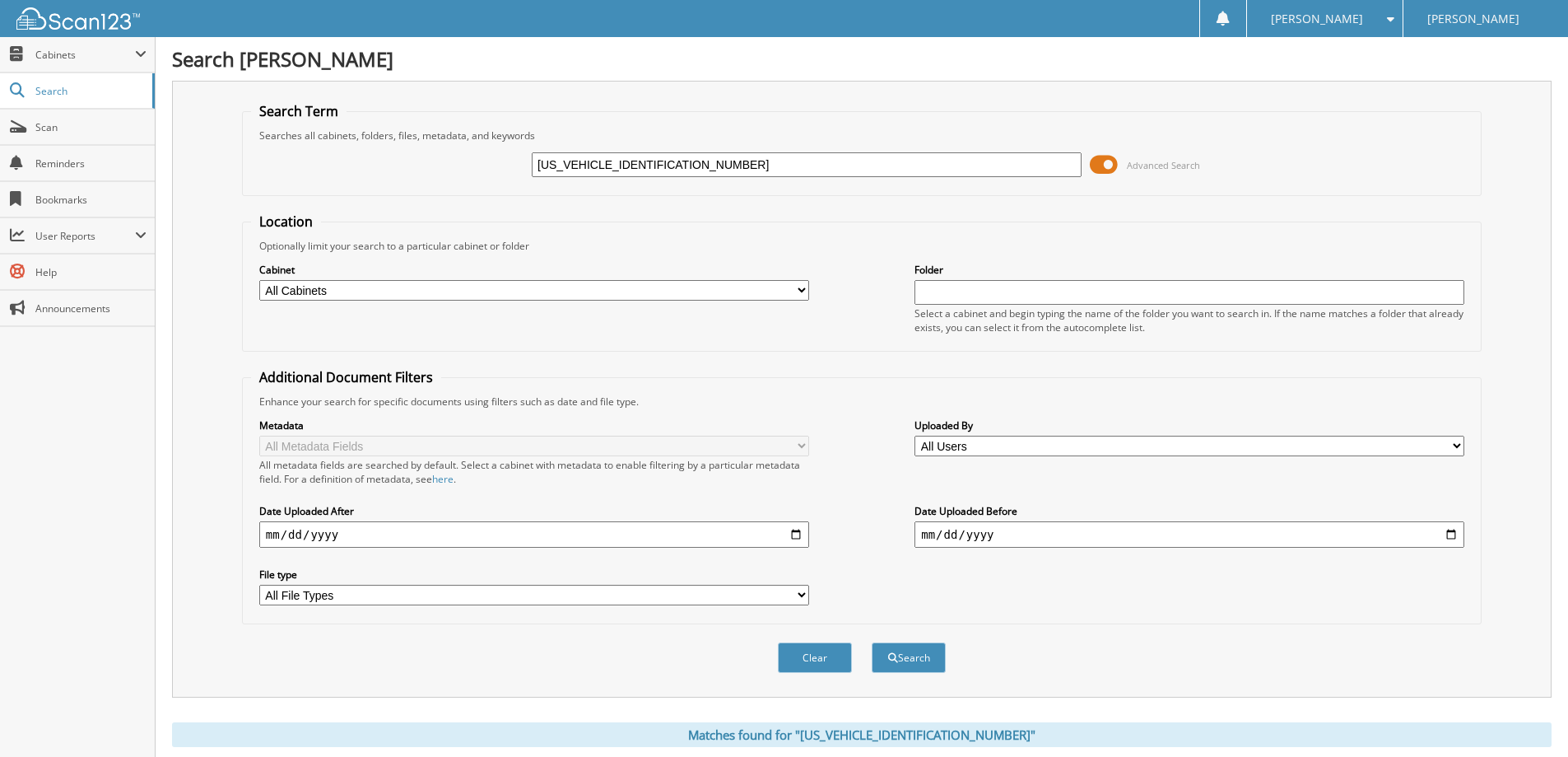
click at [710, 161] on input "1FM5K8GC8MGB47528" at bounding box center [807, 164] width 550 height 25
paste input "2FMPK4J96LBA6271101"
type input "2FMPK4J96LBA62711"
click at [872, 642] on button "Search" at bounding box center [908, 657] width 74 height 30
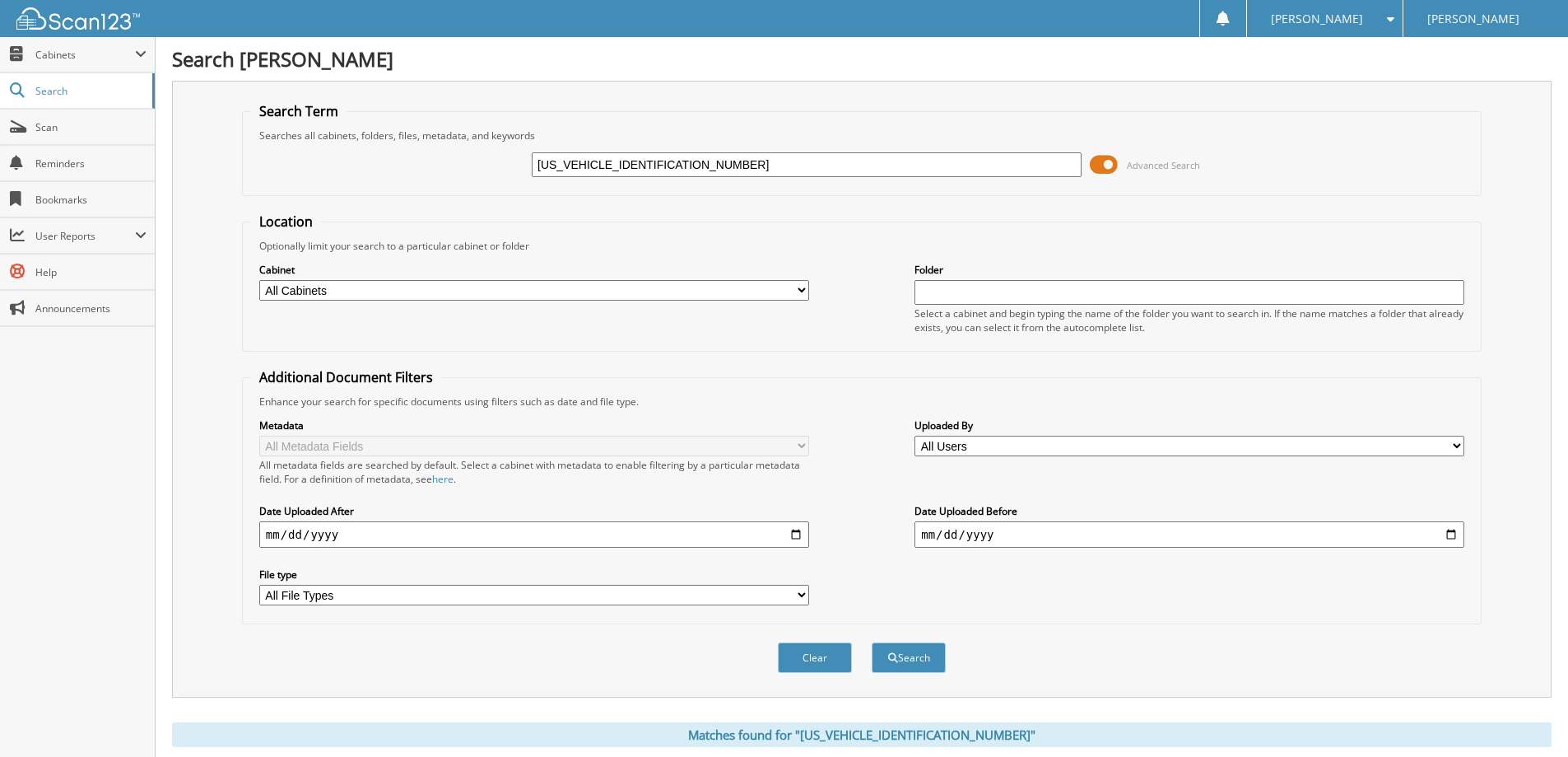
click at [691, 163] on input "2FMPK4J96LBA62711" at bounding box center [807, 164] width 550 height 25
paste input "1FTEW1E53KKE002220"
type input "1FTEW1E53KKE00222"
click at [872, 642] on button "Search" at bounding box center [908, 657] width 74 height 30
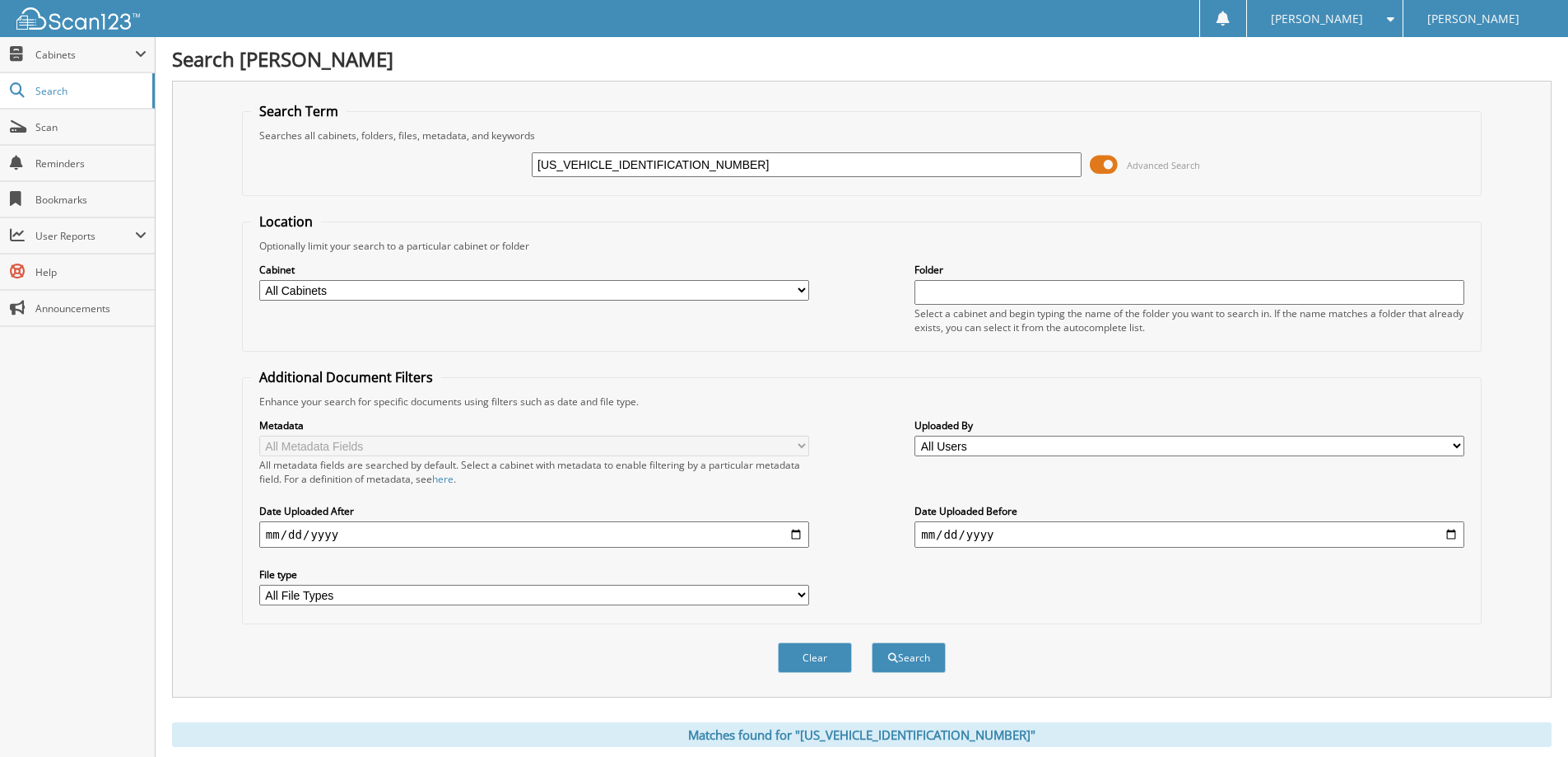
click at [754, 171] on input "[US_VEHICLE_IDENTIFICATION_NUMBER]" at bounding box center [807, 164] width 550 height 25
paste input "2FMPK4J97NBA5698401"
type input "[US_VEHICLE_IDENTIFICATION_NUMBER]"
click at [872, 642] on button "Search" at bounding box center [908, 657] width 74 height 30
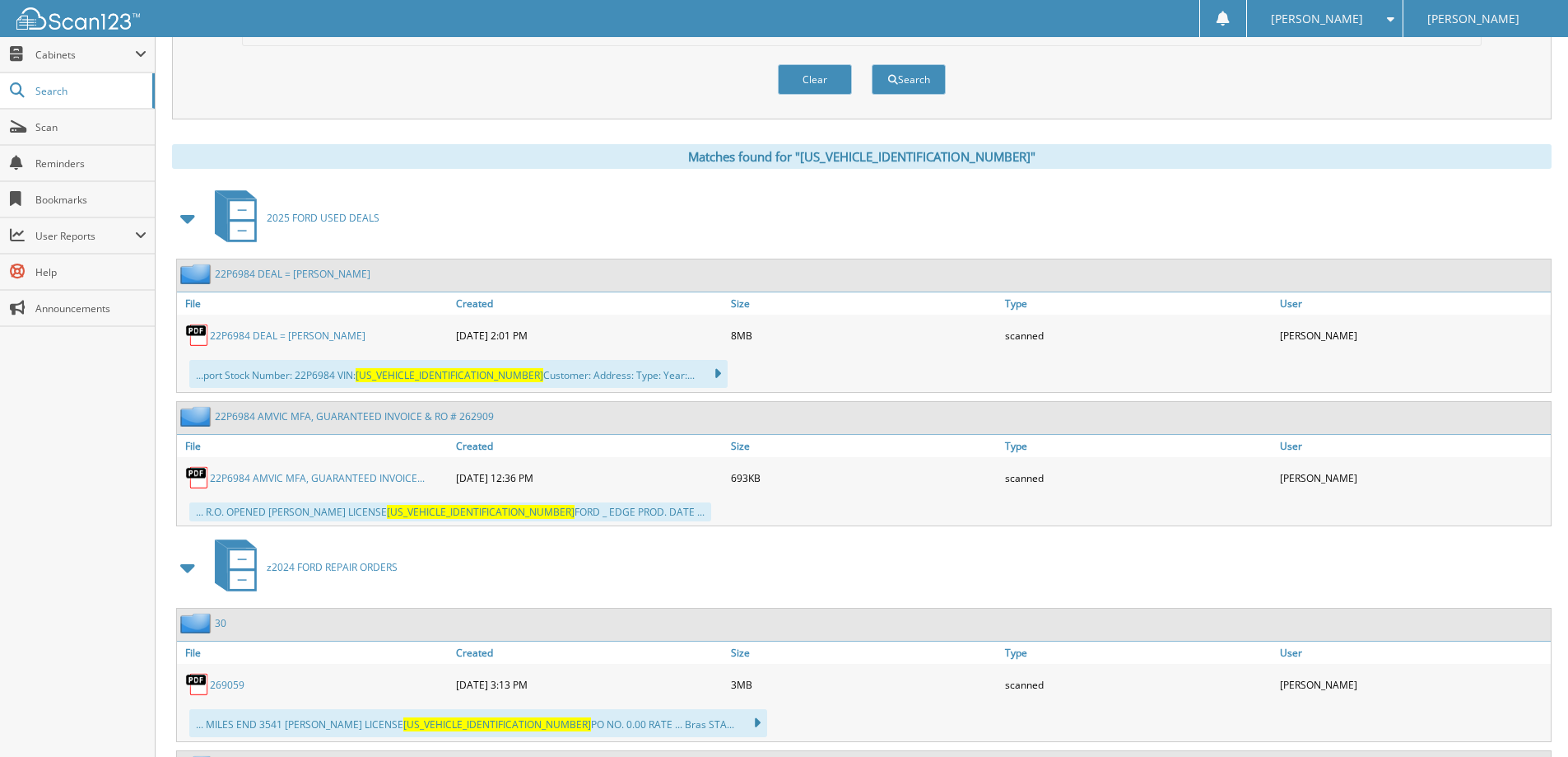
scroll to position [577, 0]
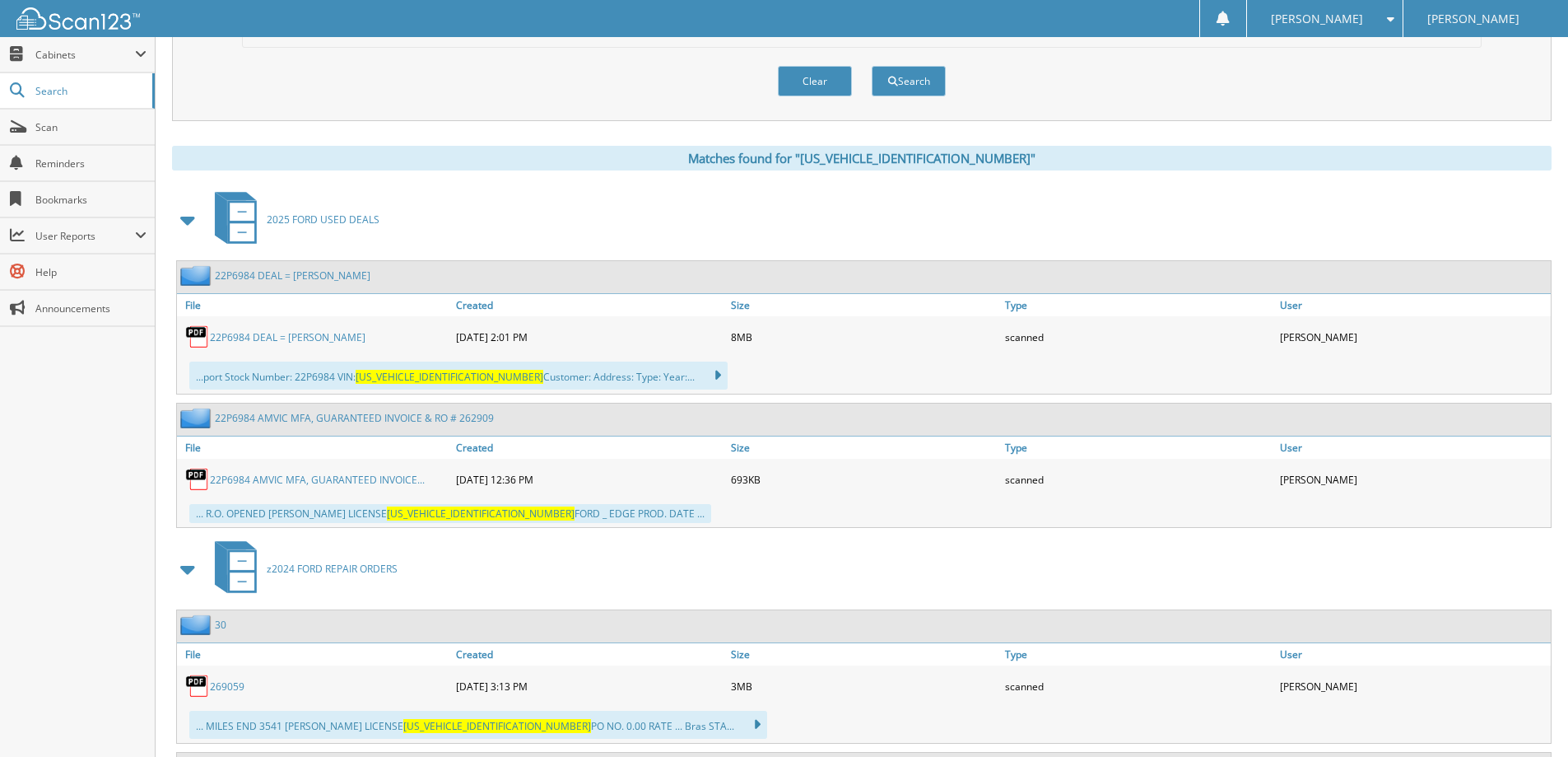
click at [291, 325] on div "22P6984 DEAL = HORON, NICOLE ELIZABETH" at bounding box center [314, 336] width 275 height 33
click at [291, 331] on link "22P6984 DEAL = HORON, NICOLE ELIZABETH" at bounding box center [287, 338] width 155 height 14
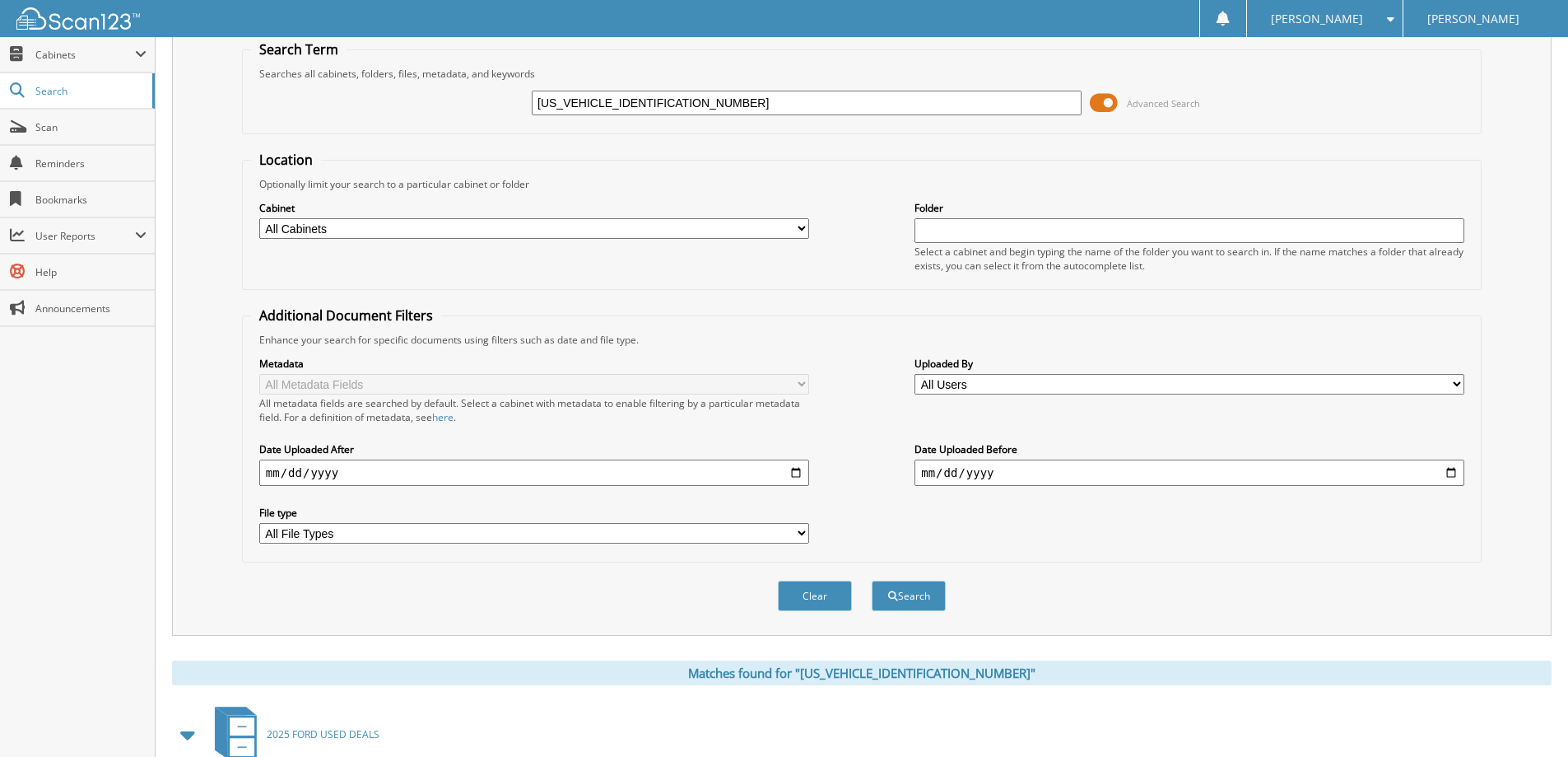
scroll to position [83, 0]
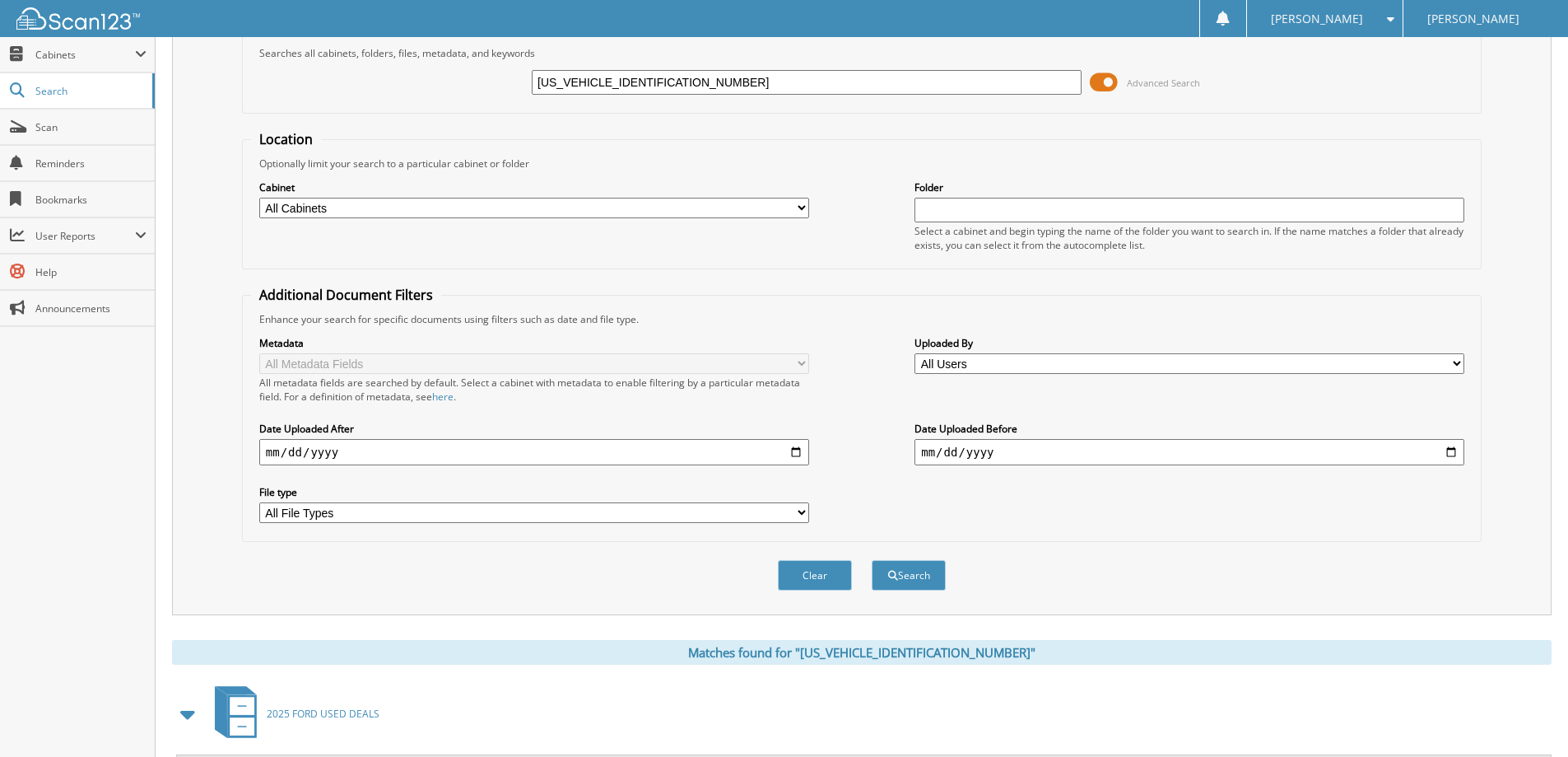
click at [899, 84] on input "2FMPK4J97NBA56984" at bounding box center [807, 83] width 550 height 25
paste input "1FMCU9J95FUA7090301"
type input "1FMCU9J95FUA70903"
click at [872, 560] on button "Search" at bounding box center [908, 575] width 74 height 30
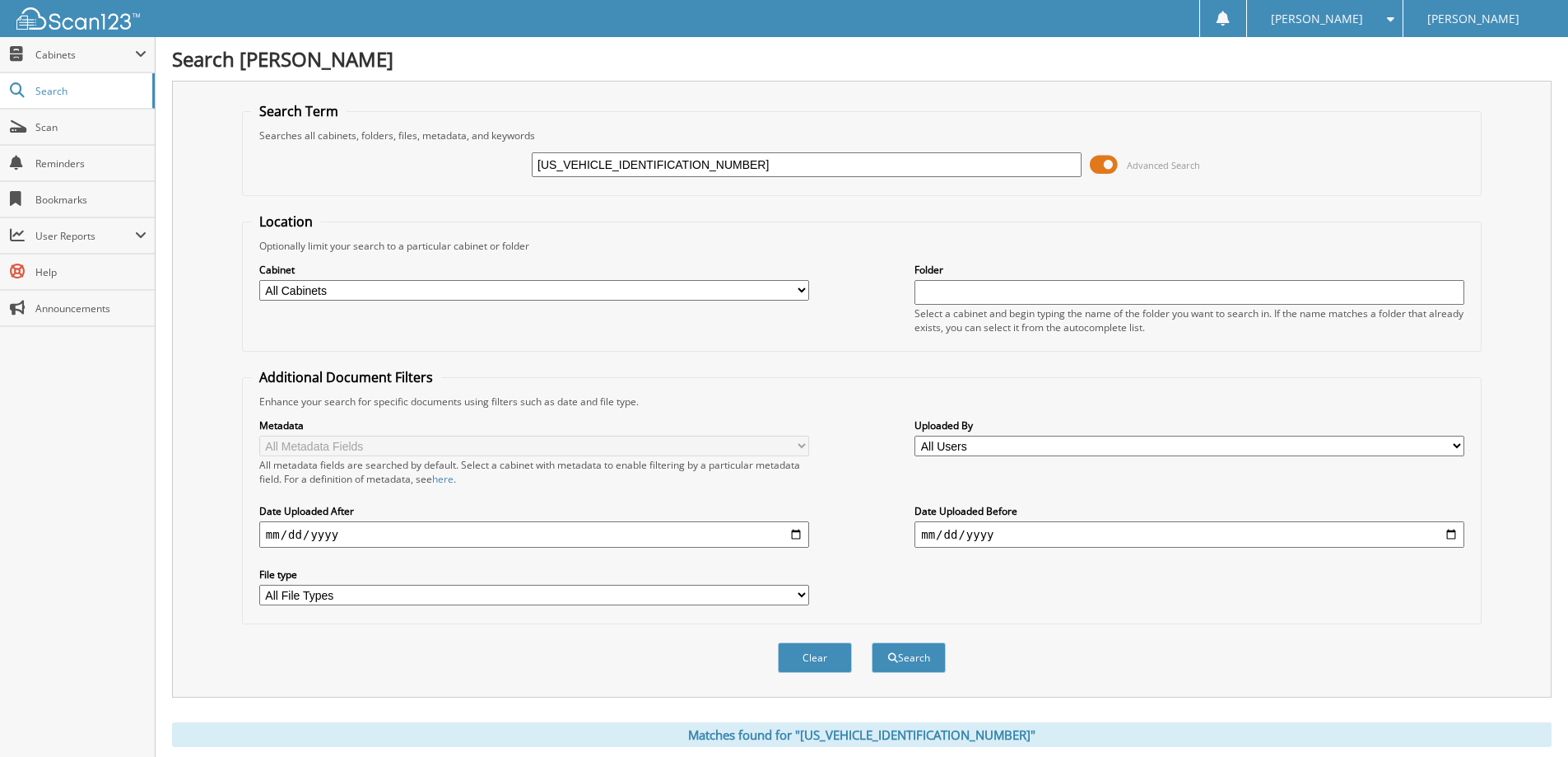
click at [711, 156] on input "[US_VEHICLE_IDENTIFICATION_NUMBER]" at bounding box center [807, 164] width 550 height 25
paste input "3FA6P0HD1KR26623101"
type input "[US_VEHICLE_IDENTIFICATION_NUMBER]"
click at [872, 642] on button "Search" at bounding box center [908, 657] width 74 height 30
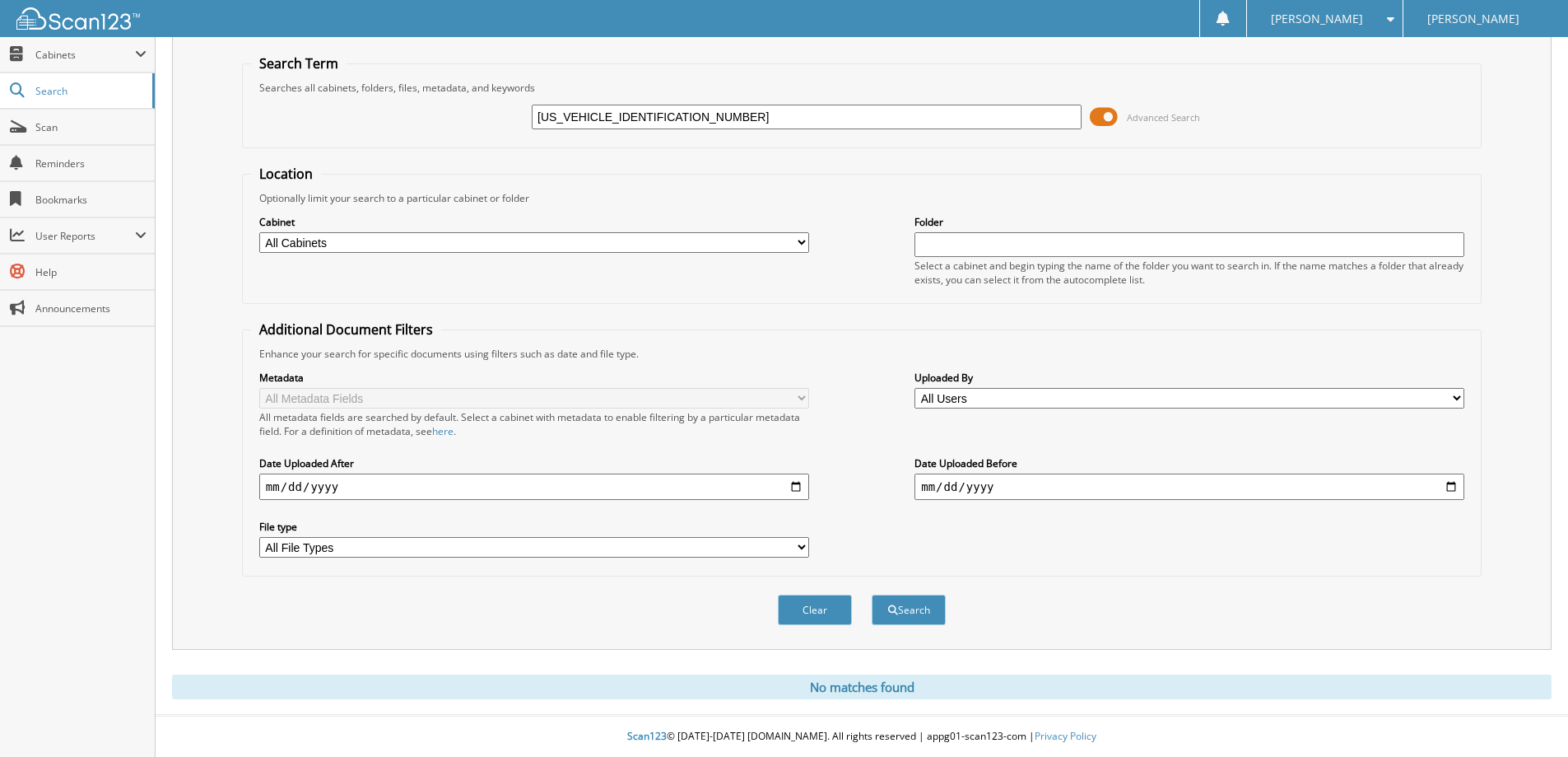
click at [742, 112] on input "[US_VEHICLE_IDENTIFICATION_NUMBER]" at bounding box center [807, 117] width 550 height 25
paste input "1FMCU9G66LUC011660"
type input "[US_VEHICLE_IDENTIFICATION_NUMBER]"
click at [872, 594] on button "Search" at bounding box center [908, 610] width 74 height 30
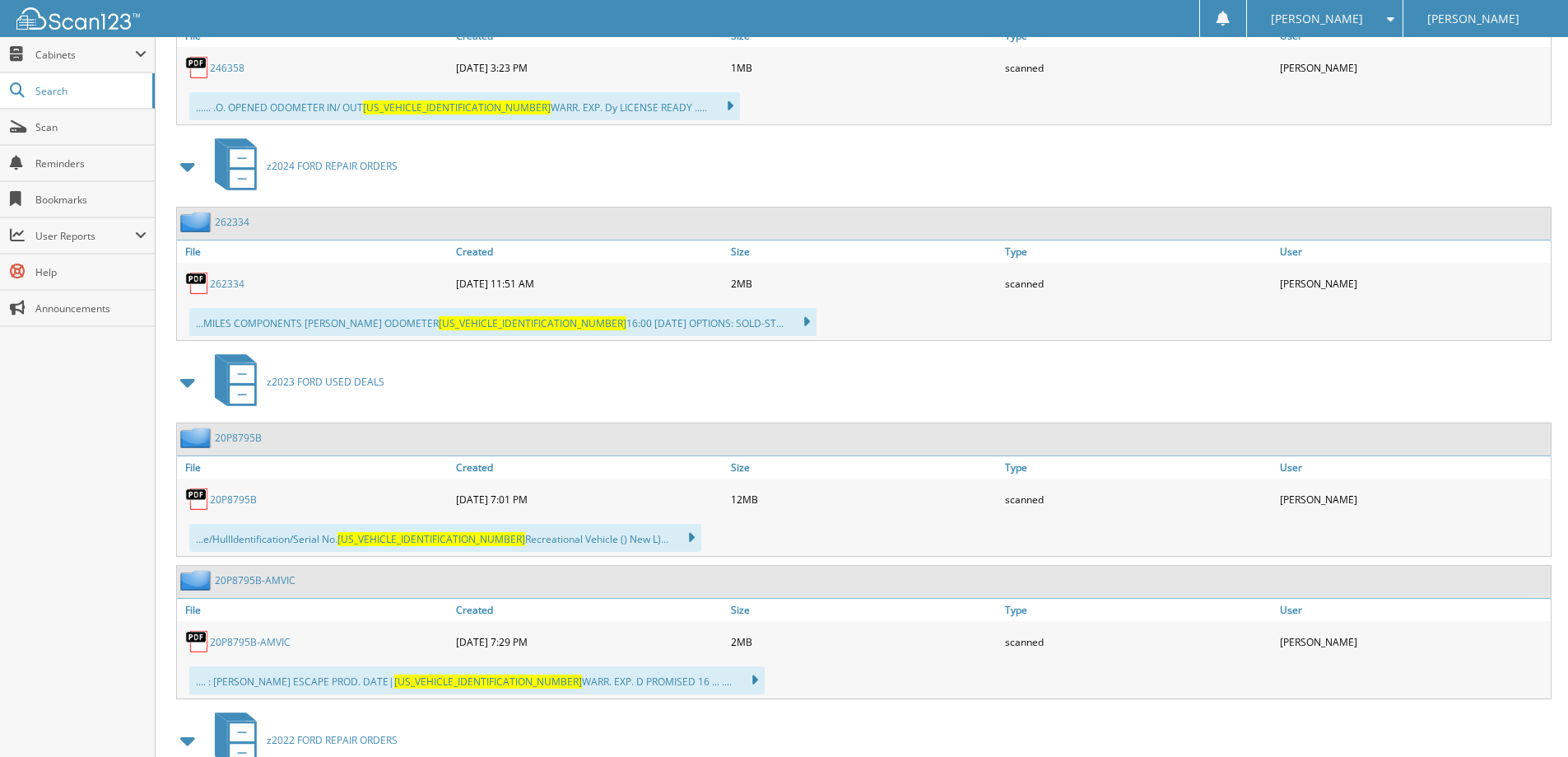
scroll to position [1071, 0]
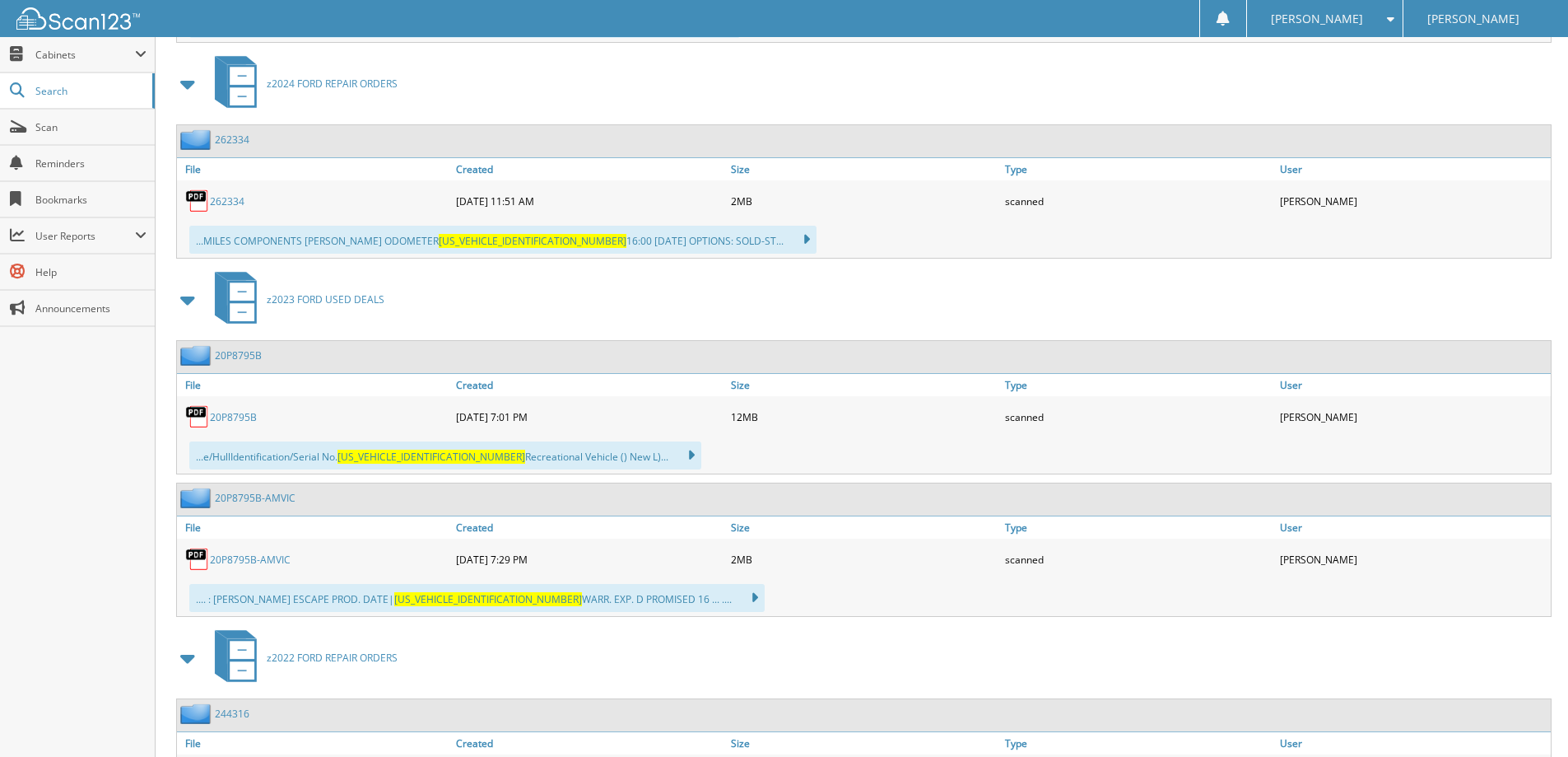
click at [240, 417] on link "20P8795B" at bounding box center [233, 418] width 47 height 14
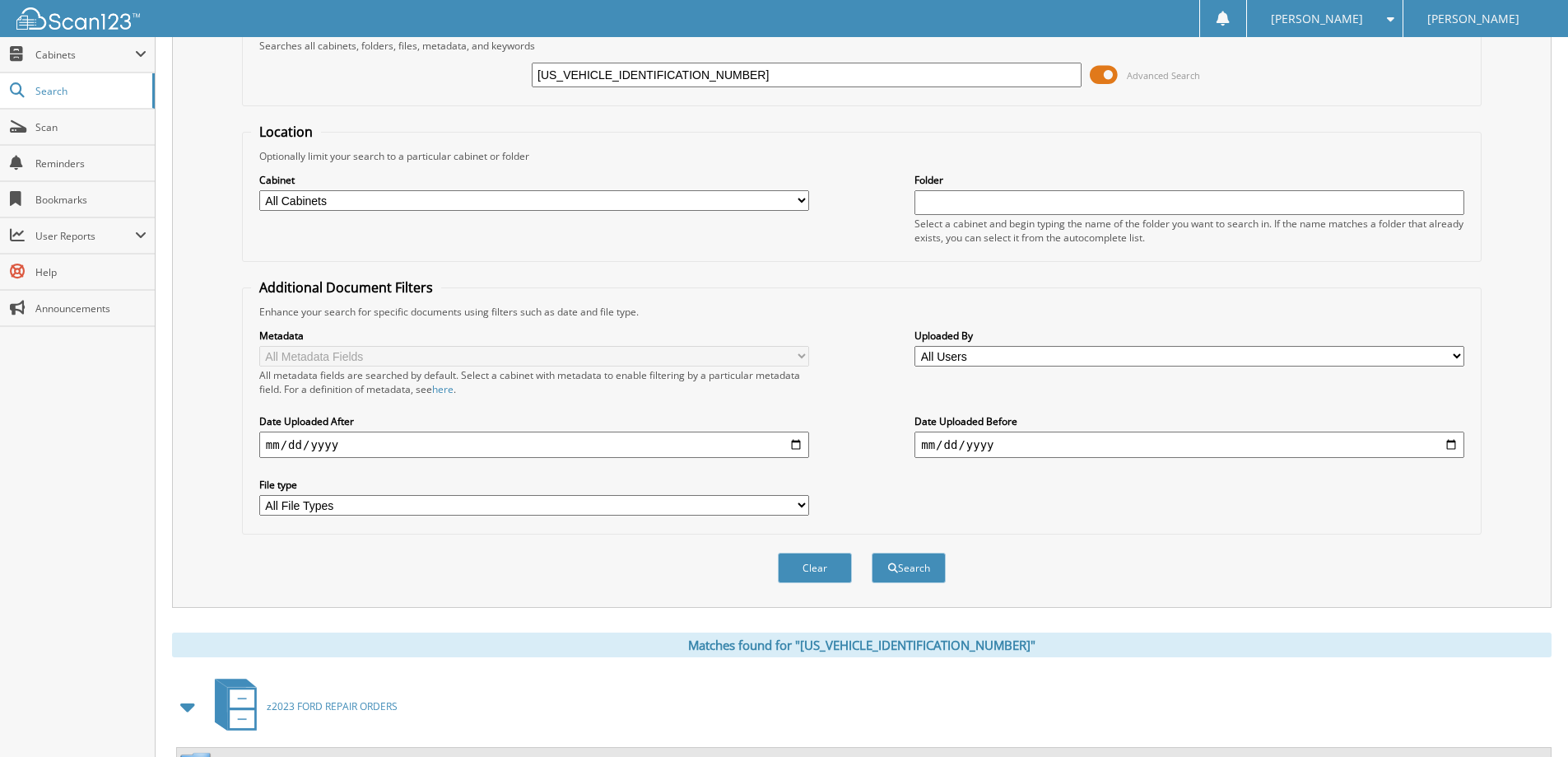
scroll to position [0, 0]
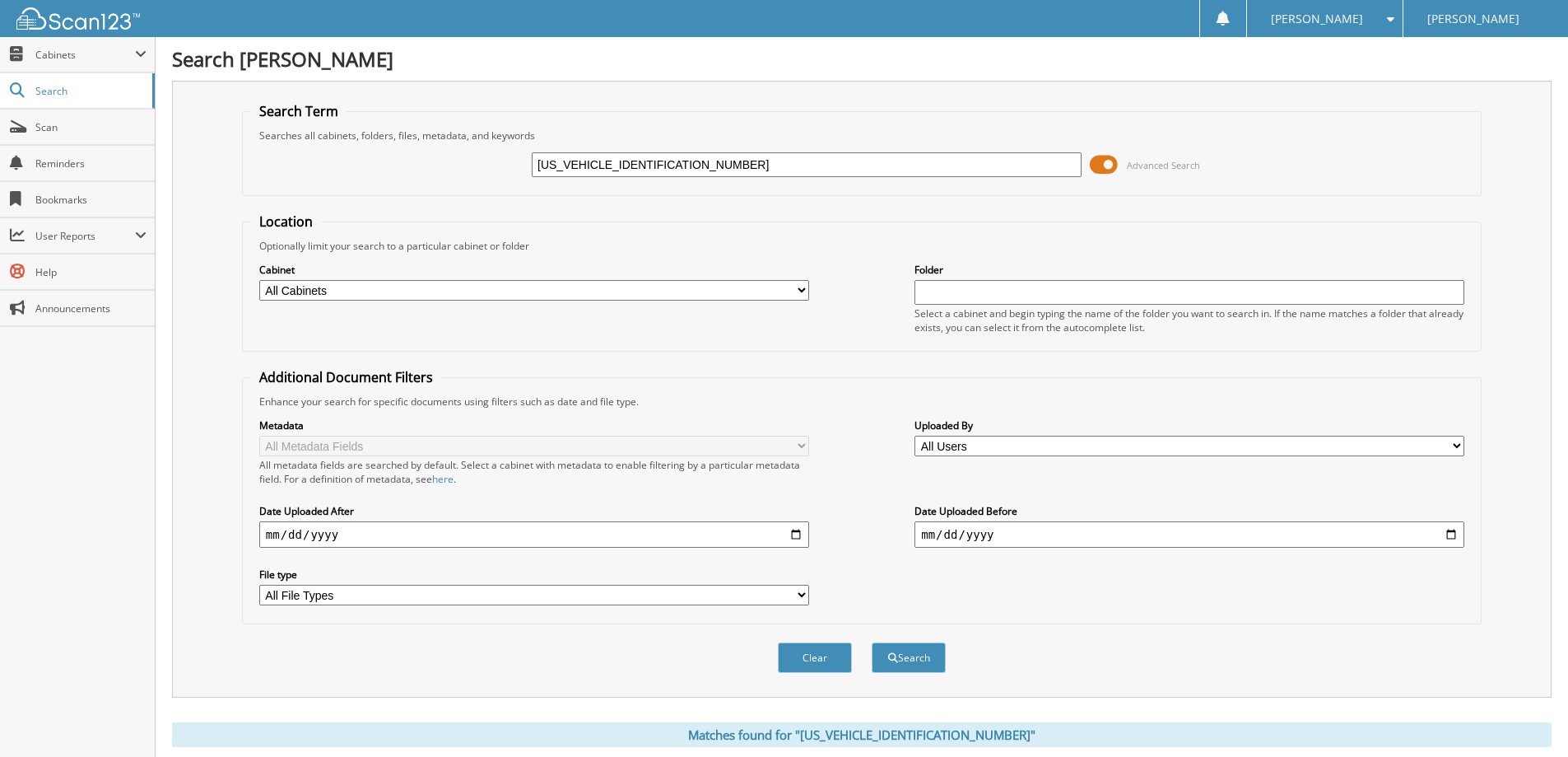
click at [702, 162] on input "1FMCU9G66LUC01166" at bounding box center [807, 164] width 550 height 25
paste input "TYE1YM8KKB0363001"
type input "1FTYE1YM8KKB03630"
click at [872, 642] on button "Search" at bounding box center [908, 657] width 74 height 30
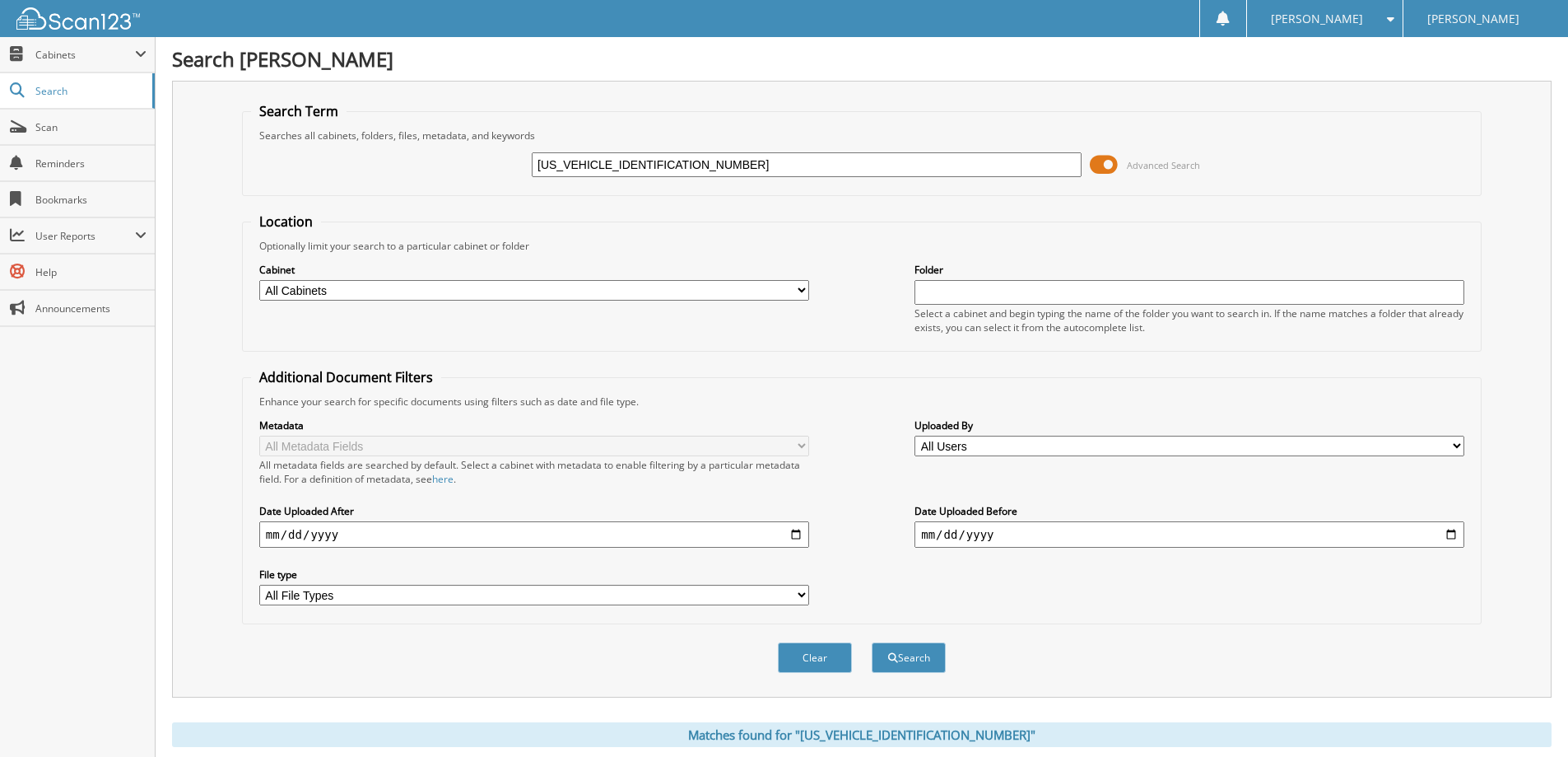
drag, startPoint x: 625, startPoint y: 147, endPoint x: 617, endPoint y: 153, distance: 10.0
click at [625, 147] on div "1FTYE1YM8KKB03630 Advanced Search" at bounding box center [862, 164] width 1222 height 44
click at [610, 163] on input "[US_VEHICLE_IDENTIFICATION_NUMBER]" at bounding box center [807, 164] width 550 height 25
paste input "FW1RG7MFC7507401"
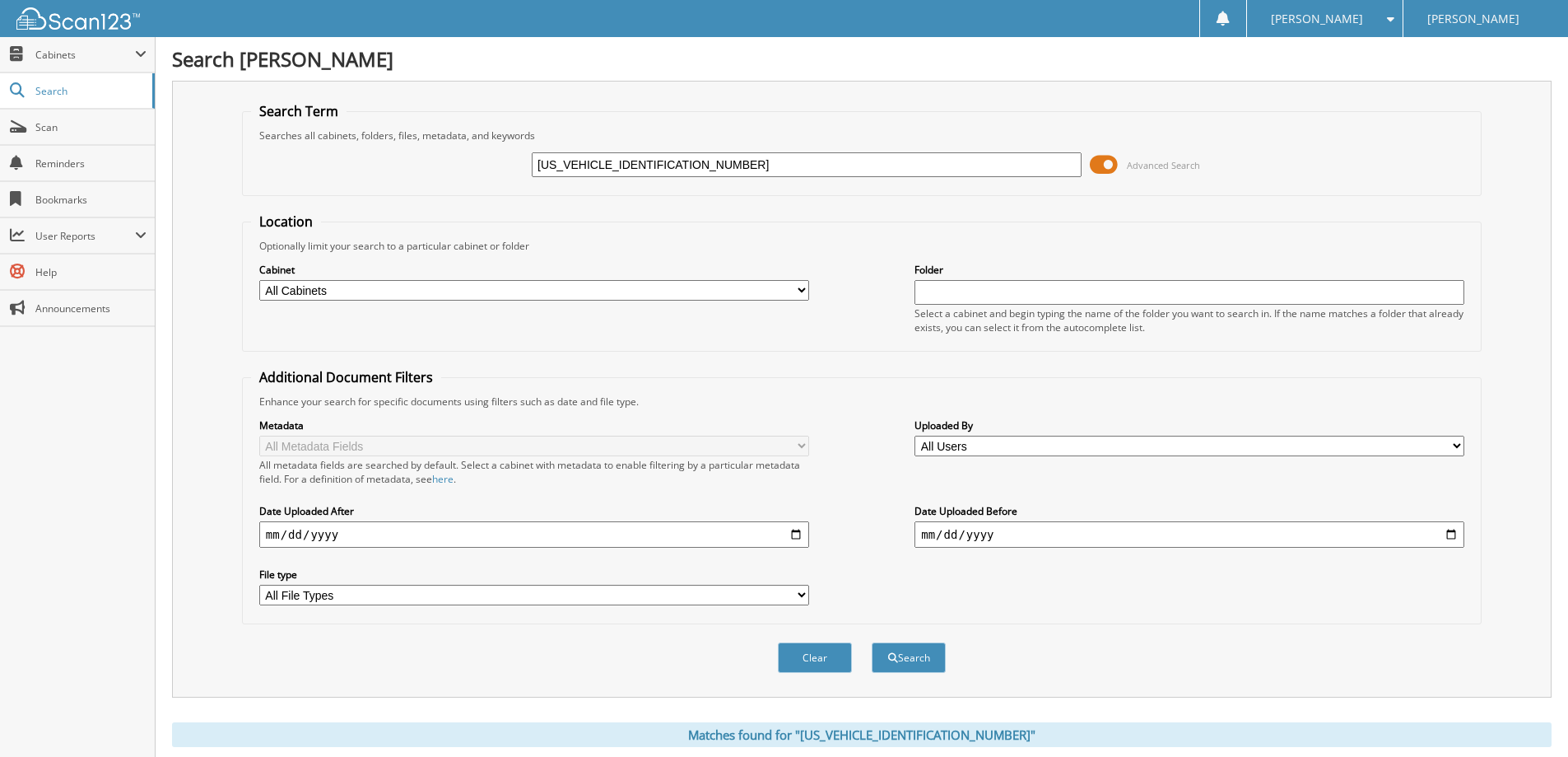
type input "1FTFW1RG7MFC75074"
click at [872, 642] on button "Search" at bounding box center [908, 657] width 74 height 30
click at [752, 158] on input "1FTFW1RG7MFC75074" at bounding box center [807, 164] width 550 height 25
drag, startPoint x: 752, startPoint y: 158, endPoint x: 605, endPoint y: 163, distance: 147.1
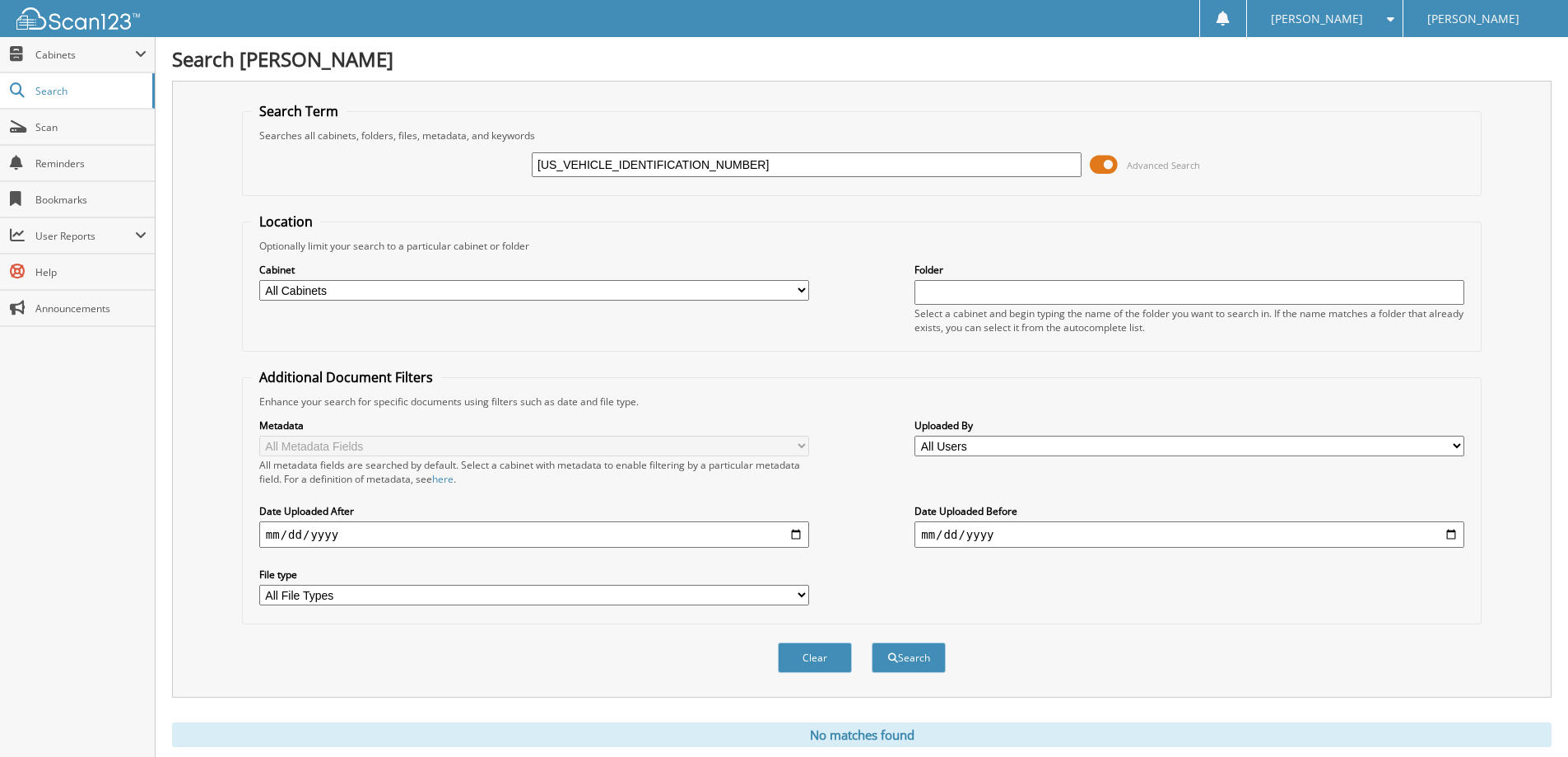
click at [605, 163] on input "1FTFW1RG7MFC75074" at bounding box center [807, 164] width 550 height 25
paste input "6W1EVXPWG2473701"
type input "[US_VEHICLE_IDENTIFICATION_NUMBER]"
click at [872, 642] on button "Search" at bounding box center [908, 657] width 74 height 30
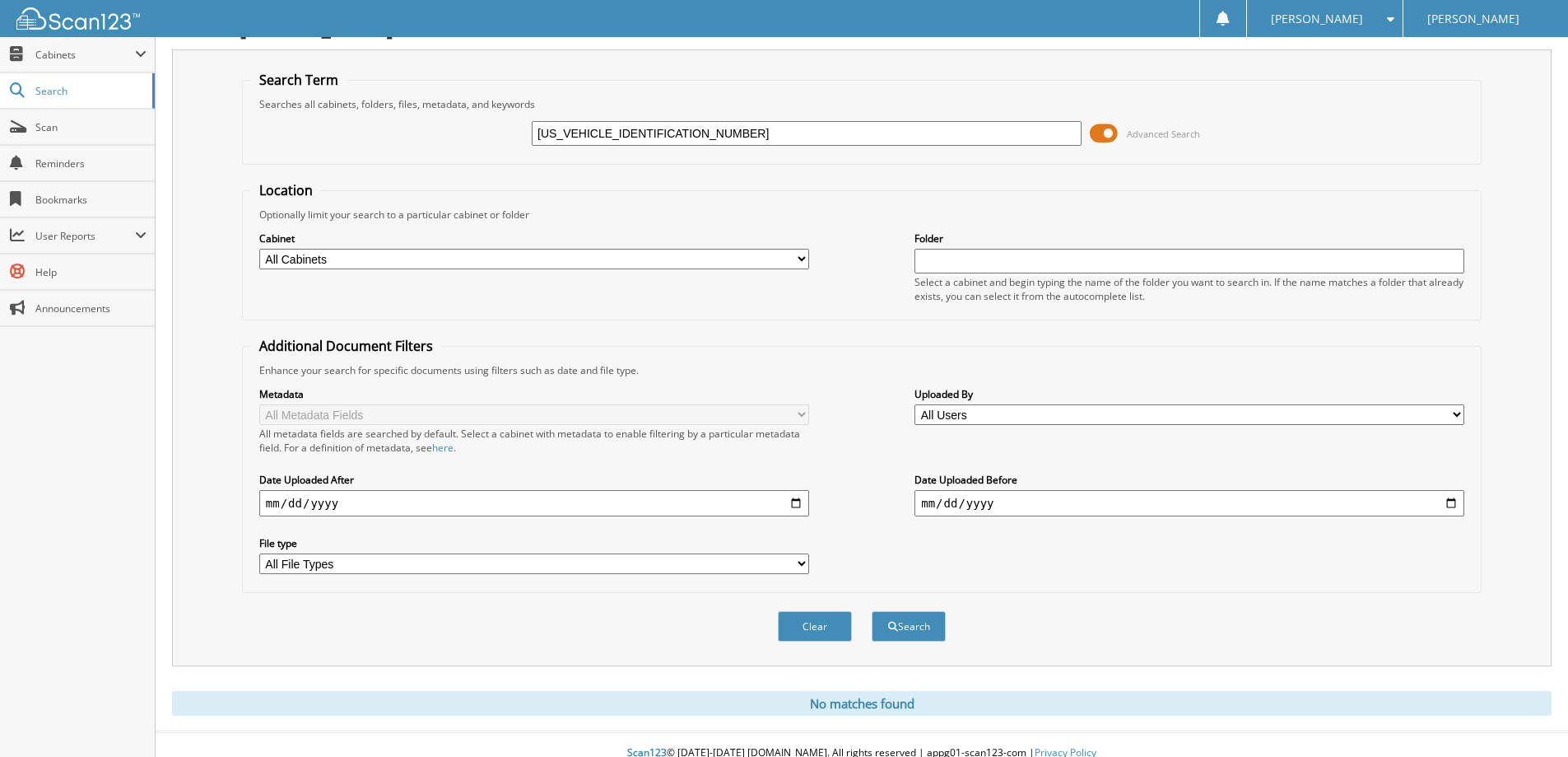
scroll to position [49, 0]
